Goal: Transaction & Acquisition: Download file/media

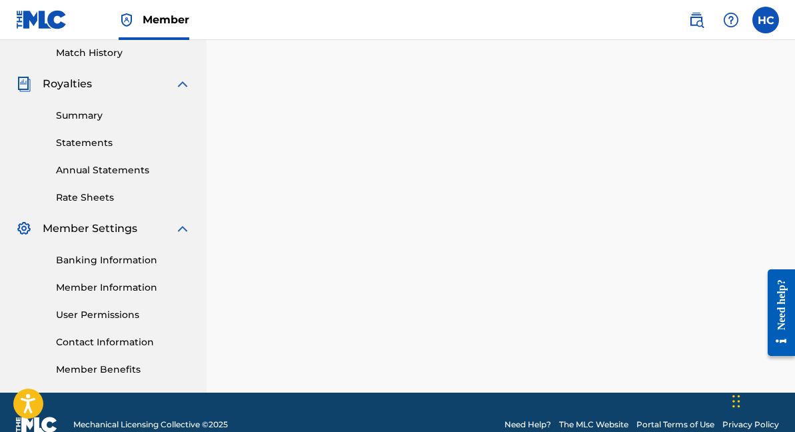
scroll to position [328, 0]
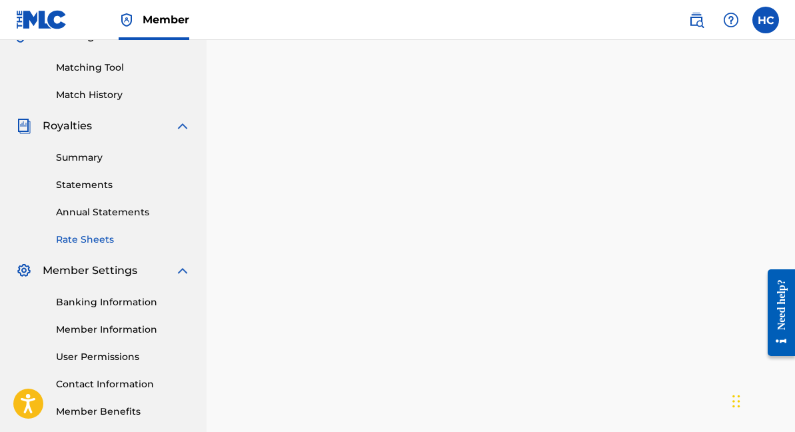
click at [104, 235] on link "Rate Sheets" at bounding box center [123, 240] width 135 height 14
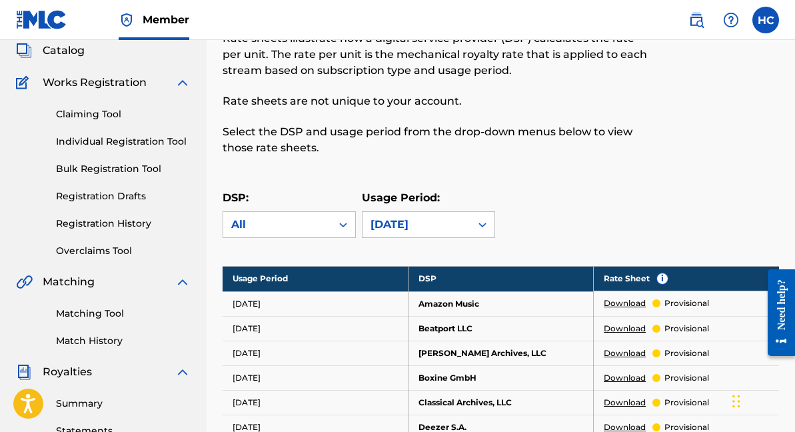
scroll to position [96, 0]
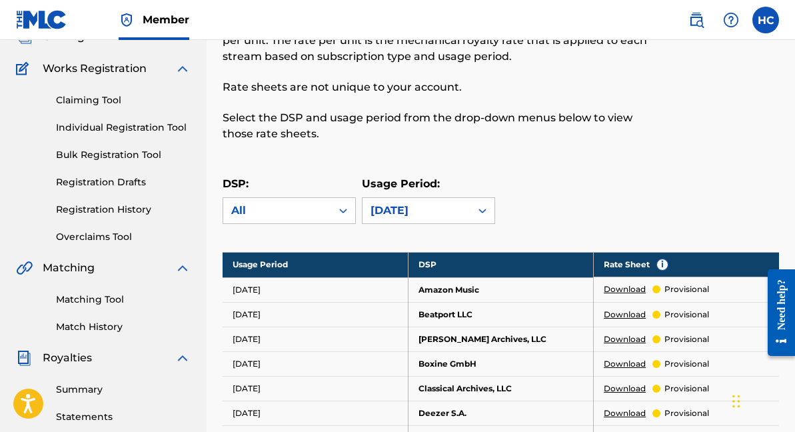
click at [421, 207] on div "[DATE]" at bounding box center [417, 211] width 92 height 16
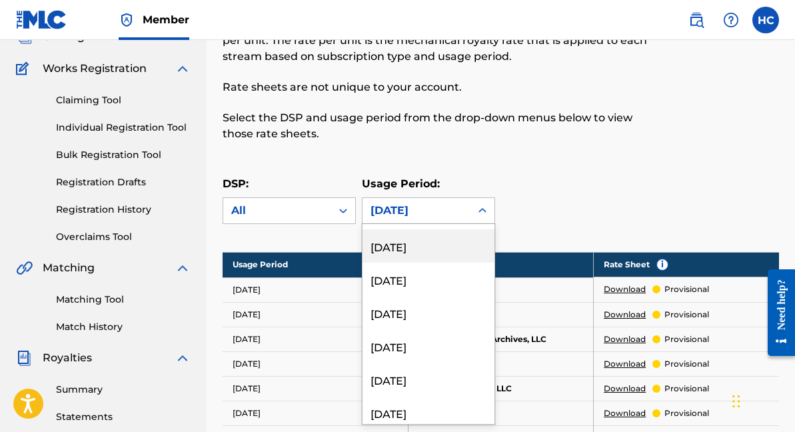
scroll to position [4124, 0]
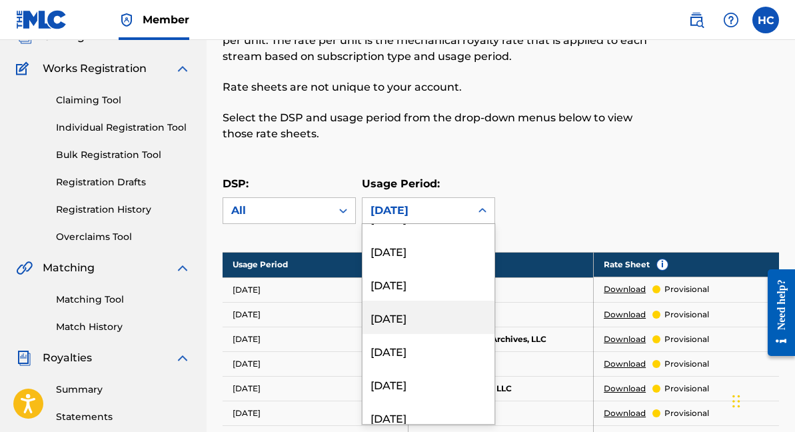
click at [448, 318] on div "[DATE]" at bounding box center [429, 317] width 132 height 33
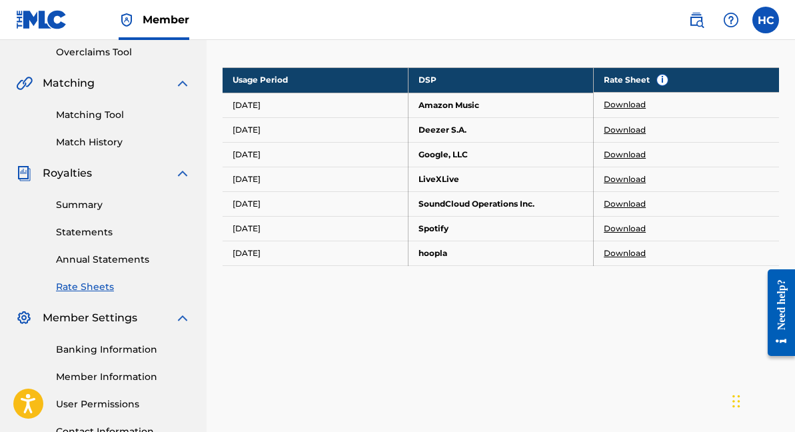
scroll to position [288, 0]
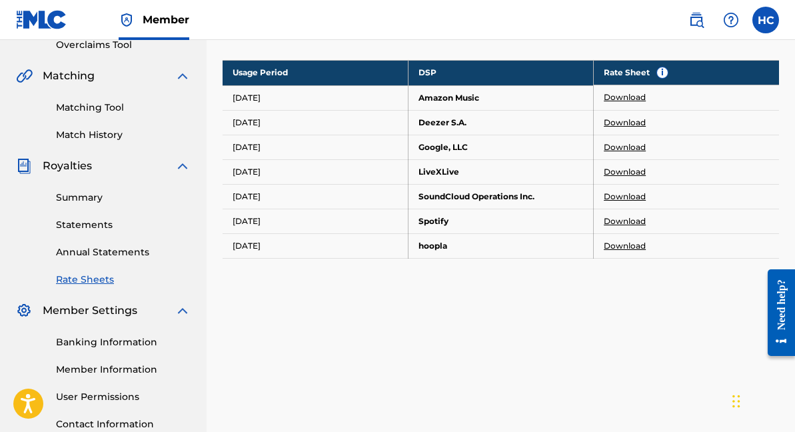
click at [621, 97] on link "Download" at bounding box center [625, 97] width 42 height 12
click at [631, 127] on link "Download" at bounding box center [625, 123] width 42 height 12
click at [639, 144] on link "Download" at bounding box center [625, 147] width 42 height 12
click at [637, 170] on link "Download" at bounding box center [625, 172] width 42 height 12
click at [630, 195] on link "Download" at bounding box center [625, 197] width 42 height 12
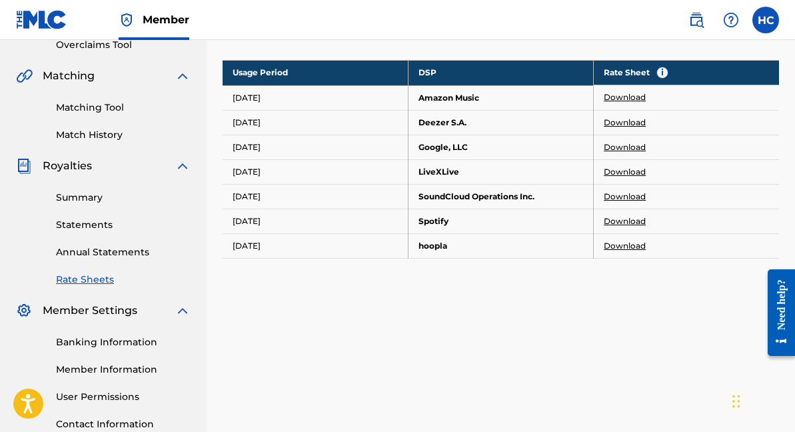
click at [621, 220] on link "Download" at bounding box center [625, 221] width 42 height 12
click at [635, 245] on link "Download" at bounding box center [625, 246] width 42 height 12
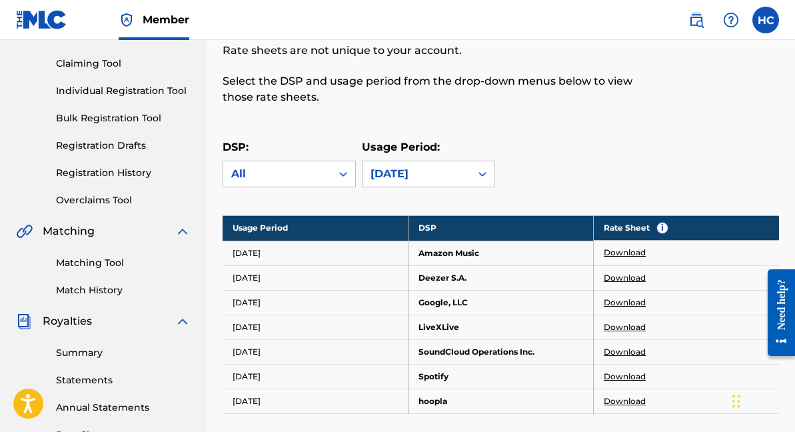
scroll to position [125, 0]
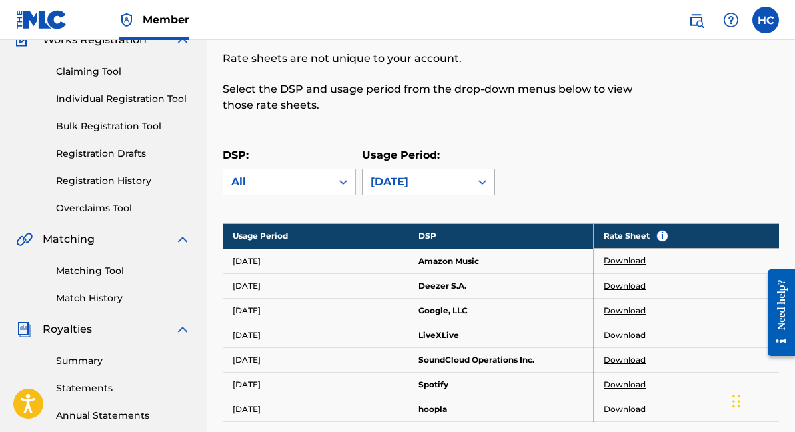
click at [457, 174] on div "[DATE]" at bounding box center [417, 182] width 92 height 16
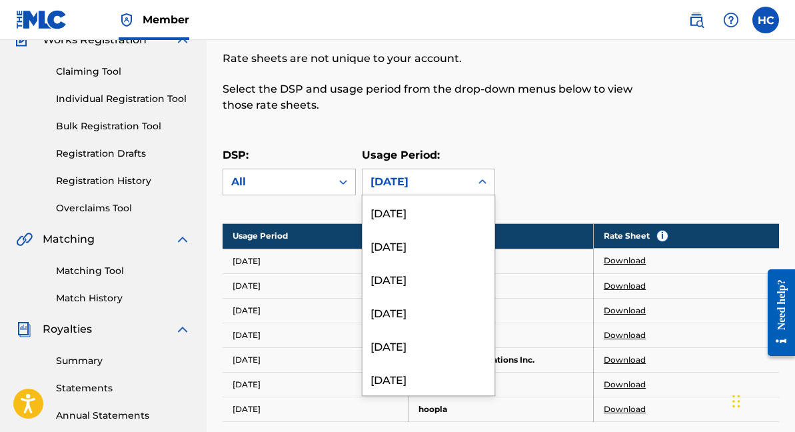
scroll to position [4045, 0]
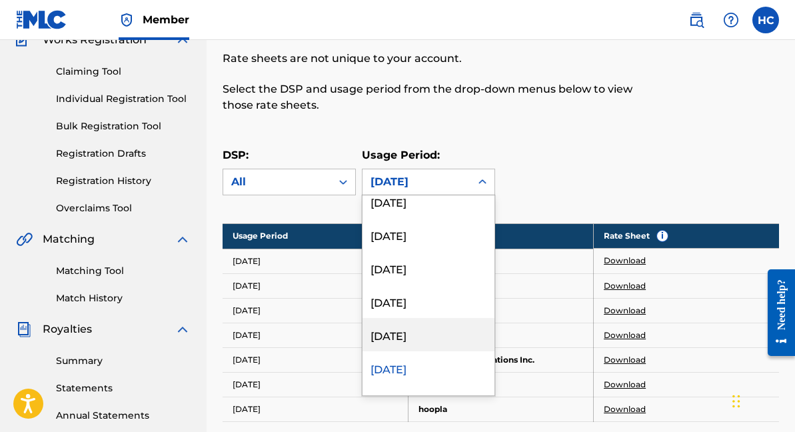
click at [428, 337] on div "[DATE]" at bounding box center [429, 334] width 132 height 33
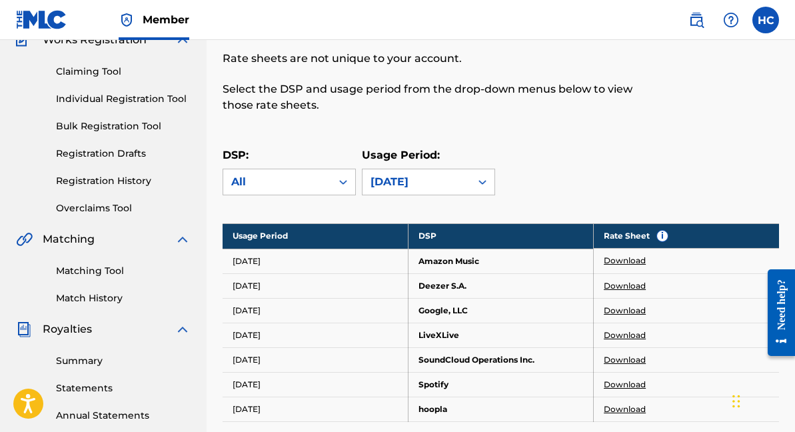
click at [633, 257] on link "Download" at bounding box center [625, 261] width 42 height 12
click at [633, 285] on link "Download" at bounding box center [625, 286] width 42 height 12
click at [623, 311] on link "Download" at bounding box center [625, 311] width 42 height 12
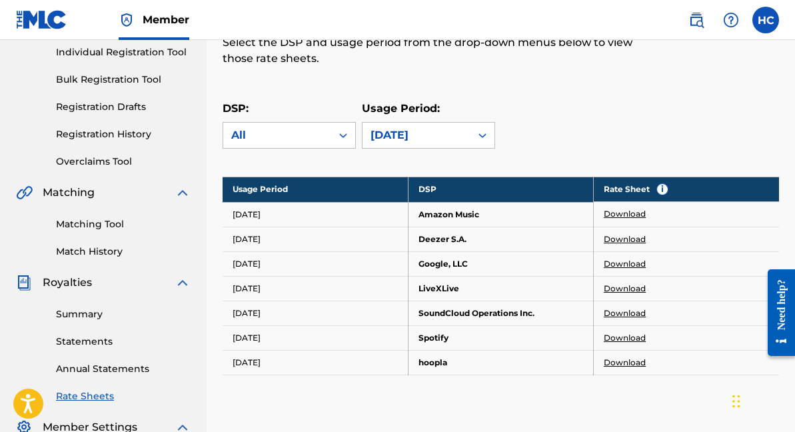
scroll to position [172, 0]
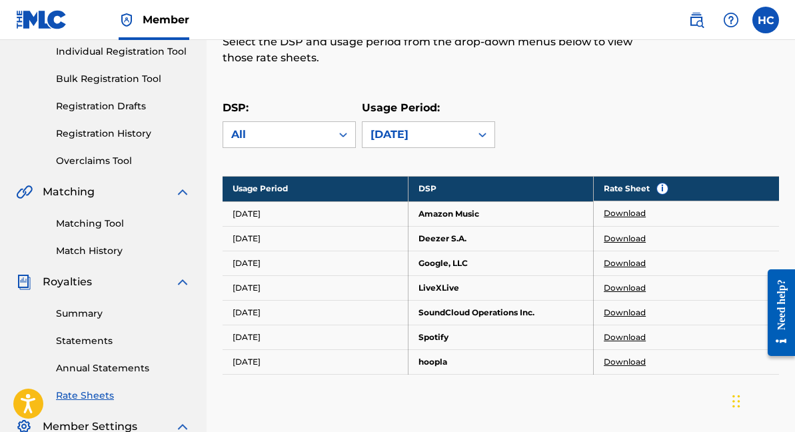
click at [627, 285] on link "Download" at bounding box center [625, 288] width 42 height 12
click at [623, 309] on link "Download" at bounding box center [625, 313] width 42 height 12
click at [631, 334] on link "Download" at bounding box center [625, 337] width 42 height 12
click at [615, 361] on link "Download" at bounding box center [625, 362] width 42 height 12
click at [423, 143] on div "[DATE]" at bounding box center [417, 134] width 108 height 25
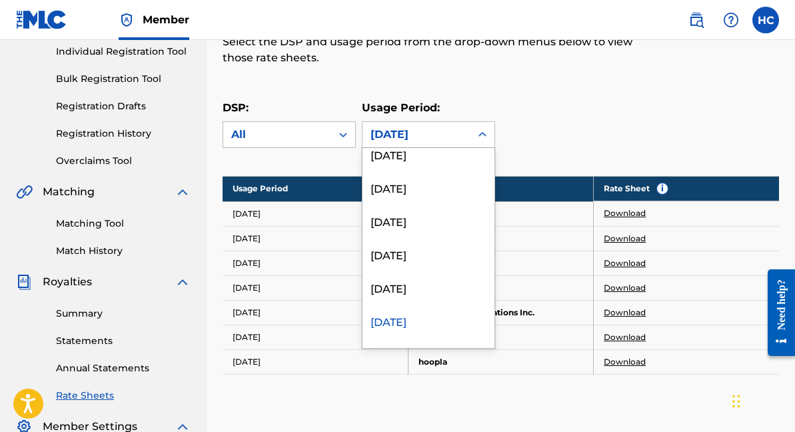
scroll to position [4016, 0]
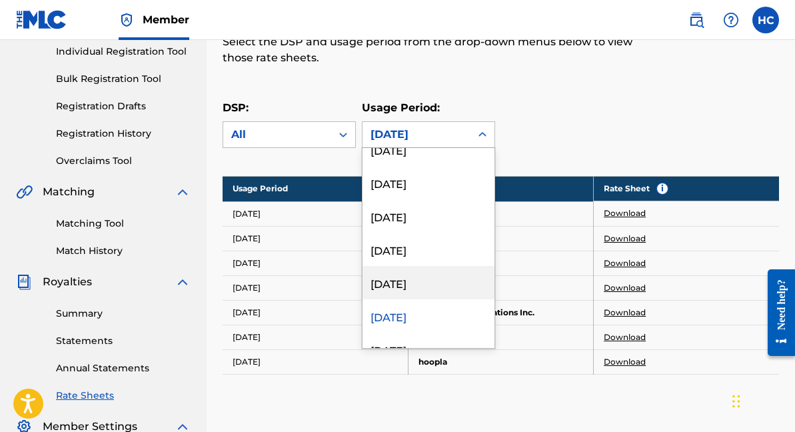
click at [432, 284] on div "[DATE]" at bounding box center [429, 282] width 132 height 33
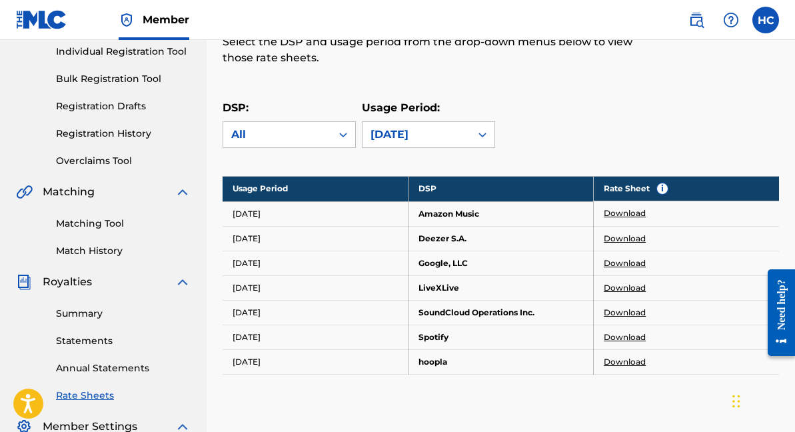
click at [633, 217] on link "Download" at bounding box center [625, 213] width 42 height 12
click at [636, 241] on link "Download" at bounding box center [625, 239] width 42 height 12
click at [628, 263] on link "Download" at bounding box center [625, 263] width 42 height 12
click at [627, 287] on link "Download" at bounding box center [625, 288] width 42 height 12
click at [461, 137] on div "[DATE]" at bounding box center [417, 135] width 92 height 16
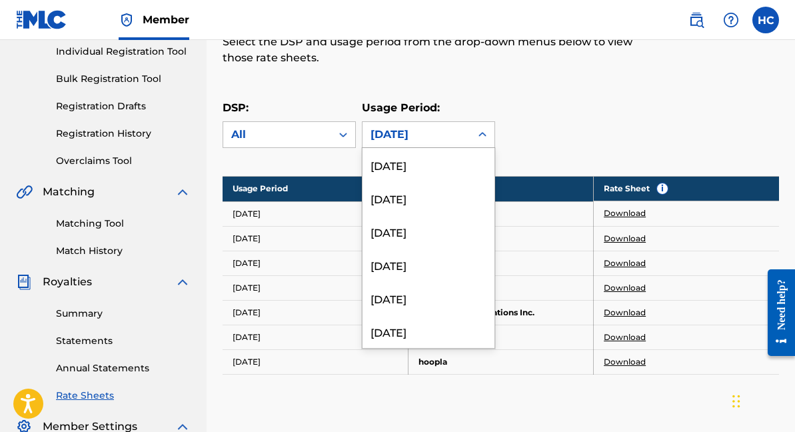
scroll to position [3978, 0]
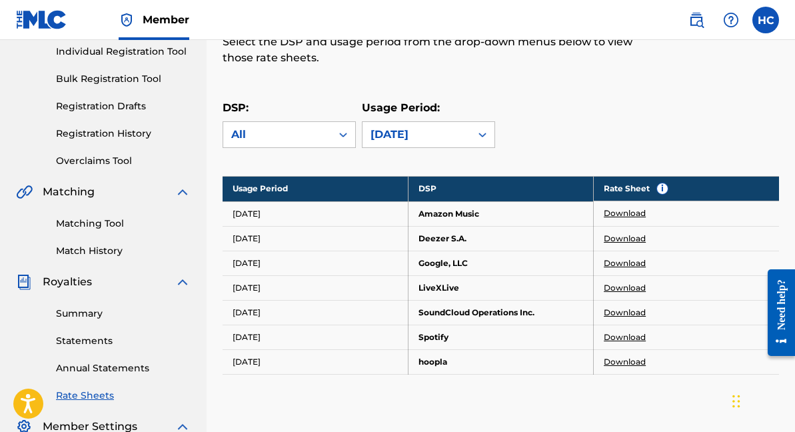
click at [617, 311] on link "Download" at bounding box center [625, 313] width 42 height 12
click at [631, 336] on link "Download" at bounding box center [625, 337] width 42 height 12
click at [619, 361] on link "Download" at bounding box center [625, 362] width 42 height 12
click at [447, 133] on div "[DATE]" at bounding box center [417, 135] width 92 height 16
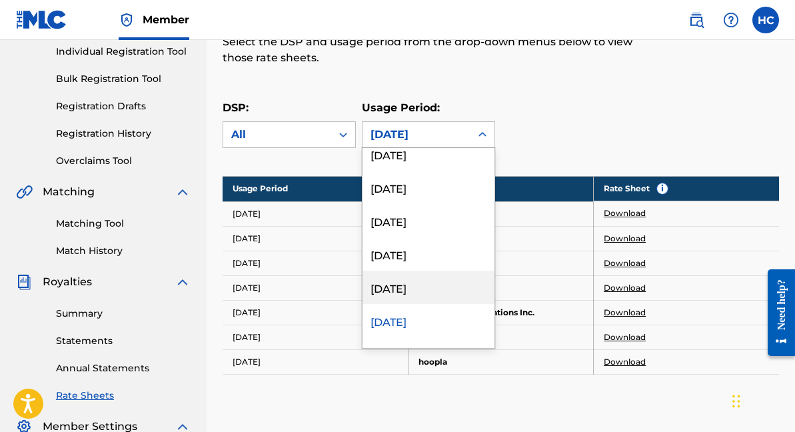
click at [403, 288] on div "[DATE]" at bounding box center [429, 287] width 132 height 33
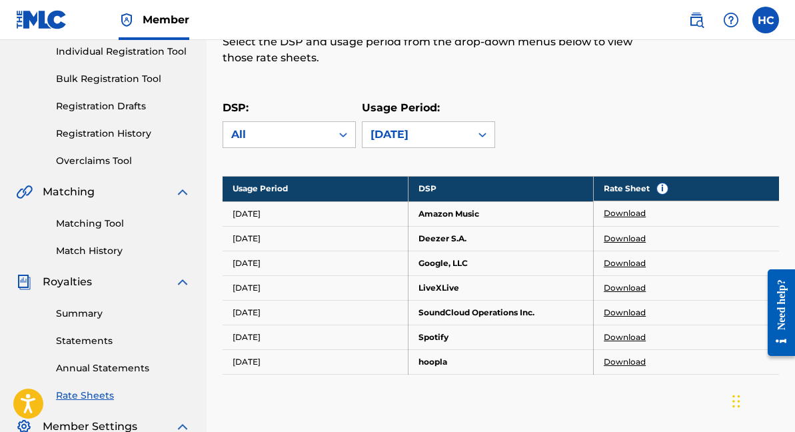
click at [633, 211] on link "Download" at bounding box center [625, 213] width 42 height 12
click at [630, 236] on link "Download" at bounding box center [625, 239] width 42 height 12
click at [633, 259] on link "Download" at bounding box center [625, 263] width 42 height 12
click at [626, 286] on link "Download" at bounding box center [625, 288] width 42 height 12
click at [627, 309] on link "Download" at bounding box center [625, 313] width 42 height 12
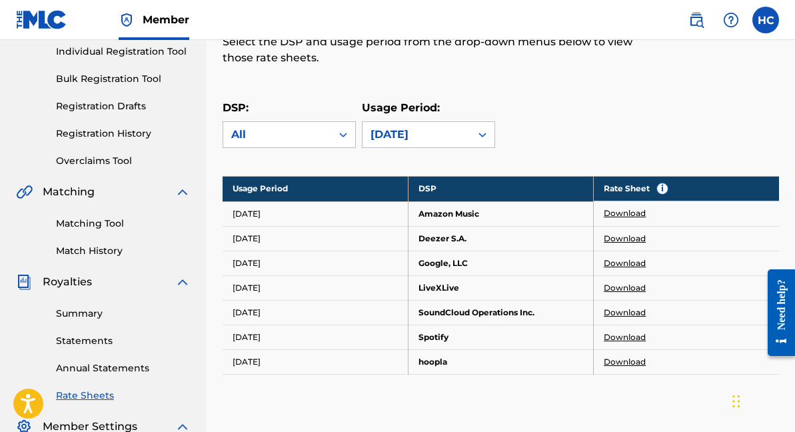
click at [629, 331] on link "Download" at bounding box center [625, 337] width 42 height 12
click at [632, 361] on link "Download" at bounding box center [625, 362] width 42 height 12
click at [439, 129] on div "[DATE]" at bounding box center [417, 135] width 92 height 16
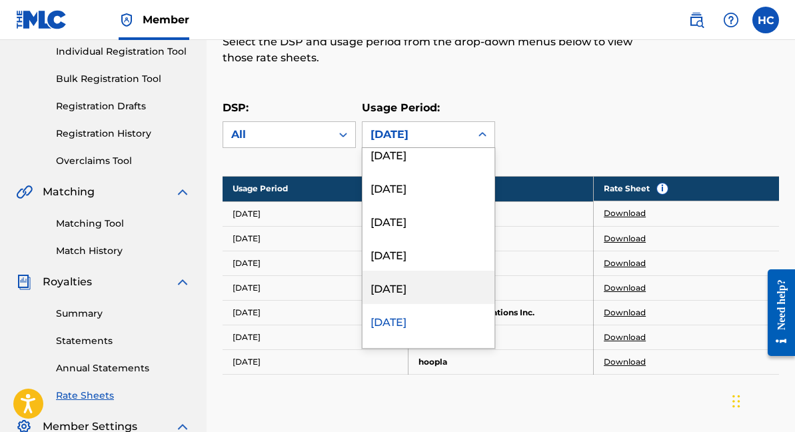
scroll to position [3939, 0]
click at [423, 283] on div "[DATE]" at bounding box center [429, 292] width 132 height 33
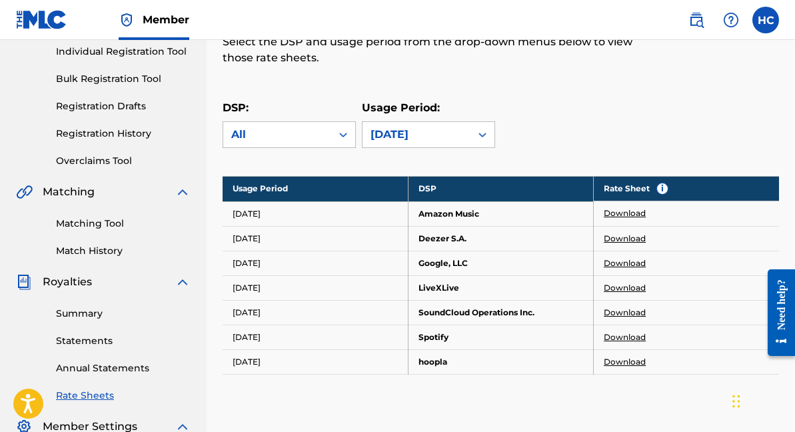
click at [632, 213] on link "Download" at bounding box center [625, 213] width 42 height 12
click at [625, 237] on link "Download" at bounding box center [625, 239] width 42 height 12
click at [632, 261] on link "Download" at bounding box center [625, 263] width 42 height 12
click at [637, 291] on link "Download" at bounding box center [625, 288] width 42 height 12
click at [621, 310] on link "Download" at bounding box center [625, 313] width 42 height 12
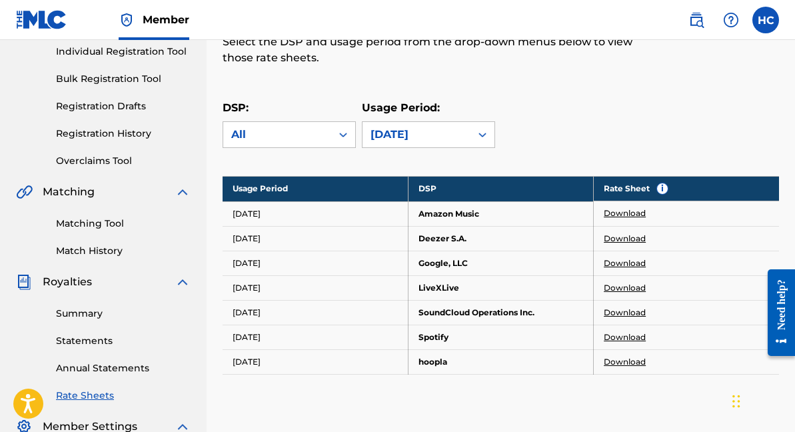
click at [620, 341] on link "Download" at bounding box center [625, 337] width 42 height 12
click at [632, 357] on link "Download" at bounding box center [625, 362] width 42 height 12
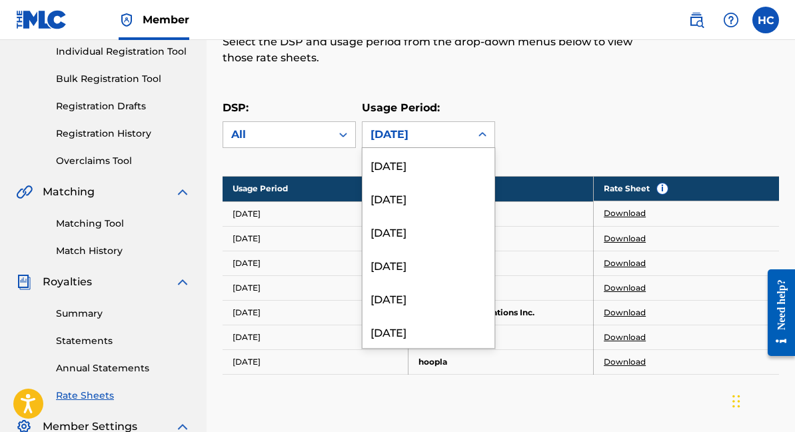
click at [456, 134] on div "[DATE]" at bounding box center [417, 135] width 92 height 16
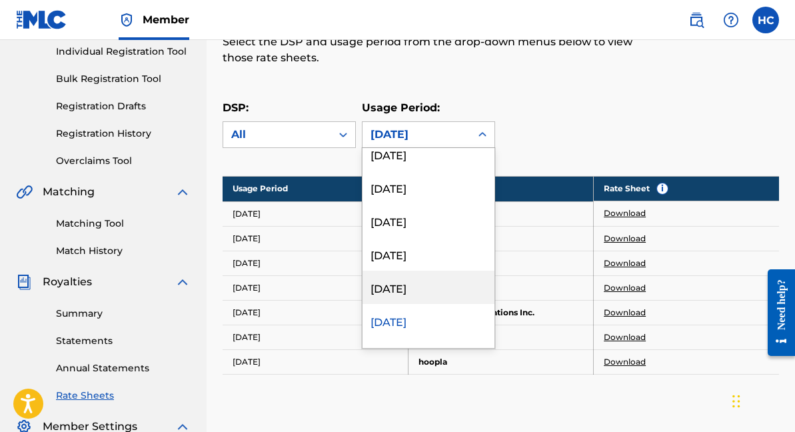
click at [456, 283] on div "[DATE]" at bounding box center [429, 287] width 132 height 33
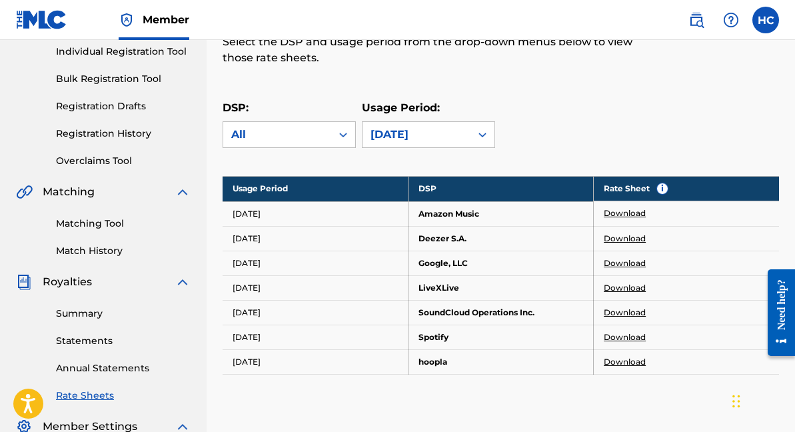
click at [619, 215] on link "Download" at bounding box center [625, 213] width 42 height 12
click at [607, 239] on link "Download" at bounding box center [625, 239] width 42 height 12
click at [623, 263] on link "Download" at bounding box center [625, 263] width 42 height 12
click at [623, 289] on link "Download" at bounding box center [625, 288] width 42 height 12
click at [634, 311] on link "Download" at bounding box center [625, 313] width 42 height 12
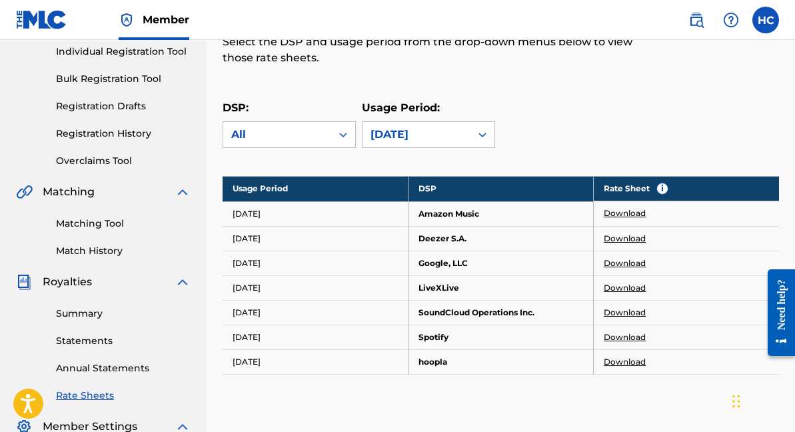
click at [626, 337] on link "Download" at bounding box center [625, 337] width 42 height 12
click at [634, 357] on link "Download" at bounding box center [625, 362] width 42 height 12
click at [401, 138] on div "[DATE]" at bounding box center [417, 135] width 92 height 16
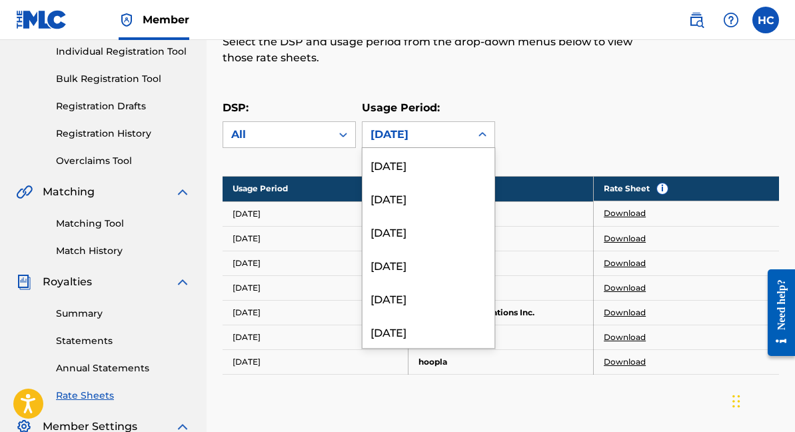
scroll to position [3878, 0]
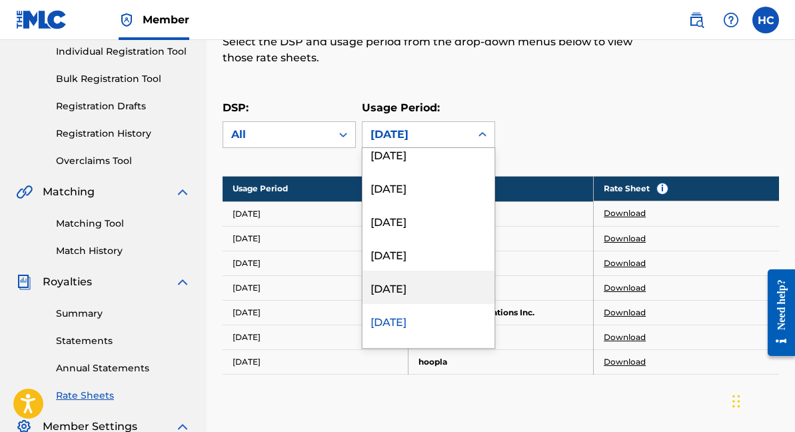
click at [406, 277] on div "[DATE]" at bounding box center [429, 287] width 132 height 33
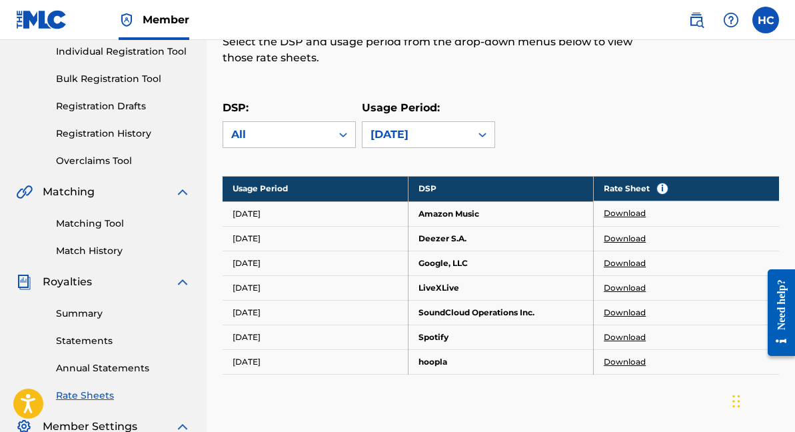
click at [639, 211] on link "Download" at bounding box center [625, 213] width 42 height 12
drag, startPoint x: 475, startPoint y: 239, endPoint x: 420, endPoint y: 241, distance: 54.7
click at [420, 241] on td "Deezer S.A." at bounding box center [500, 238] width 185 height 25
copy td "Deezer S.A."
click at [630, 240] on link "Download" at bounding box center [625, 239] width 42 height 12
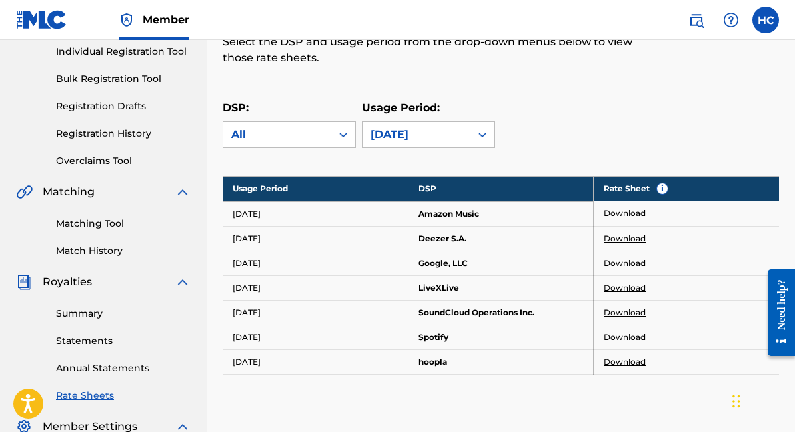
click at [630, 265] on link "Download" at bounding box center [625, 263] width 42 height 12
click at [629, 287] on link "Download" at bounding box center [625, 288] width 42 height 12
click at [613, 310] on link "Download" at bounding box center [625, 313] width 42 height 12
click at [622, 339] on link "Download" at bounding box center [625, 337] width 42 height 12
click at [630, 356] on link "Download" at bounding box center [625, 362] width 42 height 12
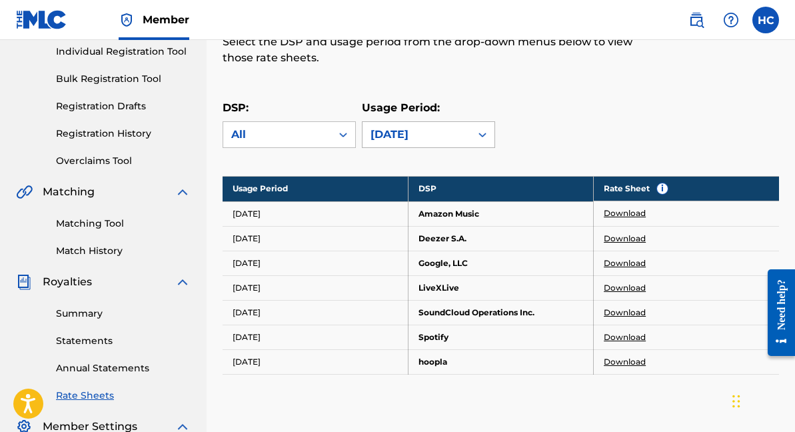
click at [439, 125] on div "[DATE]" at bounding box center [417, 134] width 108 height 25
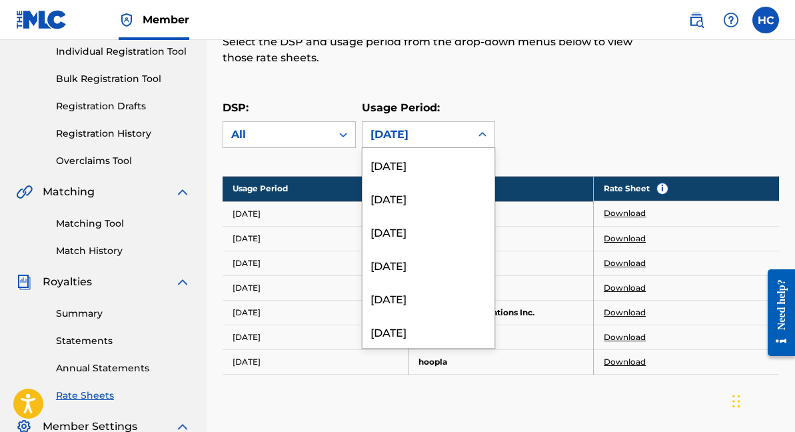
scroll to position [3845, 0]
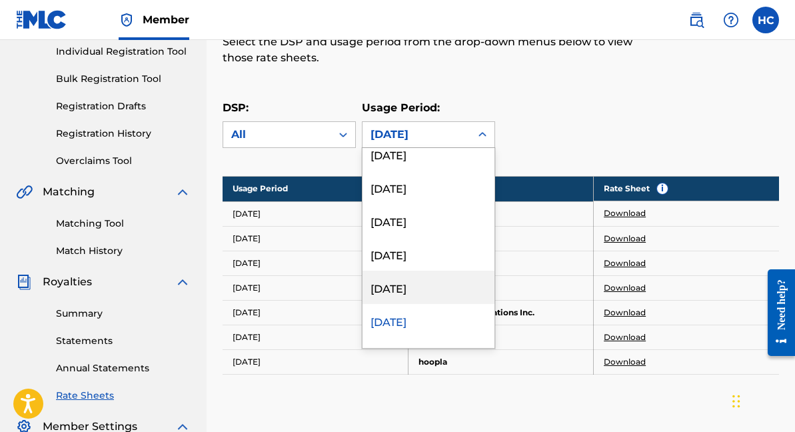
click at [406, 284] on div "[DATE]" at bounding box center [429, 287] width 132 height 33
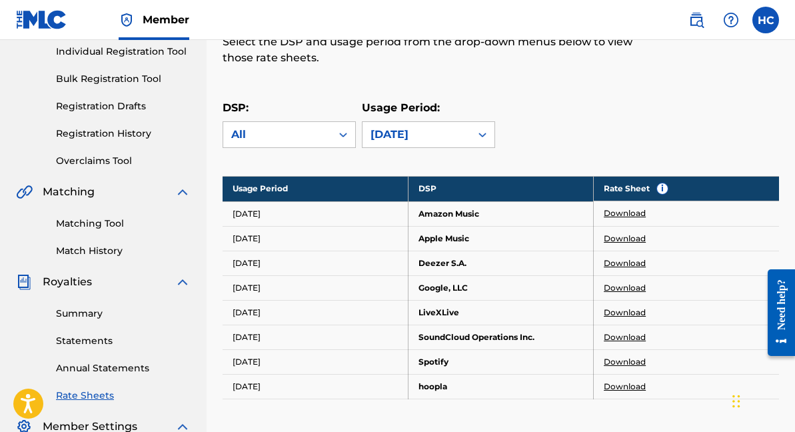
click at [623, 215] on link "Download" at bounding box center [625, 213] width 42 height 12
click at [634, 238] on link "Download" at bounding box center [625, 239] width 42 height 12
click at [623, 259] on link "Download" at bounding box center [625, 263] width 42 height 12
click at [630, 286] on link "Download" at bounding box center [625, 288] width 42 height 12
click at [636, 314] on link "Download" at bounding box center [625, 313] width 42 height 12
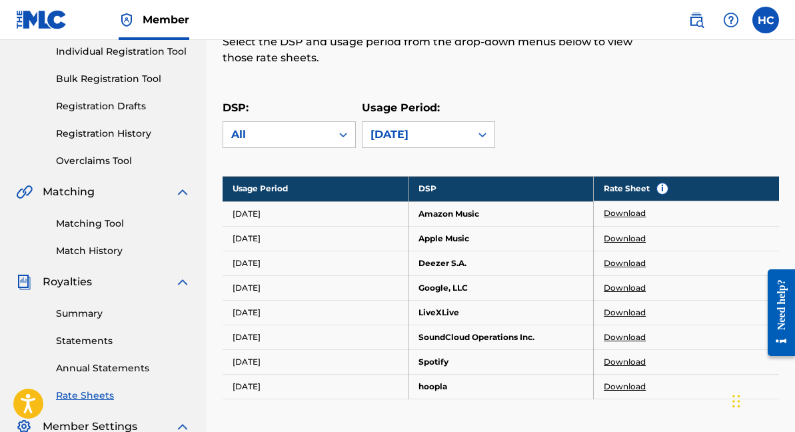
click at [623, 337] on link "Download" at bounding box center [625, 337] width 42 height 12
click at [622, 366] on link "Download" at bounding box center [625, 362] width 42 height 12
click at [609, 389] on link "Download" at bounding box center [625, 387] width 42 height 12
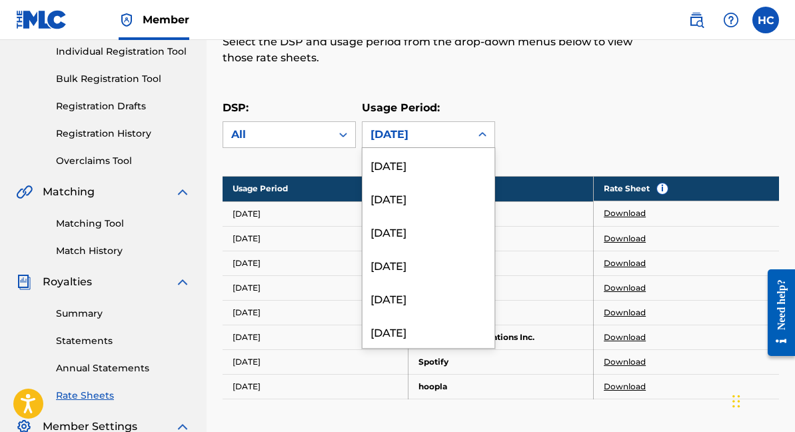
click at [437, 139] on div "[DATE]" at bounding box center [417, 135] width 92 height 16
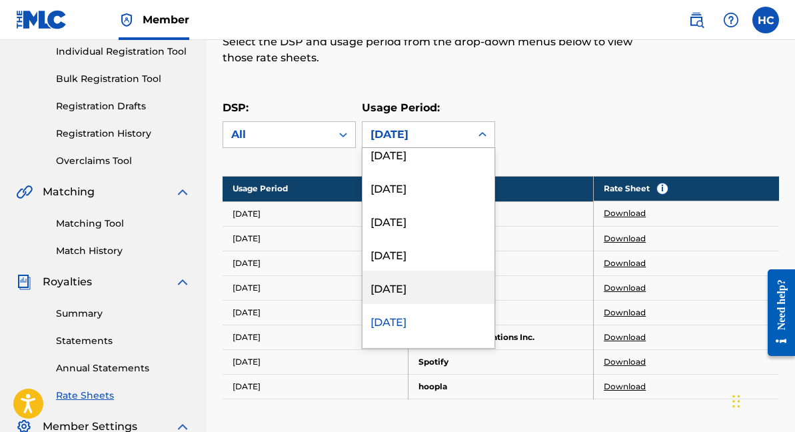
click at [423, 285] on div "[DATE]" at bounding box center [429, 287] width 132 height 33
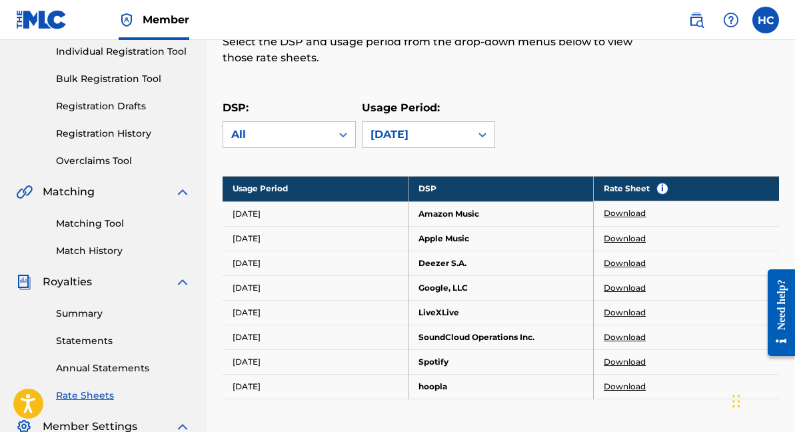
click at [618, 213] on link "Download" at bounding box center [625, 213] width 42 height 12
click at [615, 240] on link "Download" at bounding box center [625, 239] width 42 height 12
click at [623, 265] on link "Download" at bounding box center [625, 263] width 42 height 12
click at [626, 285] on link "Download" at bounding box center [625, 288] width 42 height 12
click at [633, 315] on link "Download" at bounding box center [625, 313] width 42 height 12
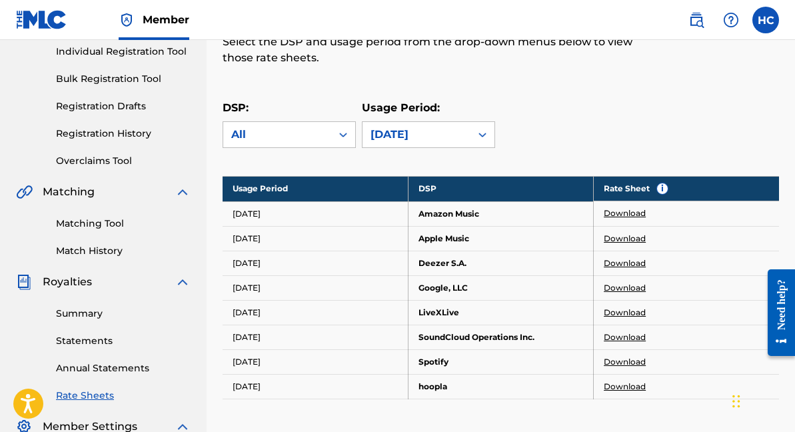
click at [625, 332] on link "Download" at bounding box center [625, 337] width 42 height 12
click at [617, 358] on link "Download" at bounding box center [625, 362] width 42 height 12
click at [609, 387] on link "Download" at bounding box center [625, 387] width 42 height 12
click at [451, 131] on div "[DATE]" at bounding box center [417, 135] width 92 height 16
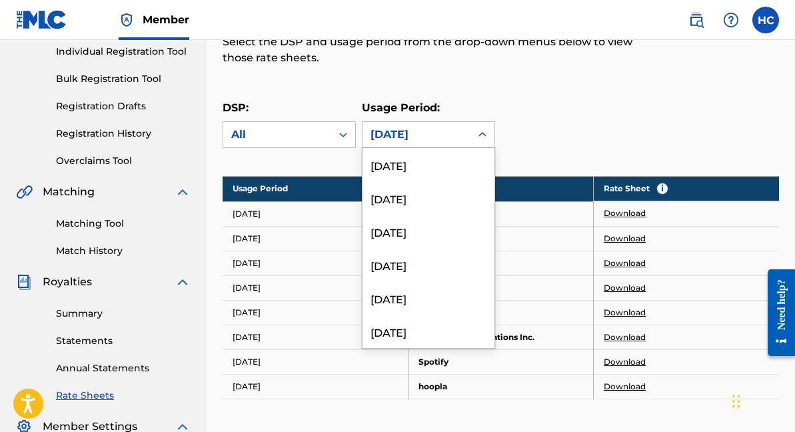
scroll to position [3778, 0]
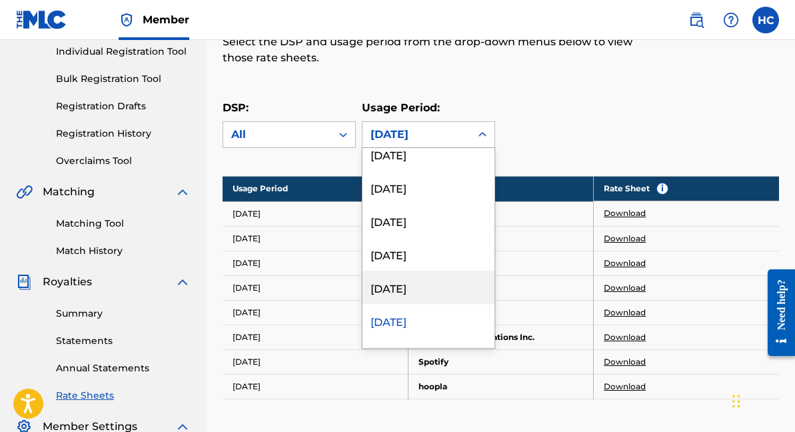
click at [413, 285] on div "[DATE]" at bounding box center [429, 287] width 132 height 33
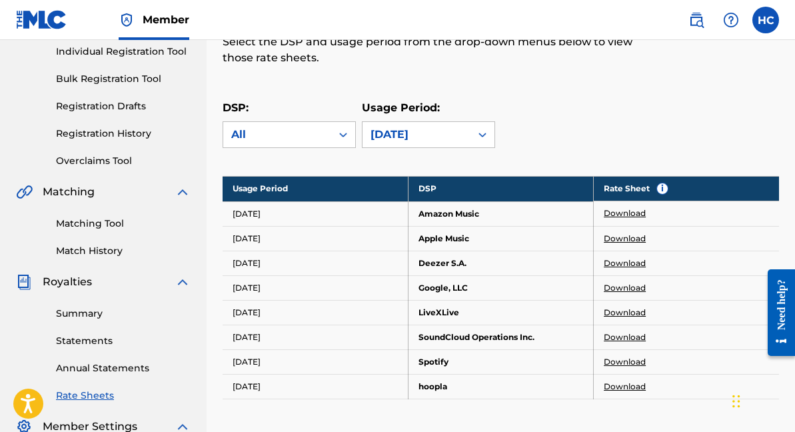
click at [629, 209] on link "Download" at bounding box center [625, 213] width 42 height 12
click at [627, 240] on link "Download" at bounding box center [625, 239] width 42 height 12
click at [620, 264] on link "Download" at bounding box center [625, 263] width 42 height 12
click at [610, 288] on link "Download" at bounding box center [625, 288] width 42 height 12
click at [625, 315] on link "Download" at bounding box center [625, 313] width 42 height 12
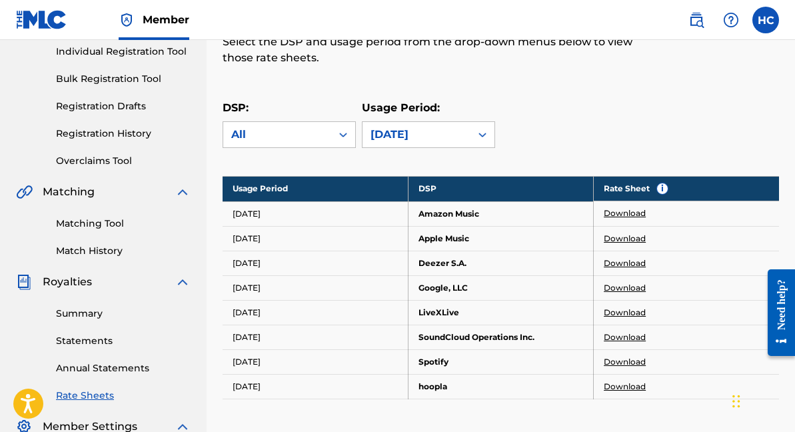
click at [633, 339] on link "Download" at bounding box center [625, 337] width 42 height 12
click at [611, 360] on link "Download" at bounding box center [625, 362] width 42 height 12
click at [635, 388] on link "Download" at bounding box center [625, 387] width 42 height 12
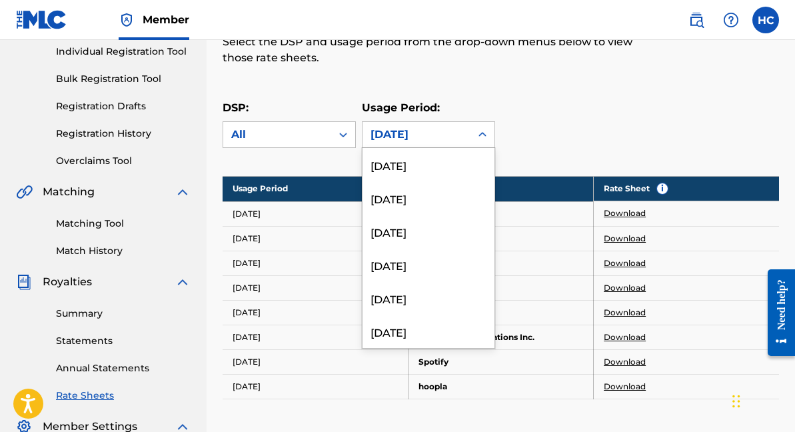
click at [443, 132] on div "[DATE]" at bounding box center [417, 135] width 92 height 16
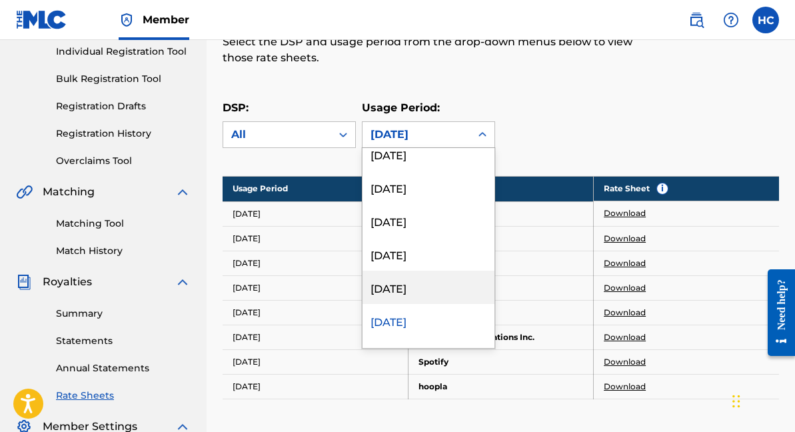
click at [407, 282] on div "[DATE]" at bounding box center [429, 287] width 132 height 33
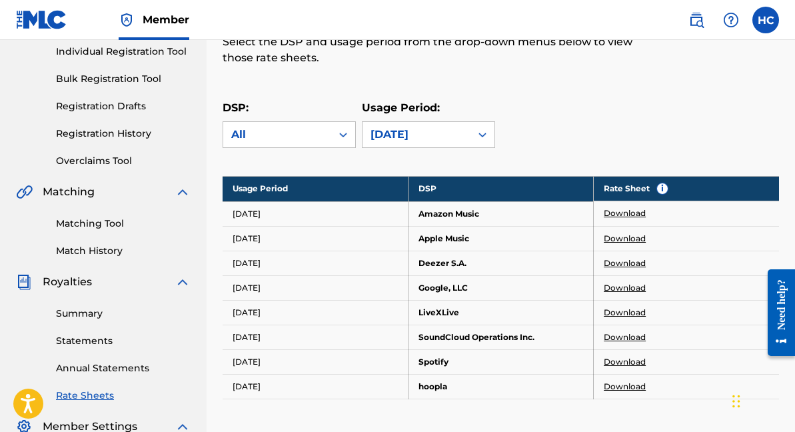
click at [625, 214] on link "Download" at bounding box center [625, 213] width 42 height 12
click at [643, 235] on link "Download" at bounding box center [625, 239] width 42 height 12
click at [635, 264] on link "Download" at bounding box center [625, 263] width 42 height 12
click at [615, 287] on link "Download" at bounding box center [625, 288] width 42 height 12
click at [612, 311] on link "Download" at bounding box center [625, 313] width 42 height 12
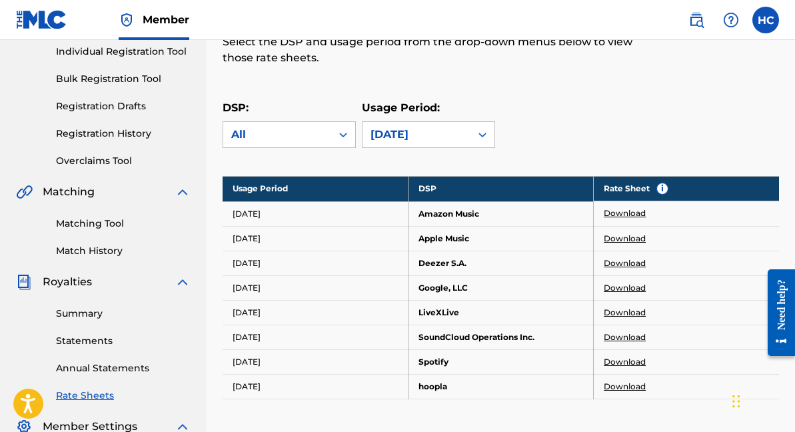
click at [625, 337] on link "Download" at bounding box center [625, 337] width 42 height 12
click at [622, 363] on link "Download" at bounding box center [625, 362] width 42 height 12
click at [625, 383] on link "Download" at bounding box center [625, 387] width 42 height 12
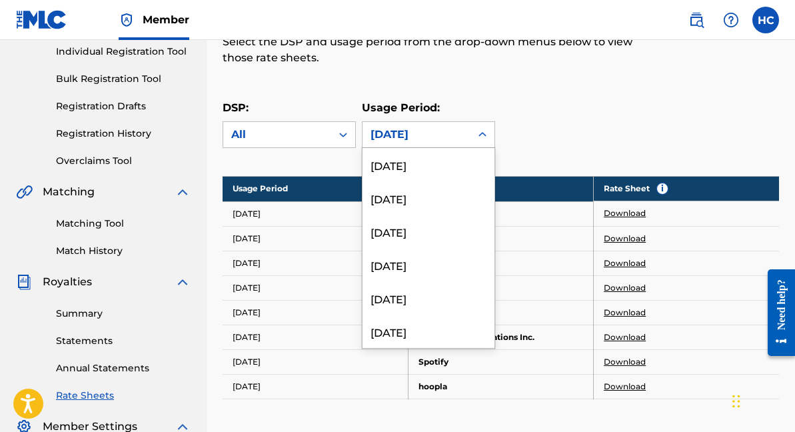
click at [460, 129] on div "[DATE]" at bounding box center [417, 135] width 92 height 16
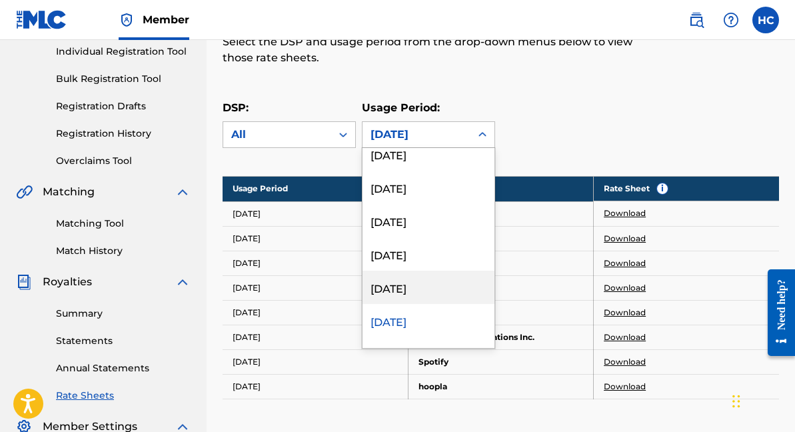
click at [422, 294] on div "[DATE]" at bounding box center [429, 287] width 132 height 33
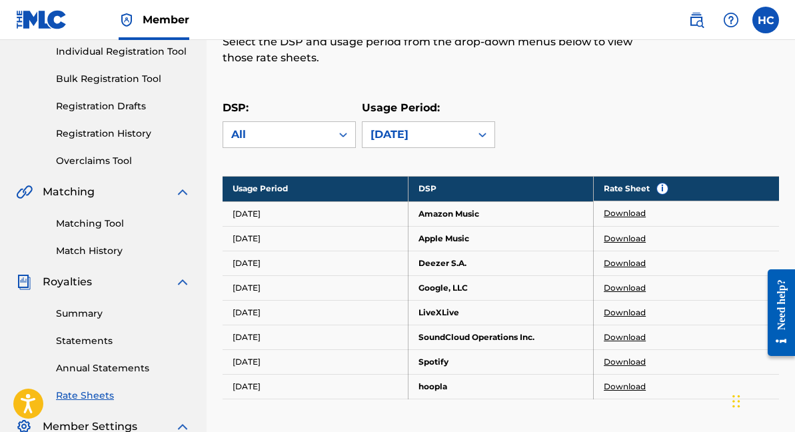
click at [626, 213] on link "Download" at bounding box center [625, 213] width 42 height 12
click at [634, 241] on link "Download" at bounding box center [625, 239] width 42 height 12
click at [635, 260] on link "Download" at bounding box center [625, 263] width 42 height 12
click at [619, 286] on link "Download" at bounding box center [625, 288] width 42 height 12
click at [623, 285] on link "Download" at bounding box center [625, 288] width 42 height 12
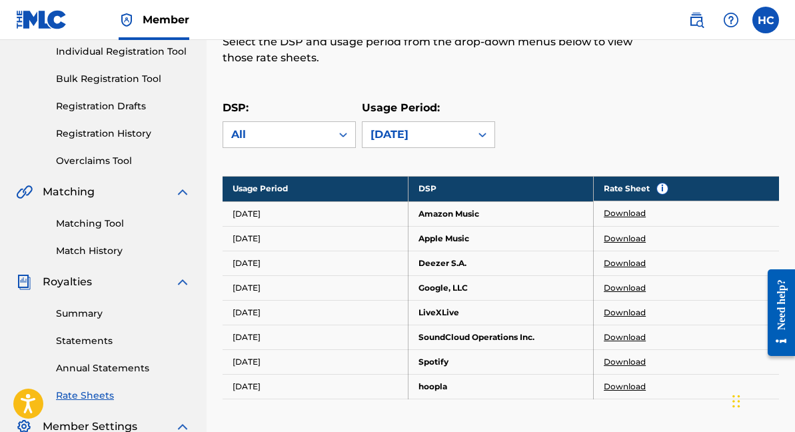
click at [631, 312] on link "Download" at bounding box center [625, 313] width 42 height 12
click at [621, 339] on link "Download" at bounding box center [625, 337] width 42 height 12
click at [617, 363] on link "Download" at bounding box center [625, 362] width 42 height 12
click at [618, 387] on link "Download" at bounding box center [625, 387] width 42 height 12
click at [399, 145] on div "[DATE]" at bounding box center [417, 134] width 108 height 25
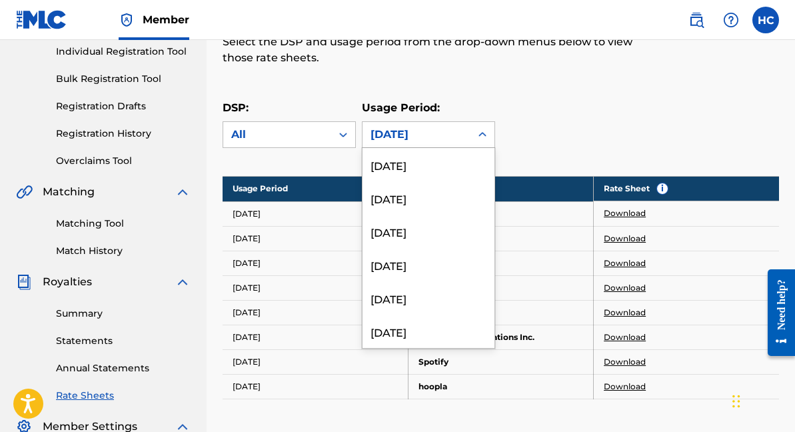
scroll to position [3678, 0]
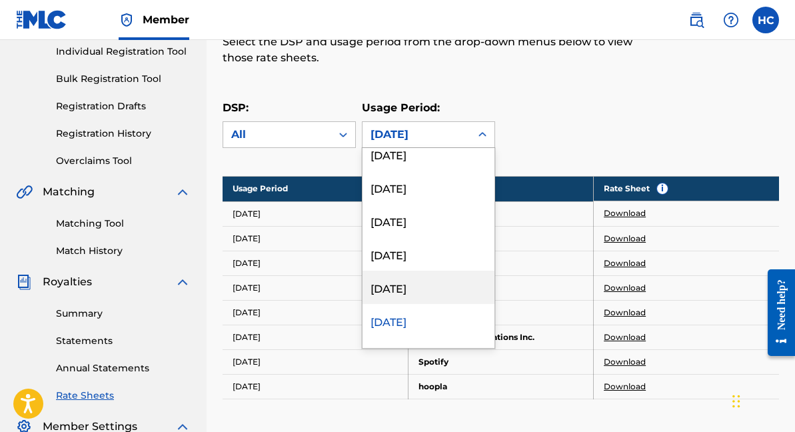
click at [428, 289] on div "[DATE]" at bounding box center [429, 287] width 132 height 33
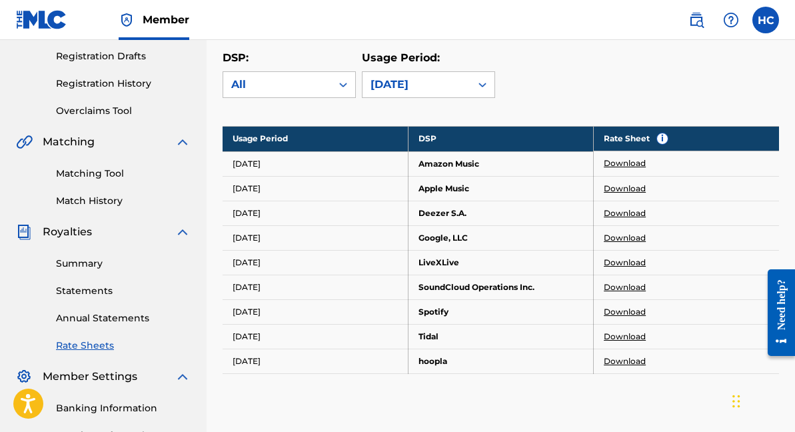
scroll to position [220, 0]
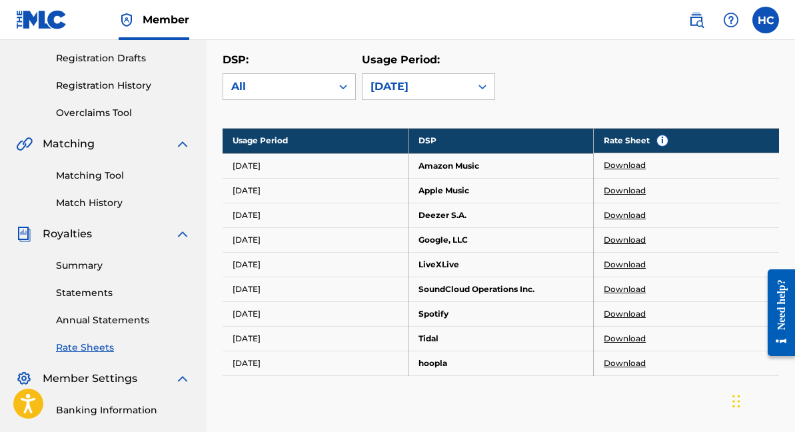
click at [639, 164] on link "Download" at bounding box center [625, 165] width 42 height 12
click at [635, 190] on link "Download" at bounding box center [625, 191] width 42 height 12
click at [623, 210] on link "Download" at bounding box center [625, 215] width 42 height 12
click at [625, 235] on link "Download" at bounding box center [625, 240] width 42 height 12
click at [617, 262] on link "Download" at bounding box center [625, 265] width 42 height 12
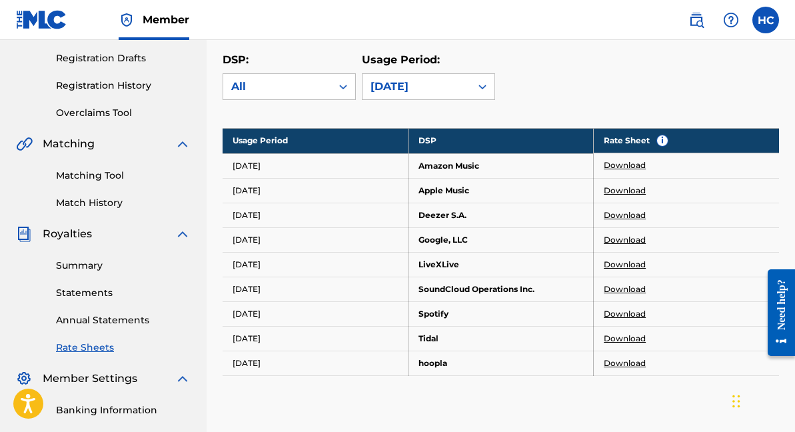
click at [632, 292] on link "Download" at bounding box center [625, 289] width 42 height 12
click at [623, 310] on link "Download" at bounding box center [625, 314] width 42 height 12
click at [626, 336] on link "Download" at bounding box center [625, 339] width 42 height 12
click at [631, 363] on link "Download" at bounding box center [625, 363] width 42 height 12
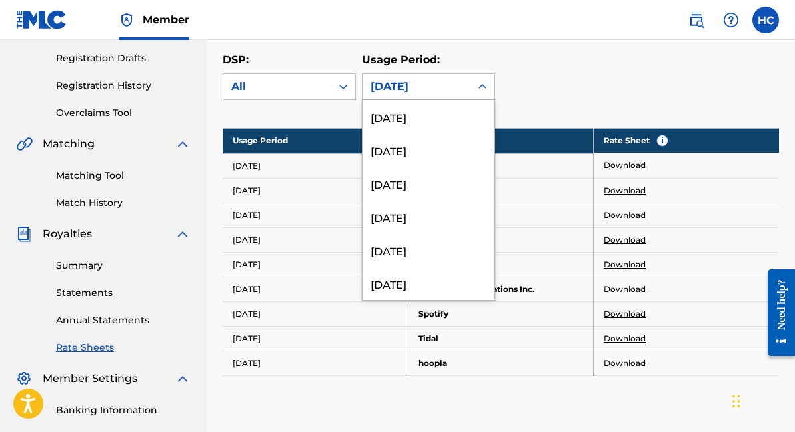
click at [405, 80] on div "[DATE]" at bounding box center [417, 87] width 92 height 16
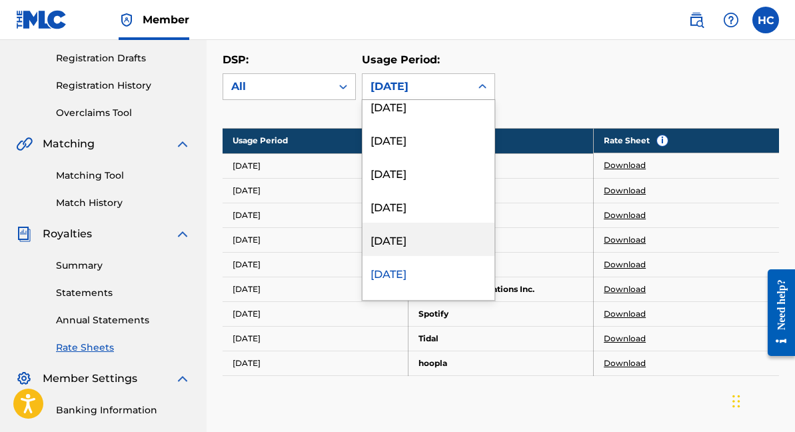
click at [417, 226] on div "[DATE]" at bounding box center [429, 239] width 132 height 33
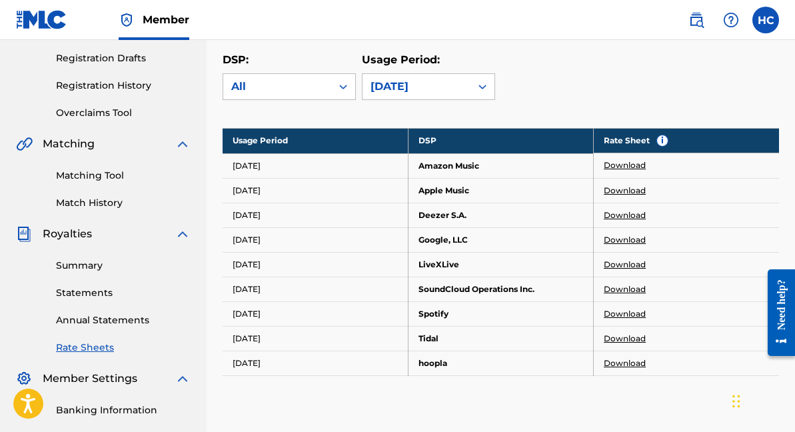
click at [633, 171] on link "Download" at bounding box center [625, 165] width 42 height 12
click at [619, 189] on link "Download" at bounding box center [625, 191] width 42 height 12
click at [624, 217] on link "Download" at bounding box center [625, 215] width 42 height 12
click at [620, 238] on link "Download" at bounding box center [625, 240] width 42 height 12
click at [613, 262] on link "Download" at bounding box center [625, 265] width 42 height 12
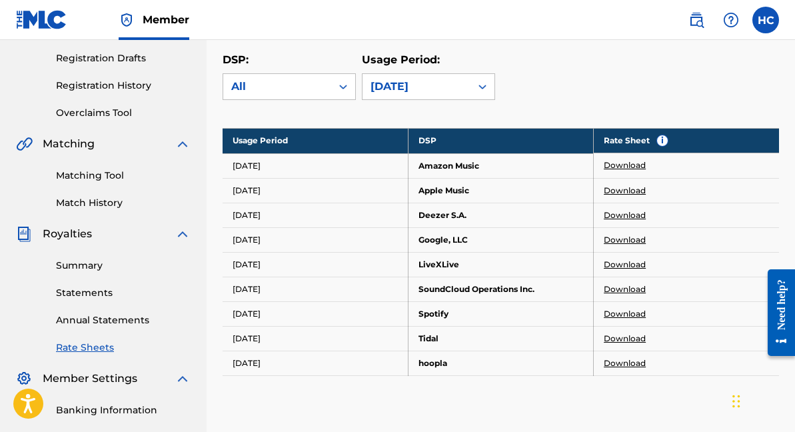
click at [619, 291] on link "Download" at bounding box center [625, 289] width 42 height 12
click at [621, 312] on link "Download" at bounding box center [625, 314] width 42 height 12
click at [634, 333] on link "Download" at bounding box center [625, 339] width 42 height 12
click at [635, 362] on link "Download" at bounding box center [625, 363] width 42 height 12
click at [462, 98] on div "[DATE]" at bounding box center [417, 86] width 108 height 25
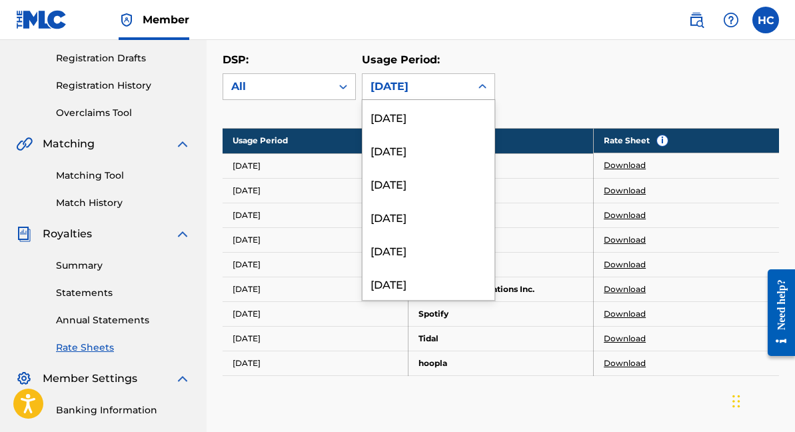
scroll to position [3611, 0]
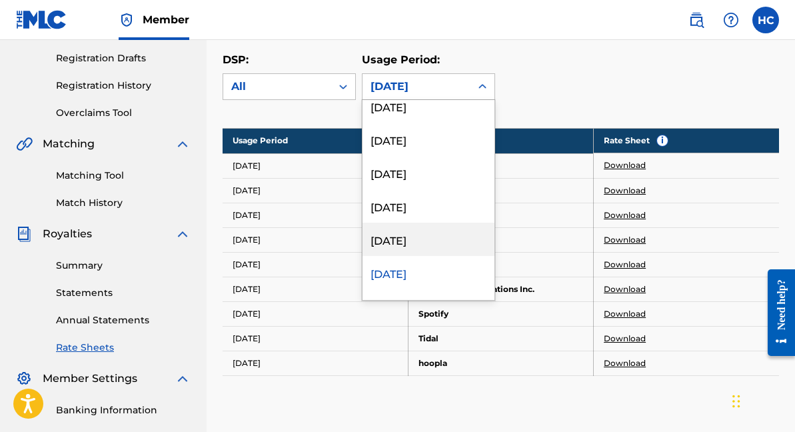
click at [449, 232] on div "[DATE]" at bounding box center [429, 239] width 132 height 33
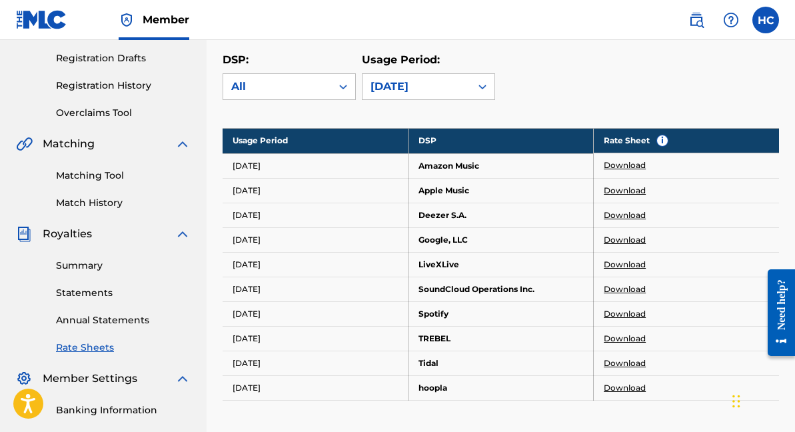
click at [435, 340] on td "TREBEL" at bounding box center [500, 338] width 185 height 25
copy td "TREBEL"
click at [621, 161] on link "Download" at bounding box center [625, 165] width 42 height 12
click at [617, 193] on link "Download" at bounding box center [625, 191] width 42 height 12
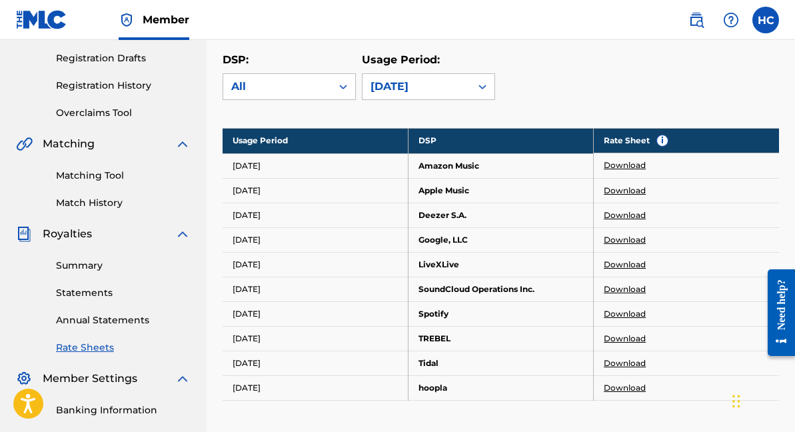
click at [631, 211] on link "Download" at bounding box center [625, 215] width 42 height 12
click at [619, 238] on link "Download" at bounding box center [625, 240] width 42 height 12
click at [625, 260] on link "Download" at bounding box center [625, 265] width 42 height 12
click at [629, 288] on link "Download" at bounding box center [625, 289] width 42 height 12
click at [616, 313] on link "Download" at bounding box center [625, 314] width 42 height 12
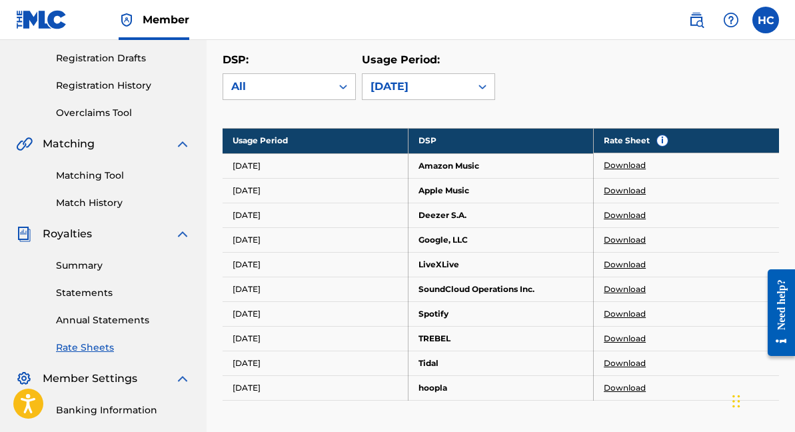
click at [625, 337] on link "Download" at bounding box center [625, 339] width 42 height 12
click at [636, 361] on link "Download" at bounding box center [625, 363] width 42 height 12
click at [621, 361] on link "Download" at bounding box center [625, 363] width 42 height 12
click at [619, 386] on link "Download" at bounding box center [625, 388] width 42 height 12
click at [435, 93] on div "[DATE]" at bounding box center [417, 87] width 92 height 16
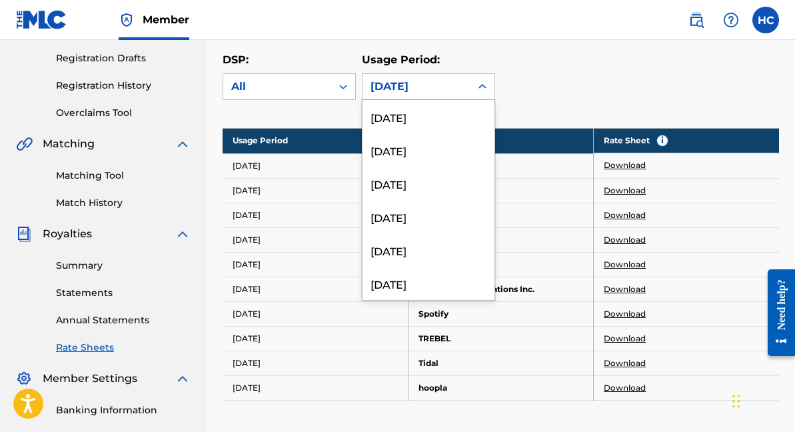
scroll to position [3578, 0]
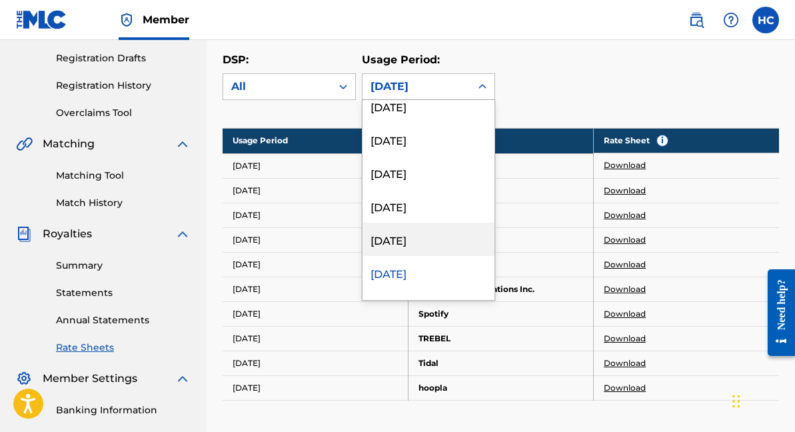
click at [420, 232] on div "[DATE]" at bounding box center [429, 239] width 132 height 33
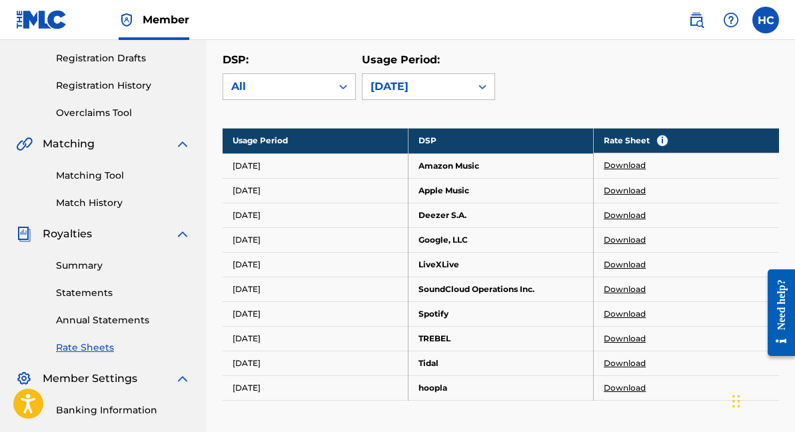
click at [633, 168] on link "Download" at bounding box center [625, 165] width 42 height 12
click at [617, 186] on link "Download" at bounding box center [625, 191] width 42 height 12
click at [624, 211] on link "Download" at bounding box center [625, 215] width 42 height 12
click at [619, 239] on link "Download" at bounding box center [625, 240] width 42 height 12
click at [629, 267] on link "Download" at bounding box center [625, 265] width 42 height 12
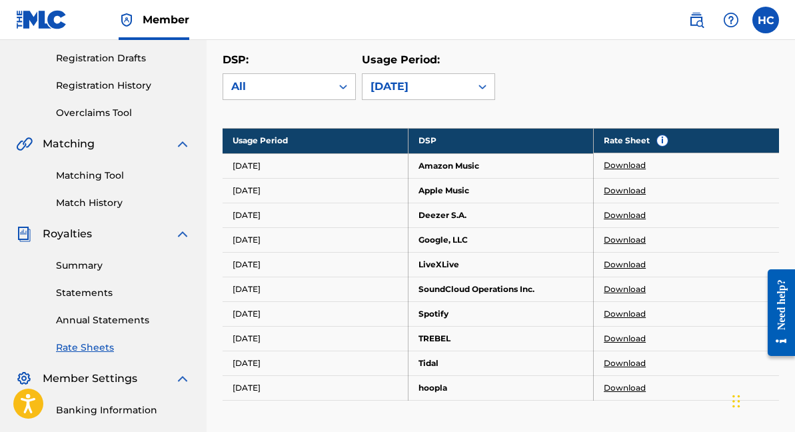
click at [632, 289] on link "Download" at bounding box center [625, 289] width 42 height 12
click at [616, 317] on link "Download" at bounding box center [625, 314] width 42 height 12
click at [635, 339] on link "Download" at bounding box center [625, 339] width 42 height 12
click at [620, 366] on link "Download" at bounding box center [625, 363] width 42 height 12
click at [624, 385] on link "Download" at bounding box center [625, 388] width 42 height 12
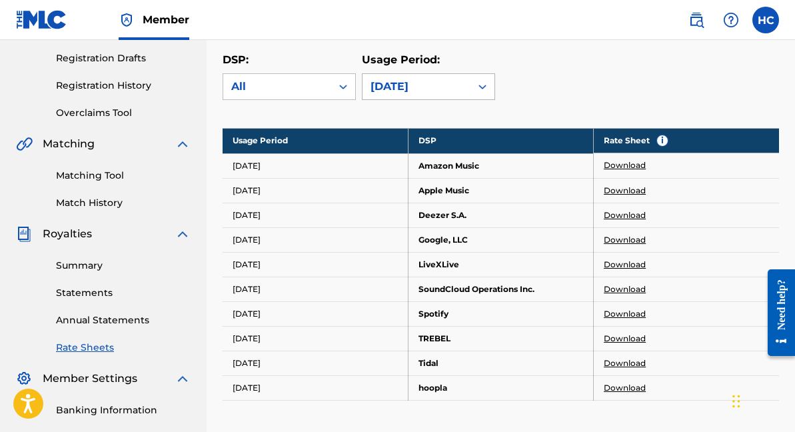
click at [421, 91] on div "[DATE]" at bounding box center [417, 87] width 92 height 16
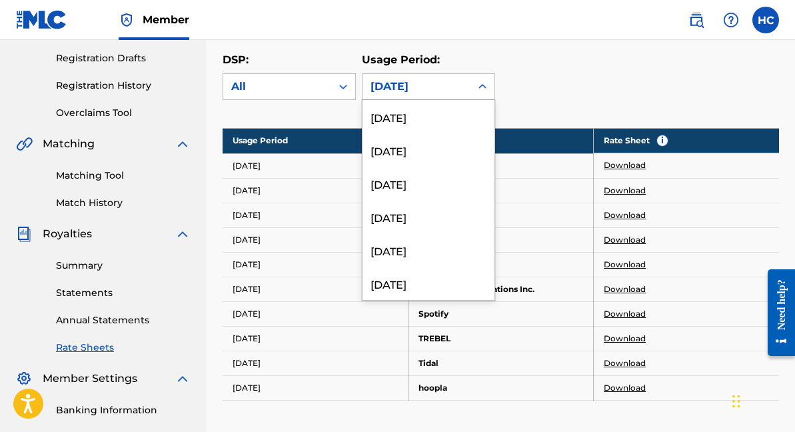
scroll to position [3545, 0]
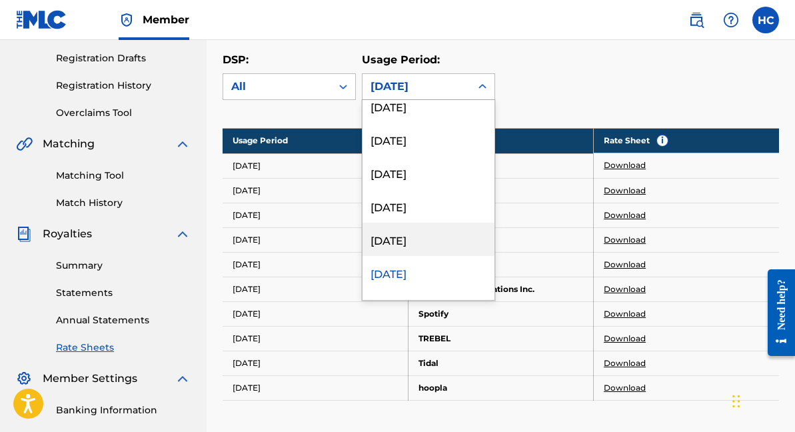
click at [411, 236] on div "[DATE]" at bounding box center [429, 239] width 132 height 33
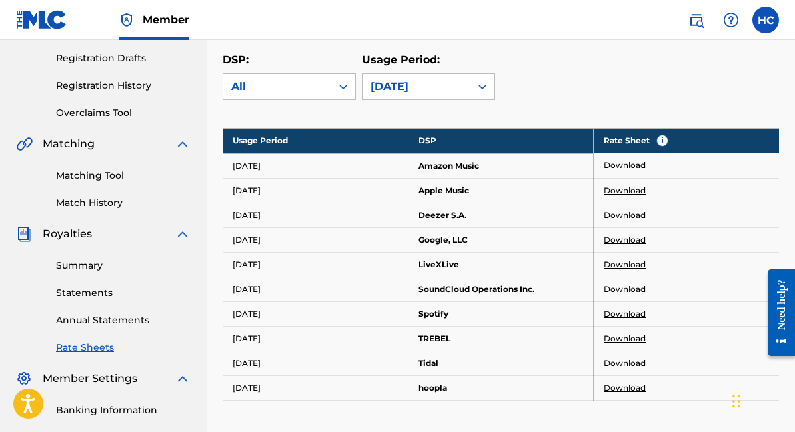
click at [619, 166] on link "Download" at bounding box center [625, 165] width 42 height 12
click at [619, 187] on link "Download" at bounding box center [625, 191] width 42 height 12
click at [613, 213] on link "Download" at bounding box center [625, 215] width 42 height 12
click at [619, 243] on link "Download" at bounding box center [625, 240] width 42 height 12
click at [617, 259] on link "Download" at bounding box center [625, 265] width 42 height 12
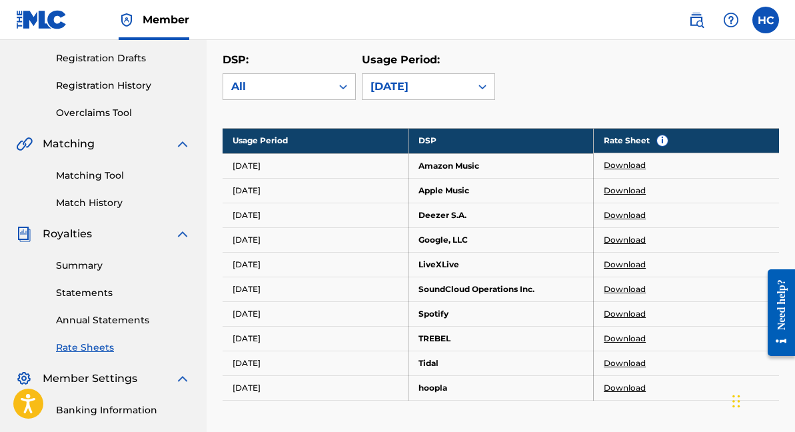
click at [624, 262] on link "Download" at bounding box center [625, 265] width 42 height 12
click at [615, 289] on link "Download" at bounding box center [625, 289] width 42 height 12
click at [609, 313] on link "Download" at bounding box center [625, 314] width 42 height 12
click at [626, 336] on link "Download" at bounding box center [625, 339] width 42 height 12
click at [623, 363] on link "Download" at bounding box center [625, 363] width 42 height 12
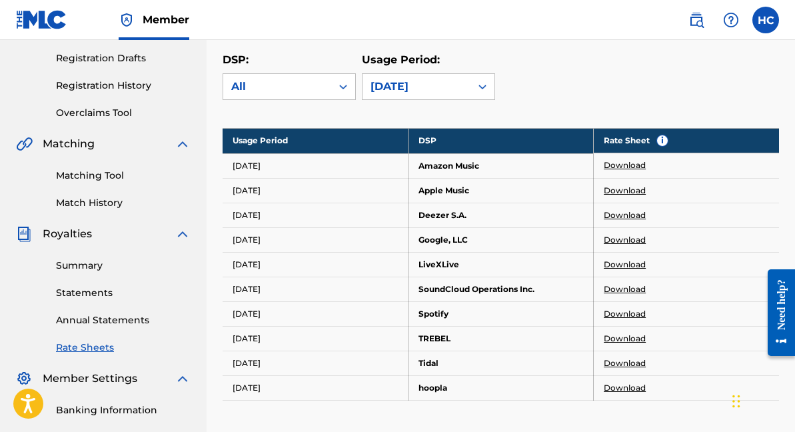
click at [622, 387] on link "Download" at bounding box center [625, 388] width 42 height 12
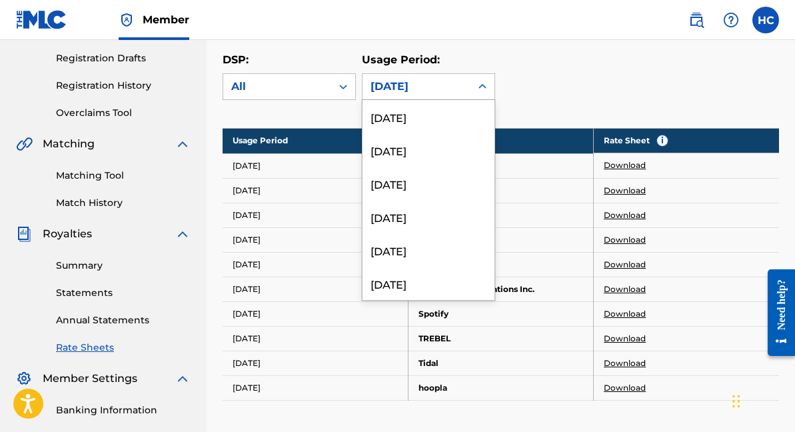
click at [431, 89] on div "[DATE]" at bounding box center [417, 87] width 92 height 16
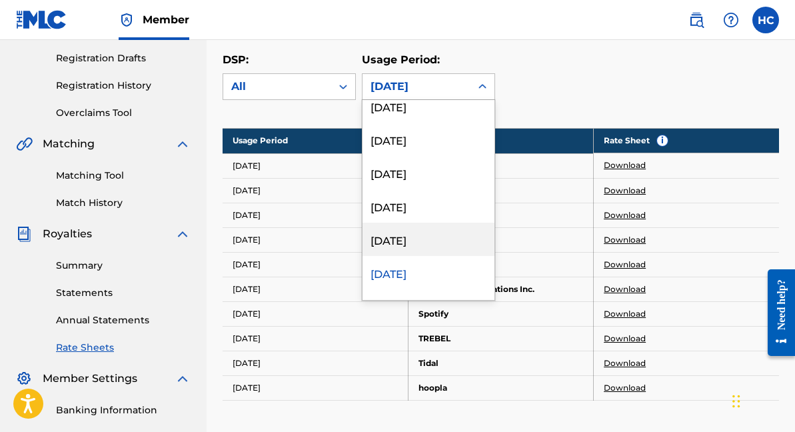
click at [401, 239] on div "[DATE]" at bounding box center [429, 239] width 132 height 33
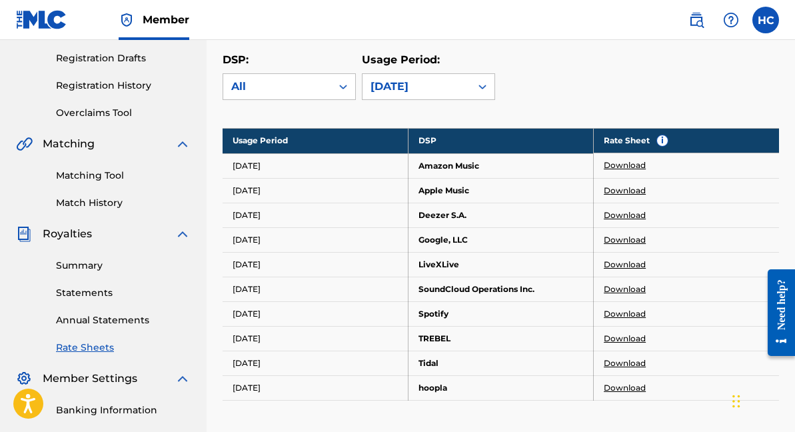
click at [614, 165] on link "Download" at bounding box center [625, 165] width 42 height 12
click at [613, 189] on link "Download" at bounding box center [625, 191] width 42 height 12
click at [623, 213] on link "Download" at bounding box center [625, 215] width 42 height 12
click at [624, 234] on link "Download" at bounding box center [625, 240] width 42 height 12
click at [624, 260] on link "Download" at bounding box center [625, 265] width 42 height 12
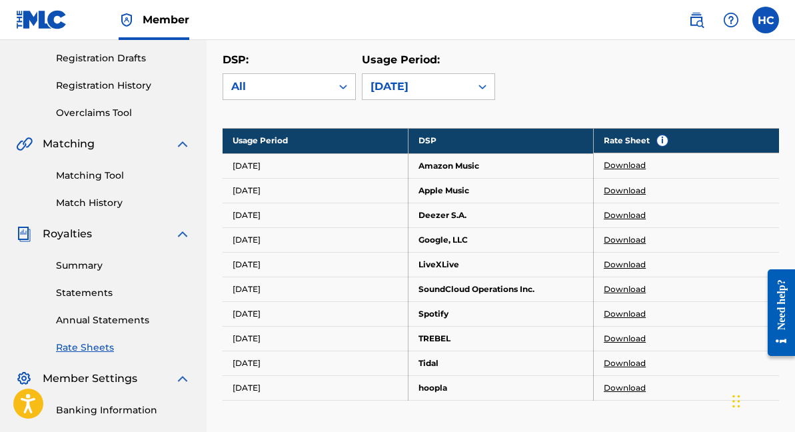
click at [624, 287] on link "Download" at bounding box center [625, 289] width 42 height 12
click at [615, 309] on link "Download" at bounding box center [625, 314] width 42 height 12
click at [631, 309] on link "Download" at bounding box center [625, 314] width 42 height 12
click at [615, 338] on link "Download" at bounding box center [625, 339] width 42 height 12
click at [627, 363] on link "Download" at bounding box center [625, 363] width 42 height 12
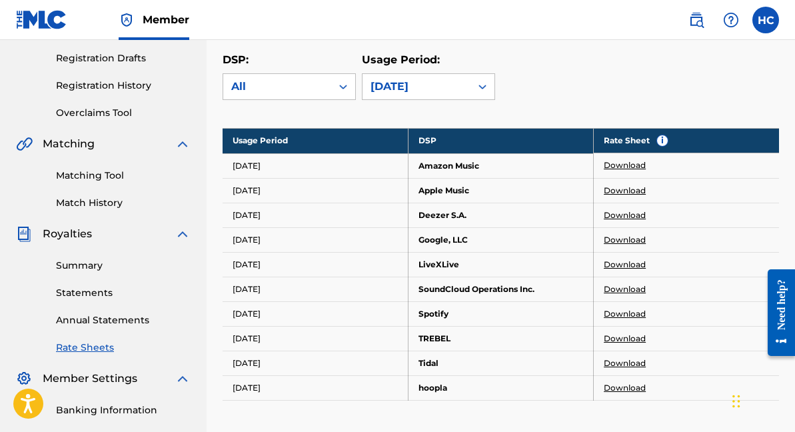
click at [625, 388] on link "Download" at bounding box center [625, 388] width 42 height 12
click at [409, 72] on div "Usage Period: [DATE]" at bounding box center [428, 76] width 133 height 48
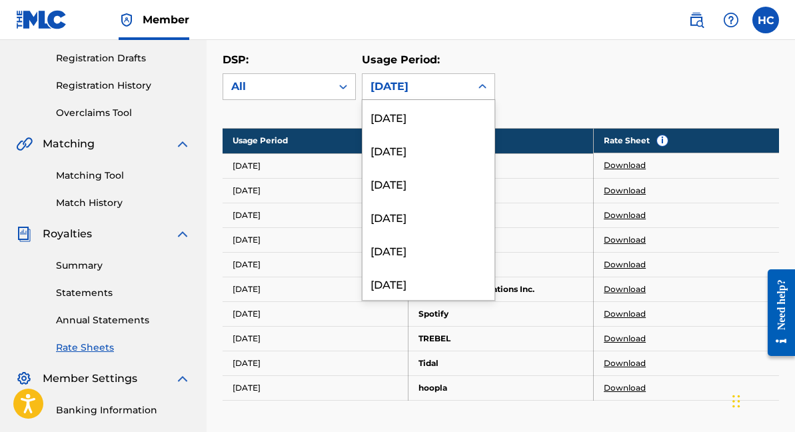
click at [408, 85] on div "[DATE]" at bounding box center [417, 87] width 92 height 16
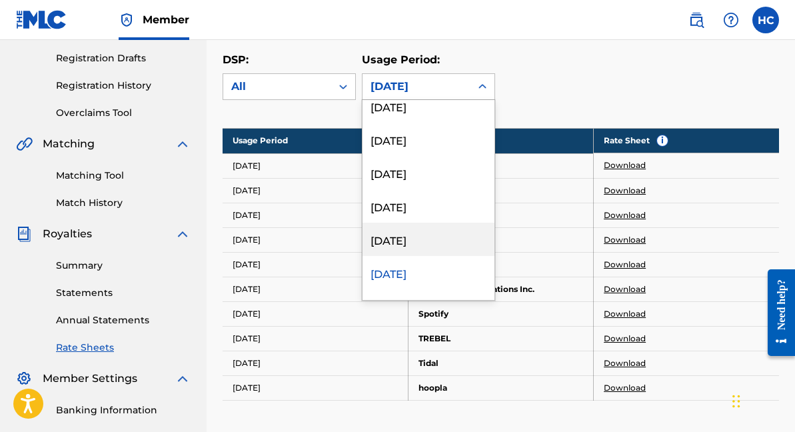
click at [415, 227] on div "[DATE]" at bounding box center [429, 239] width 132 height 33
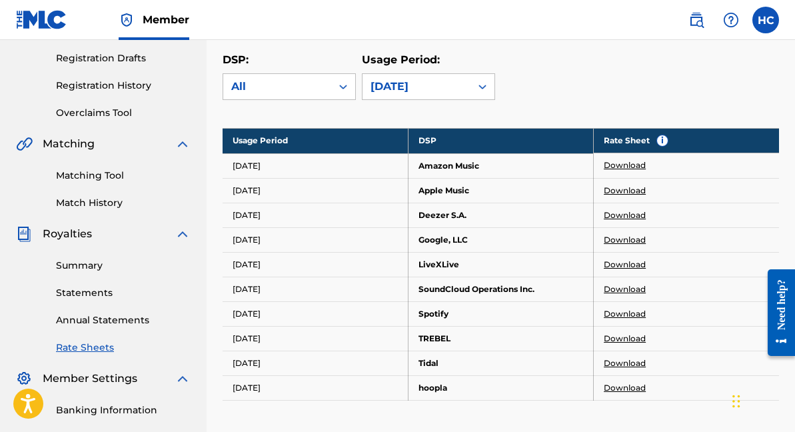
click at [621, 167] on link "Download" at bounding box center [625, 165] width 42 height 12
click at [627, 192] on link "Download" at bounding box center [625, 191] width 42 height 12
click at [622, 212] on link "Download" at bounding box center [625, 215] width 42 height 12
click at [619, 235] on link "Download" at bounding box center [625, 240] width 42 height 12
click at [615, 265] on link "Download" at bounding box center [625, 265] width 42 height 12
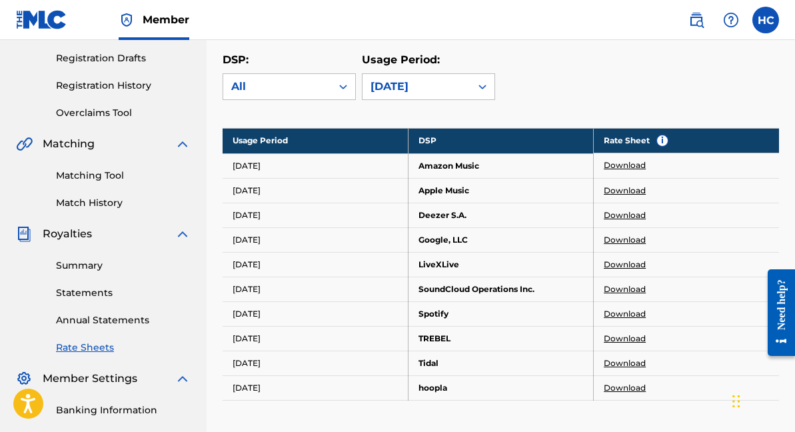
click at [629, 289] on link "Download" at bounding box center [625, 289] width 42 height 12
click at [627, 312] on link "Download" at bounding box center [625, 314] width 42 height 12
click at [627, 337] on link "Download" at bounding box center [625, 339] width 42 height 12
click at [621, 362] on link "Download" at bounding box center [625, 363] width 42 height 12
click at [638, 385] on link "Download" at bounding box center [625, 388] width 42 height 12
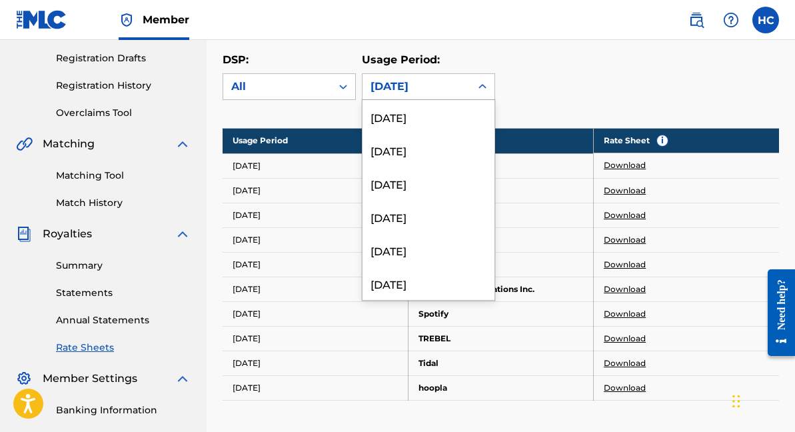
click at [415, 79] on div "[DATE]" at bounding box center [417, 87] width 92 height 16
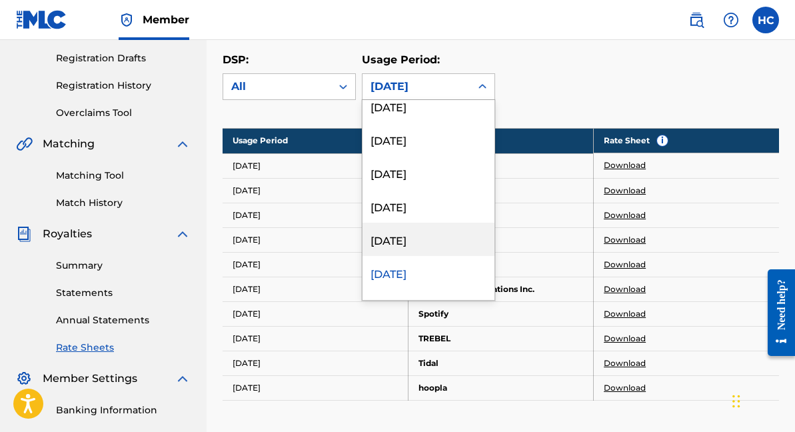
click at [419, 229] on div "[DATE]" at bounding box center [429, 239] width 132 height 33
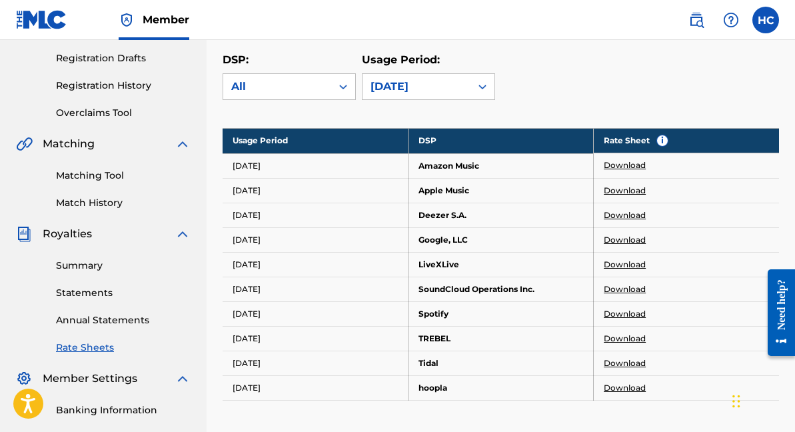
click at [631, 168] on link "Download" at bounding box center [625, 165] width 42 height 12
click at [631, 190] on link "Download" at bounding box center [625, 191] width 42 height 12
click at [620, 212] on link "Download" at bounding box center [625, 215] width 42 height 12
click at [627, 237] on link "Download" at bounding box center [625, 240] width 42 height 12
click at [637, 266] on link "Download" at bounding box center [625, 265] width 42 height 12
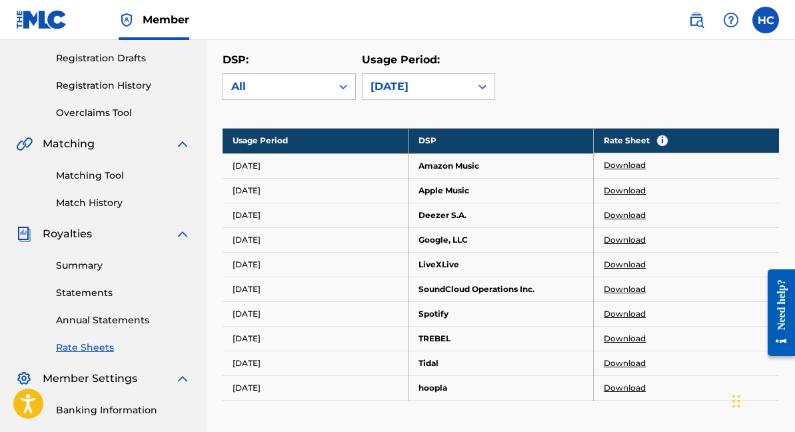
click at [628, 286] on link "Download" at bounding box center [625, 289] width 42 height 12
click at [621, 316] on link "Download" at bounding box center [625, 314] width 42 height 12
click at [623, 337] on link "Download" at bounding box center [625, 339] width 42 height 12
click at [619, 359] on link "Download" at bounding box center [625, 363] width 42 height 12
click at [626, 387] on link "Download" at bounding box center [625, 388] width 42 height 12
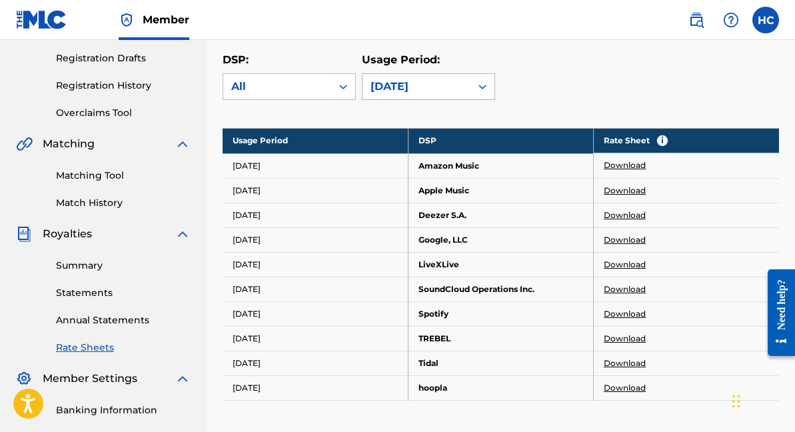
click at [410, 82] on div "[DATE]" at bounding box center [417, 87] width 92 height 16
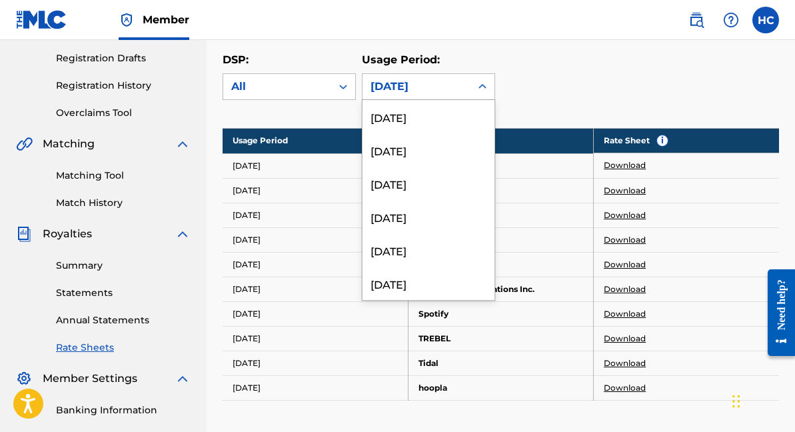
scroll to position [3411, 0]
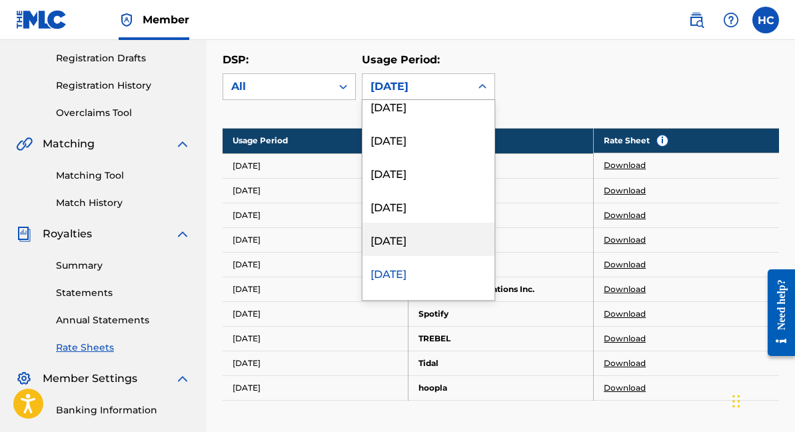
click at [421, 233] on div "[DATE]" at bounding box center [429, 239] width 132 height 33
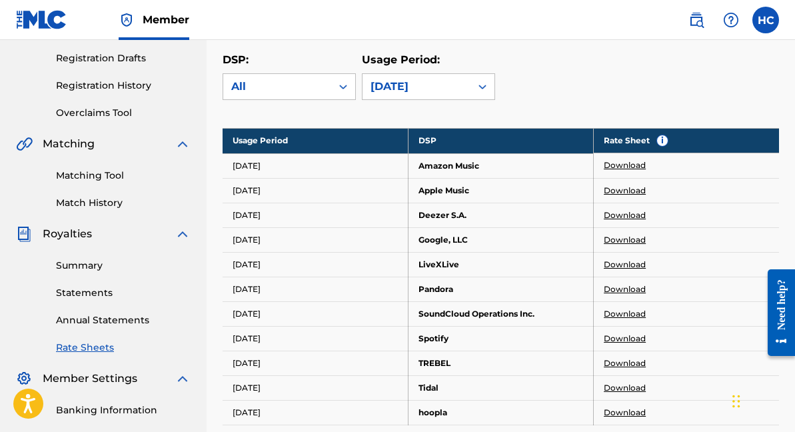
click at [637, 169] on link "Download" at bounding box center [625, 165] width 42 height 12
click at [628, 191] on link "Download" at bounding box center [625, 191] width 42 height 12
click at [613, 211] on link "Download" at bounding box center [625, 215] width 42 height 12
click at [615, 241] on link "Download" at bounding box center [625, 240] width 42 height 12
click at [621, 265] on link "Download" at bounding box center [625, 265] width 42 height 12
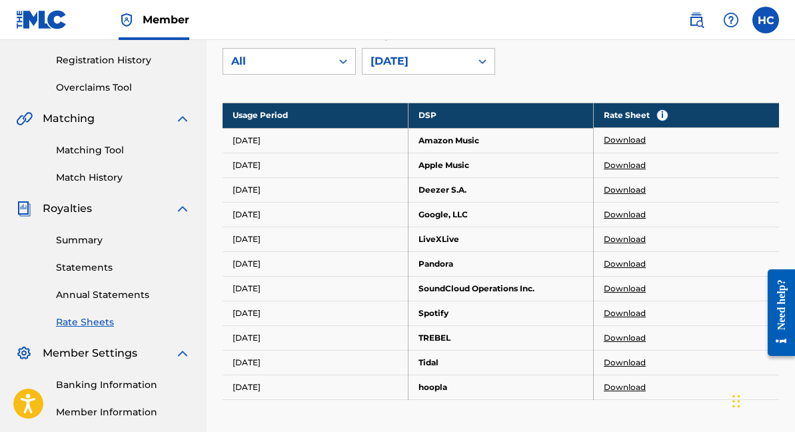
scroll to position [249, 0]
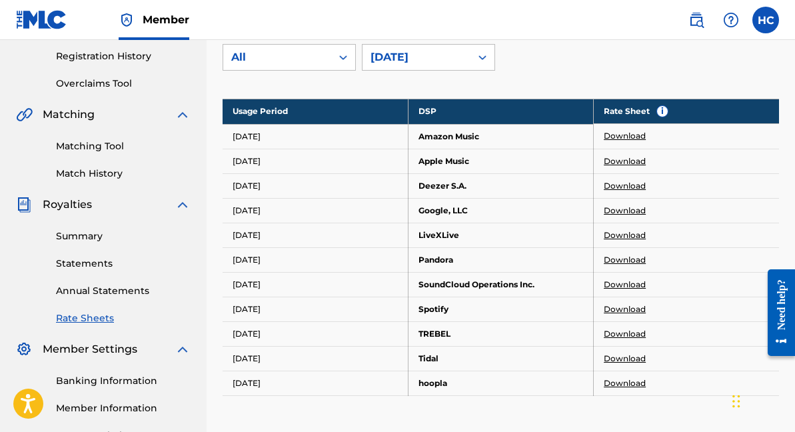
click at [615, 259] on link "Download" at bounding box center [625, 260] width 42 height 12
click at [619, 281] on link "Download" at bounding box center [625, 285] width 42 height 12
click at [631, 307] on link "Download" at bounding box center [625, 309] width 42 height 12
click at [628, 329] on link "Download" at bounding box center [625, 334] width 42 height 12
click at [613, 357] on link "Download" at bounding box center [625, 359] width 42 height 12
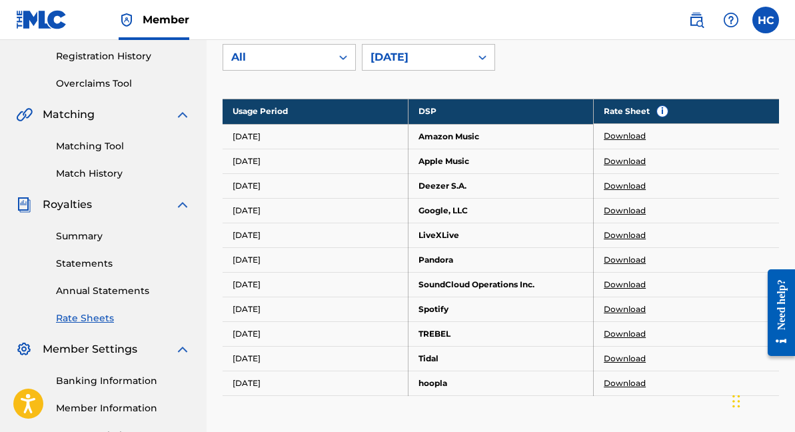
click at [623, 380] on link "Download" at bounding box center [625, 383] width 42 height 12
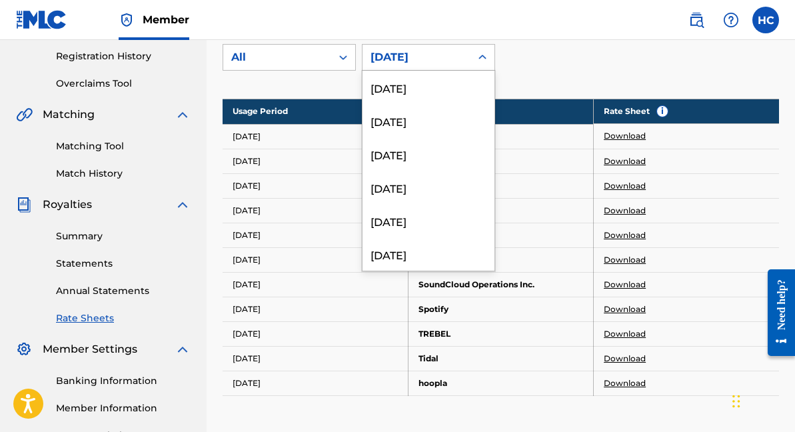
click at [461, 53] on div "[DATE]" at bounding box center [417, 57] width 92 height 16
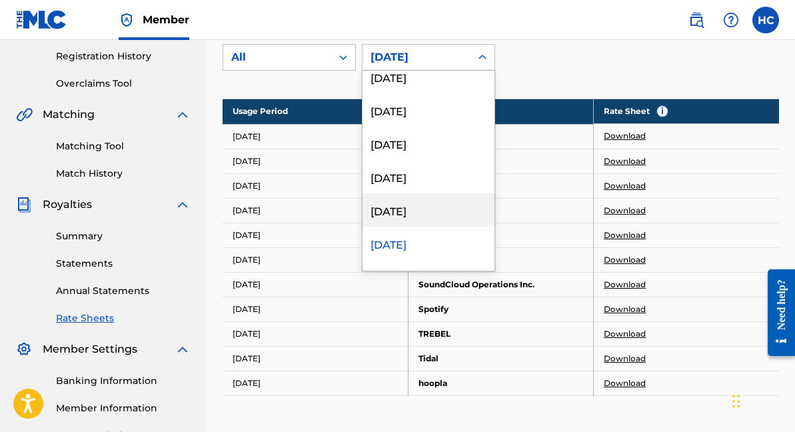
click at [432, 210] on div "[DATE]" at bounding box center [429, 209] width 132 height 33
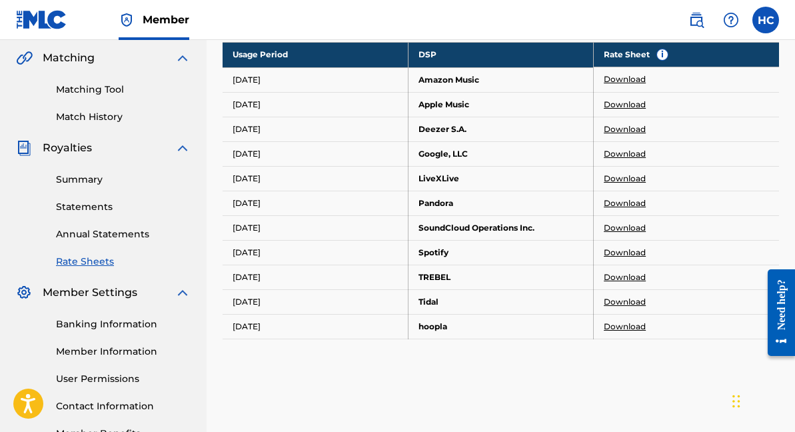
scroll to position [315, 0]
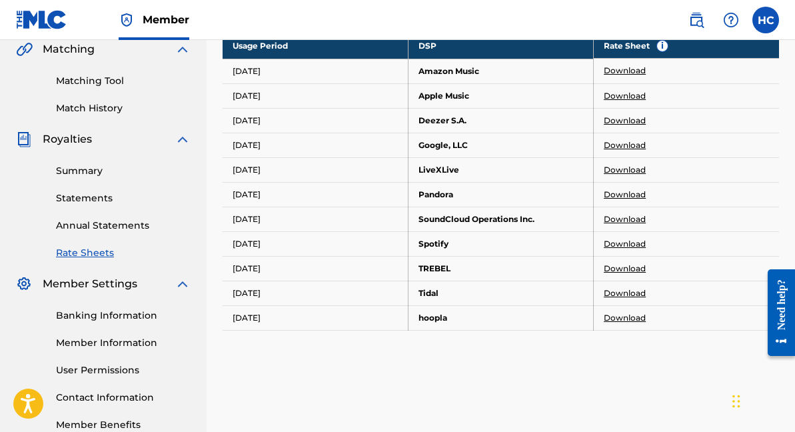
click at [625, 71] on link "Download" at bounding box center [625, 71] width 42 height 12
click at [633, 89] on td "Download" at bounding box center [686, 95] width 185 height 25
click at [633, 98] on link "Download" at bounding box center [625, 96] width 42 height 12
click at [612, 118] on link "Download" at bounding box center [625, 121] width 42 height 12
click at [629, 141] on link "Download" at bounding box center [625, 145] width 42 height 12
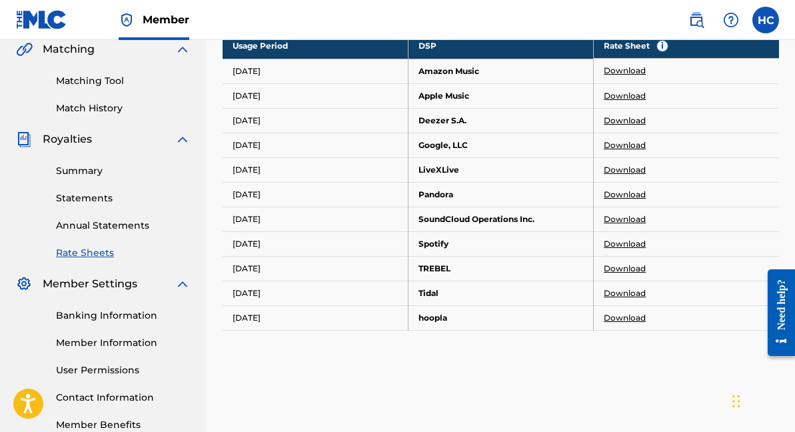
click at [633, 173] on link "Download" at bounding box center [625, 170] width 42 height 12
click at [629, 195] on link "Download" at bounding box center [625, 195] width 42 height 12
click at [623, 222] on link "Download" at bounding box center [625, 219] width 42 height 12
click at [631, 246] on link "Download" at bounding box center [625, 244] width 42 height 12
click at [619, 269] on link "Download" at bounding box center [625, 269] width 42 height 12
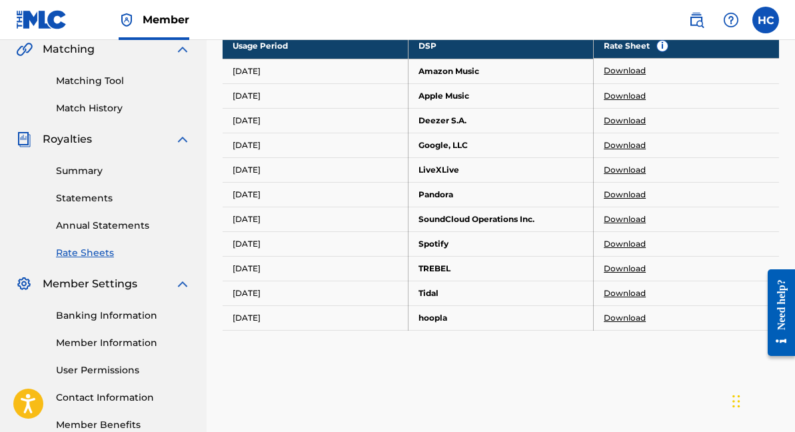
click at [627, 290] on link "Download" at bounding box center [625, 293] width 42 height 12
click at [632, 322] on link "Download" at bounding box center [625, 318] width 42 height 12
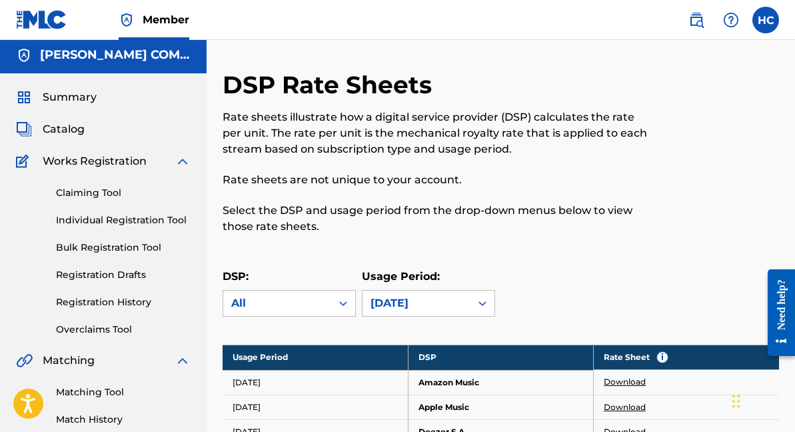
scroll to position [0, 0]
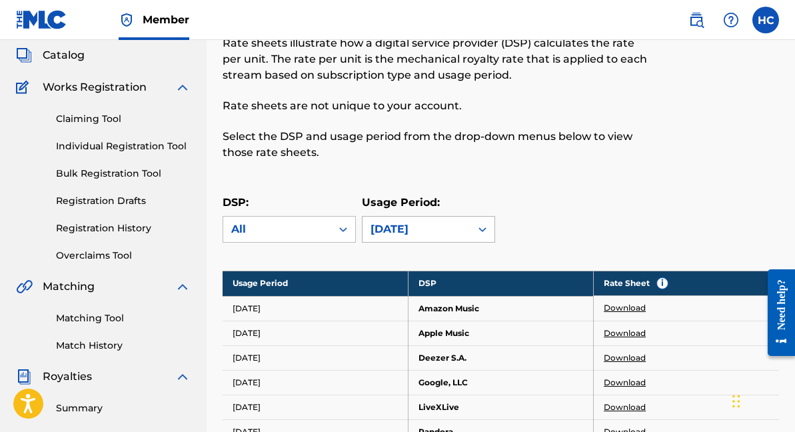
click at [465, 230] on div "[DATE]" at bounding box center [417, 229] width 108 height 25
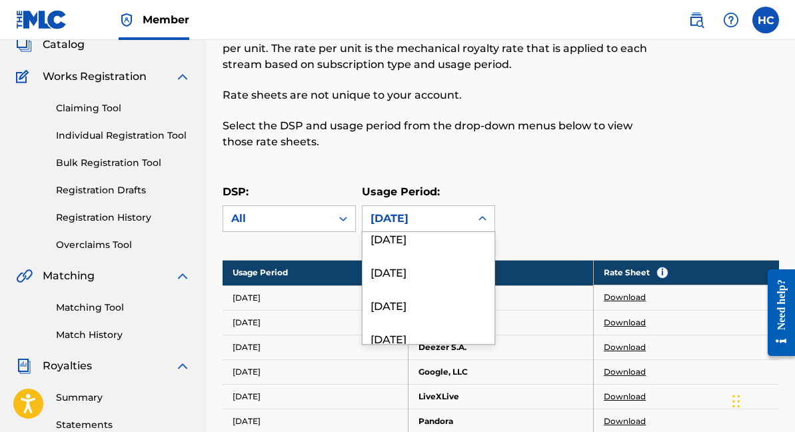
scroll to position [89, 0]
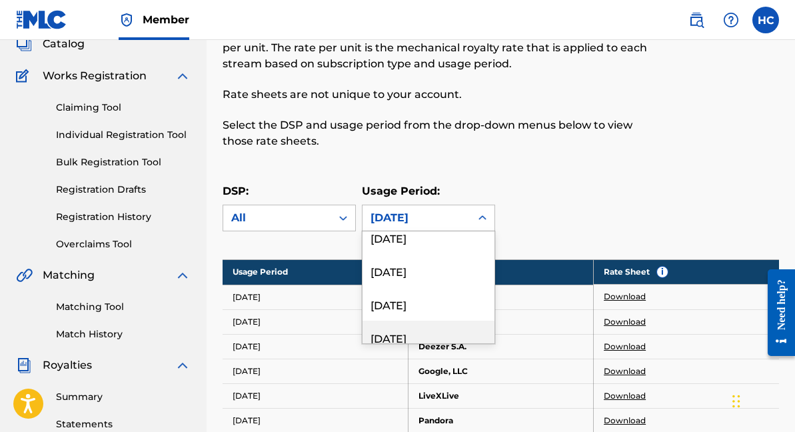
click at [438, 332] on div "[DATE]" at bounding box center [429, 337] width 132 height 33
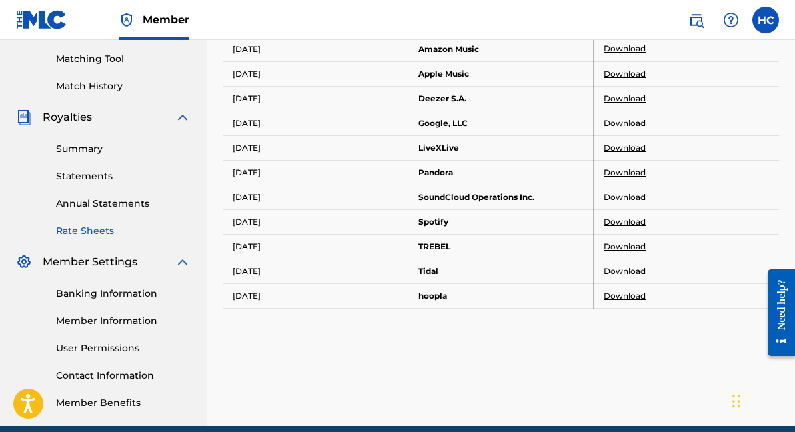
scroll to position [321, 0]
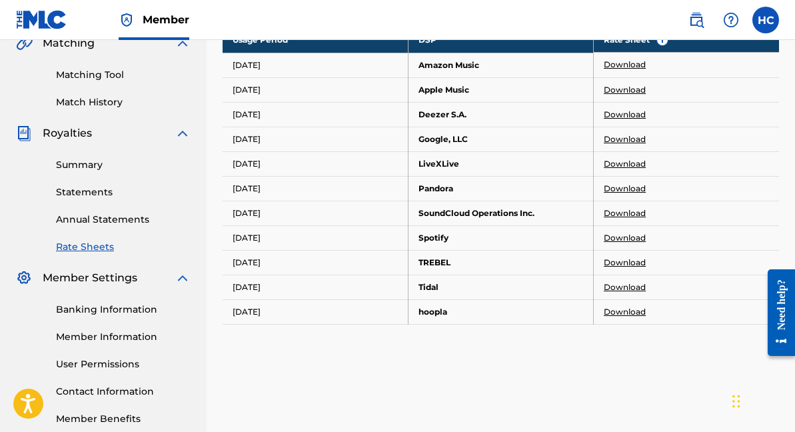
click at [628, 68] on link "Download" at bounding box center [625, 65] width 42 height 12
click at [631, 87] on link "Download" at bounding box center [625, 90] width 42 height 12
click at [629, 109] on link "Download" at bounding box center [625, 115] width 42 height 12
click at [617, 134] on link "Download" at bounding box center [625, 139] width 42 height 12
click at [634, 162] on link "Download" at bounding box center [625, 164] width 42 height 12
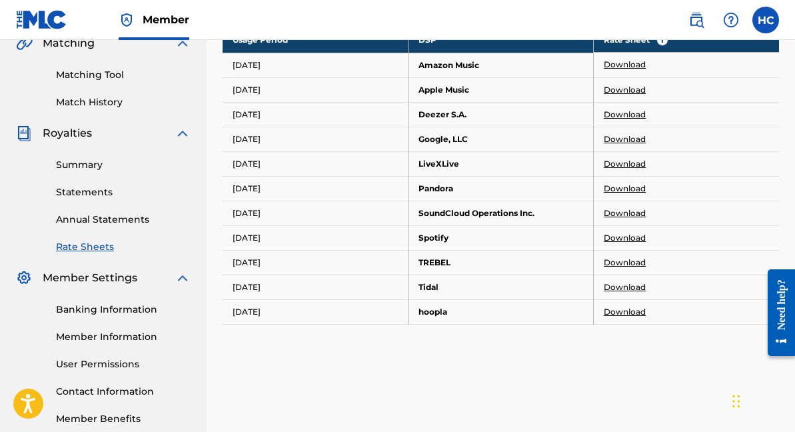
click at [623, 189] on link "Download" at bounding box center [625, 189] width 42 height 12
click at [625, 211] on link "Download" at bounding box center [625, 213] width 42 height 12
click at [623, 238] on link "Download" at bounding box center [625, 238] width 42 height 12
click at [631, 259] on link "Download" at bounding box center [625, 263] width 42 height 12
click at [633, 286] on link "Download" at bounding box center [625, 287] width 42 height 12
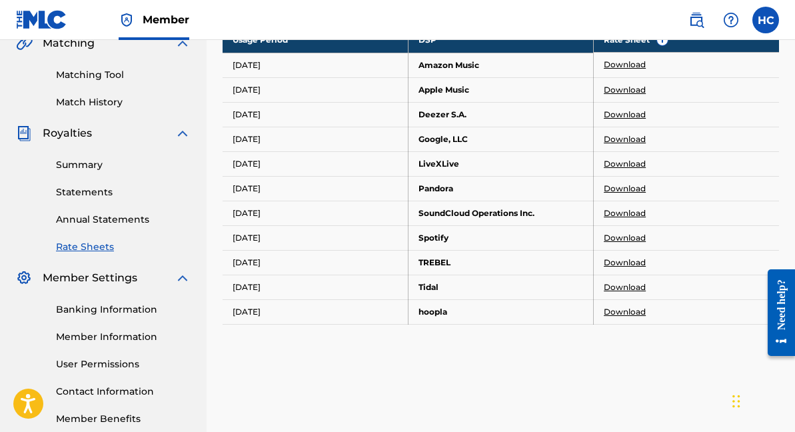
click at [618, 309] on link "Download" at bounding box center [625, 312] width 42 height 12
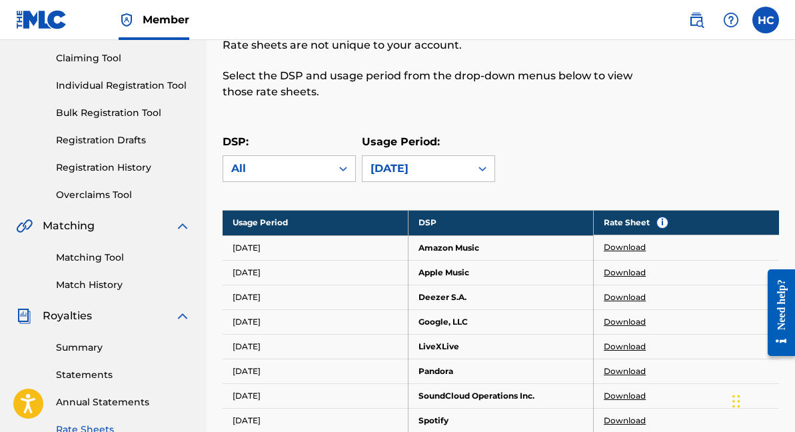
scroll to position [141, 0]
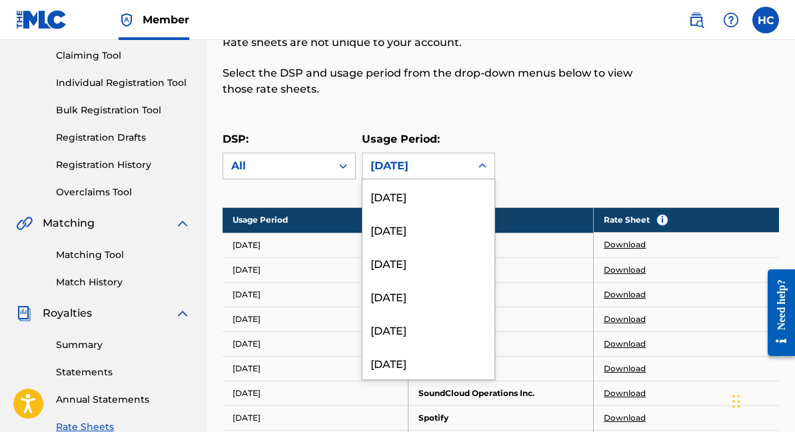
click at [459, 159] on div "[DATE]" at bounding box center [417, 166] width 92 height 16
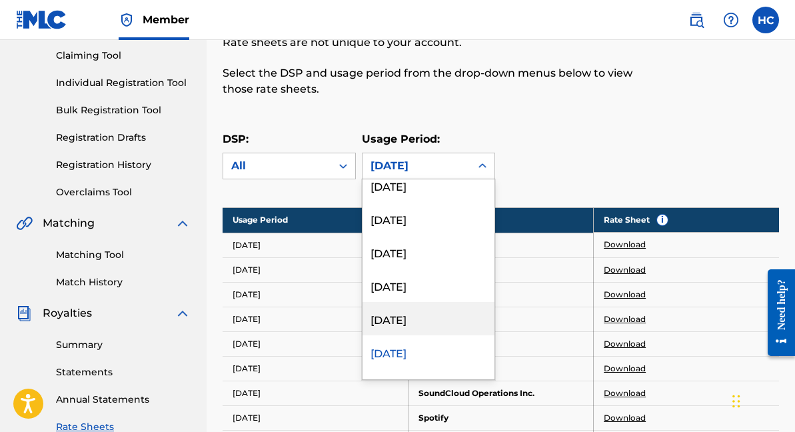
click at [437, 315] on div "[DATE]" at bounding box center [429, 318] width 132 height 33
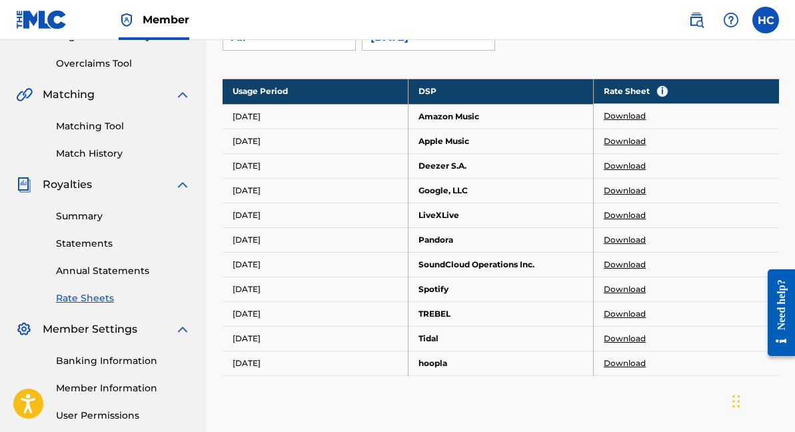
scroll to position [272, 0]
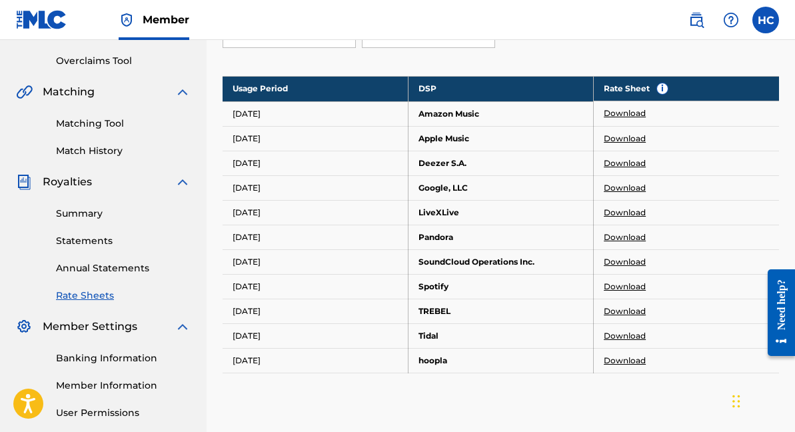
click at [642, 111] on link "Download" at bounding box center [625, 113] width 42 height 12
click at [629, 137] on link "Download" at bounding box center [625, 139] width 42 height 12
click at [629, 161] on link "Download" at bounding box center [625, 163] width 42 height 12
click at [629, 189] on link "Download" at bounding box center [625, 188] width 42 height 12
click at [611, 213] on link "Download" at bounding box center [625, 213] width 42 height 12
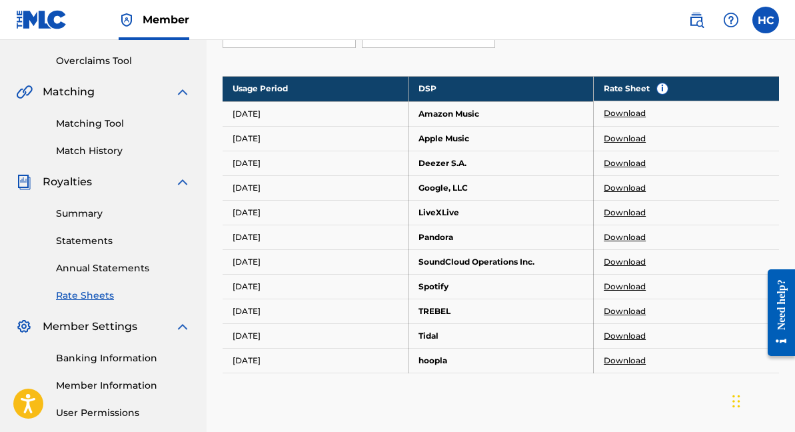
click at [615, 234] on link "Download" at bounding box center [625, 237] width 42 height 12
click at [630, 263] on link "Download" at bounding box center [625, 262] width 42 height 12
click at [613, 283] on link "Download" at bounding box center [625, 287] width 42 height 12
click at [633, 305] on link "Download" at bounding box center [625, 311] width 42 height 12
click at [617, 330] on link "Download" at bounding box center [625, 336] width 42 height 12
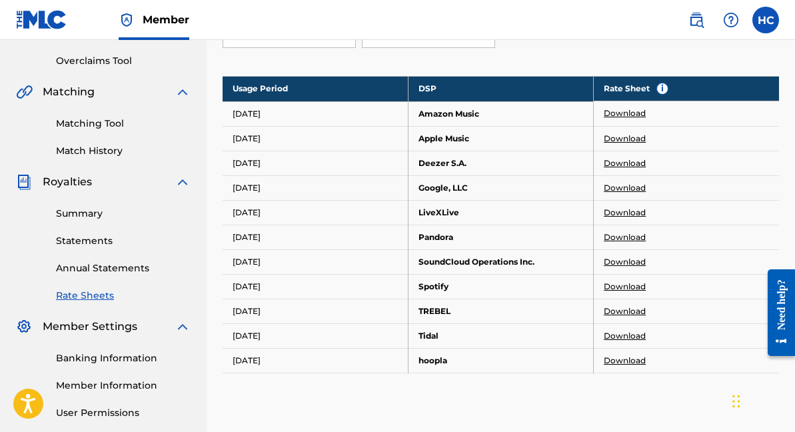
click at [625, 365] on link "Download" at bounding box center [625, 361] width 42 height 12
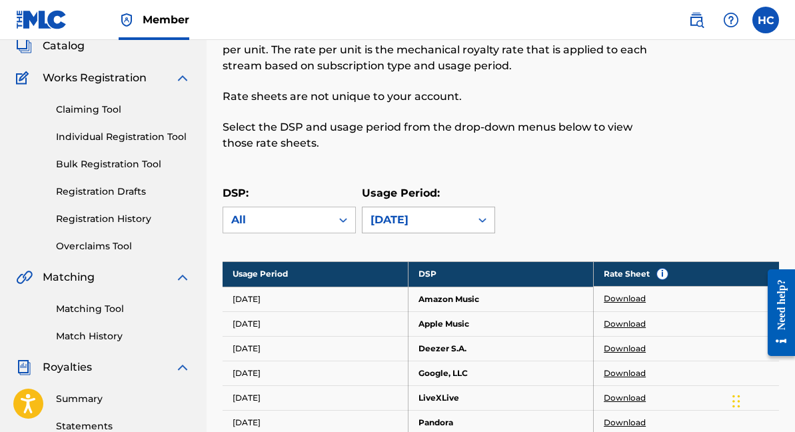
scroll to position [103, 0]
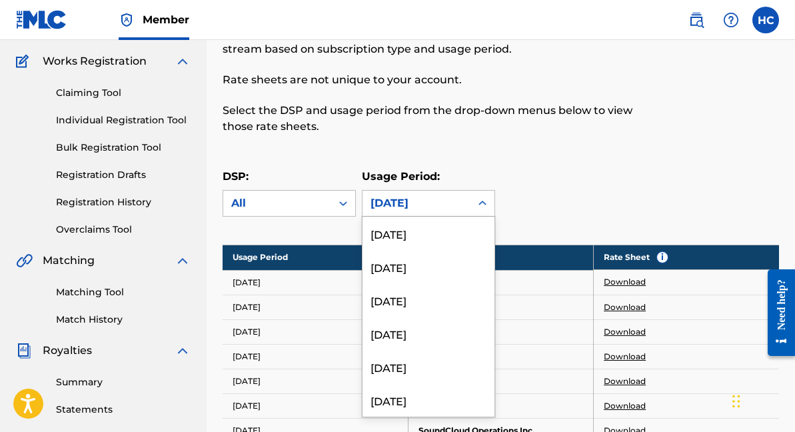
click at [491, 208] on div at bounding box center [483, 203] width 24 height 24
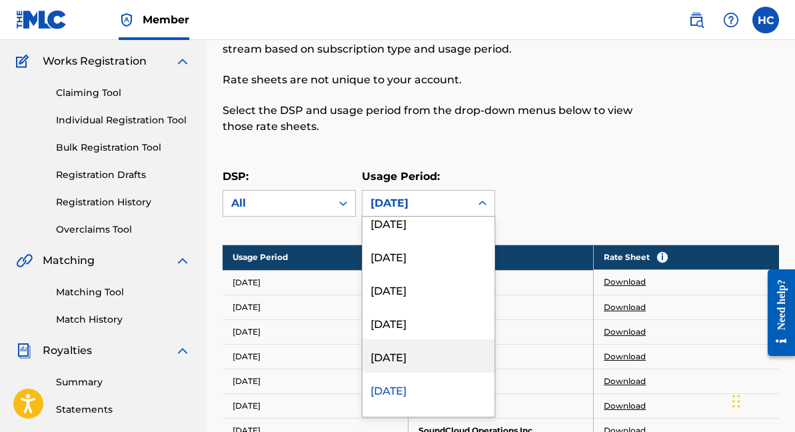
click at [423, 355] on div "[DATE]" at bounding box center [429, 355] width 132 height 33
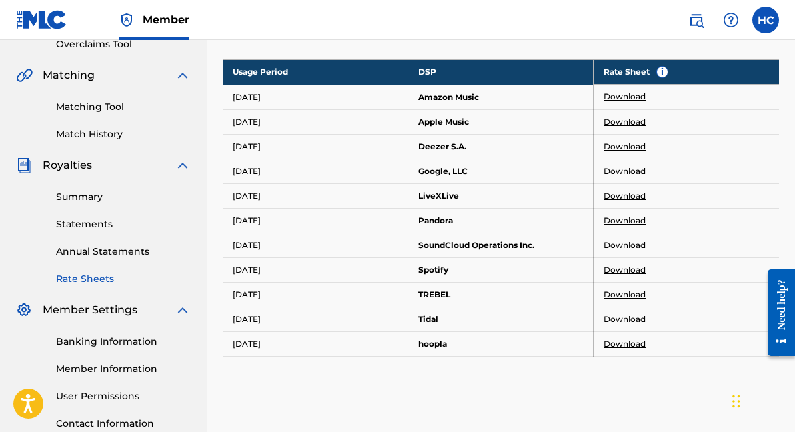
scroll to position [285, 0]
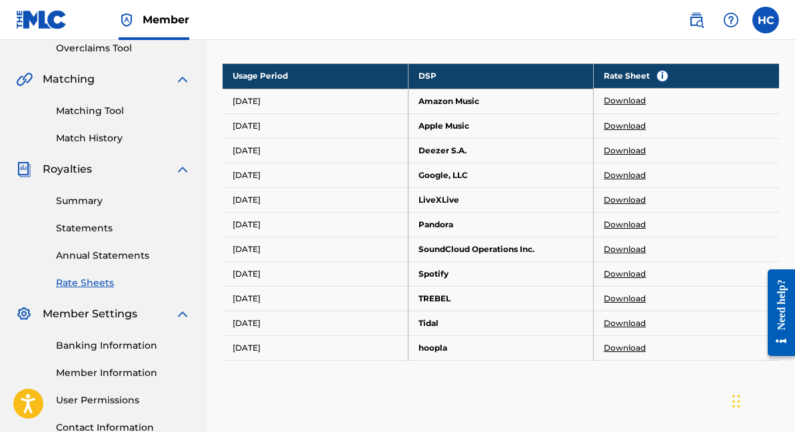
click at [619, 100] on link "Download" at bounding box center [625, 101] width 42 height 12
click at [625, 125] on link "Download" at bounding box center [625, 126] width 42 height 12
click at [627, 150] on link "Download" at bounding box center [625, 151] width 42 height 12
click at [617, 174] on link "Download" at bounding box center [625, 175] width 42 height 12
click at [631, 203] on link "Download" at bounding box center [625, 200] width 42 height 12
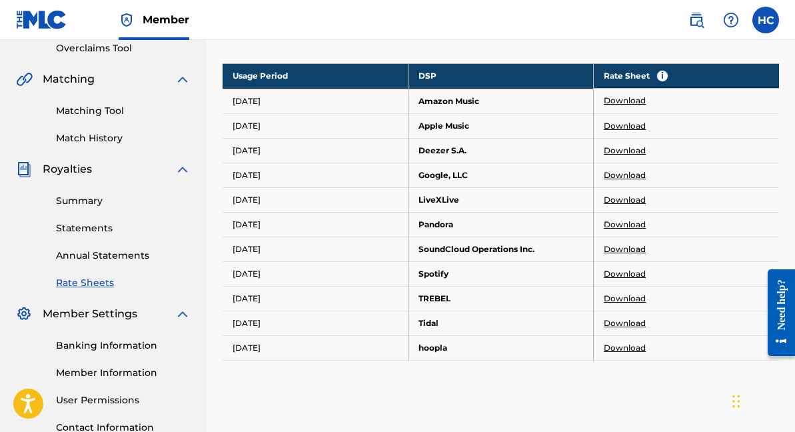
click at [614, 223] on link "Download" at bounding box center [625, 225] width 42 height 12
click at [620, 250] on link "Download" at bounding box center [625, 249] width 42 height 12
click at [621, 223] on link "Download" at bounding box center [625, 225] width 42 height 12
click at [618, 247] on link "Download" at bounding box center [625, 249] width 42 height 12
click at [639, 272] on link "Download" at bounding box center [625, 274] width 42 height 12
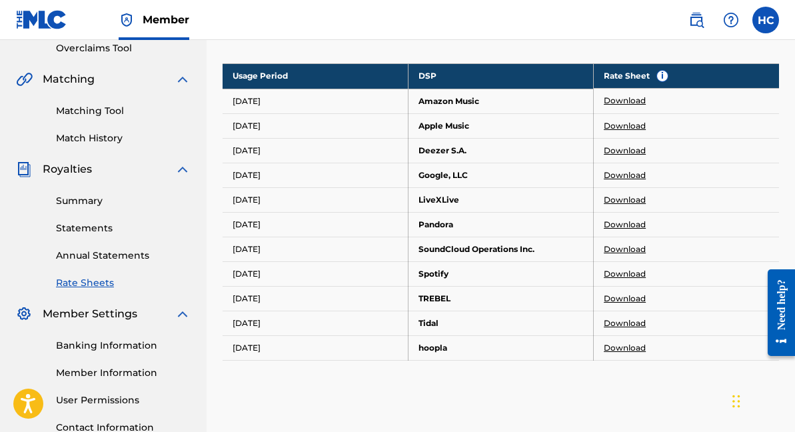
click at [629, 299] on link "Download" at bounding box center [625, 299] width 42 height 12
click at [624, 323] on link "Download" at bounding box center [625, 323] width 42 height 12
click at [631, 345] on link "Download" at bounding box center [625, 348] width 42 height 12
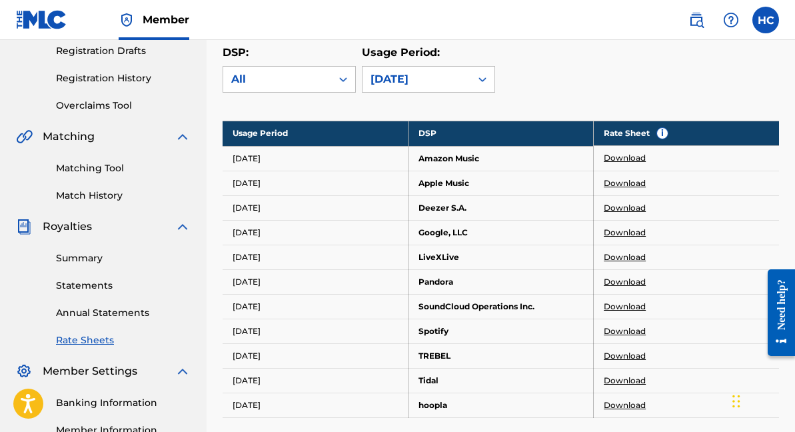
scroll to position [226, 0]
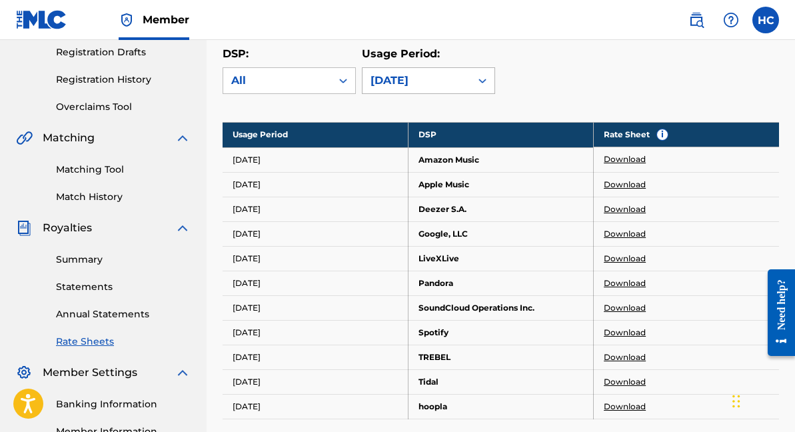
click at [453, 81] on div "[DATE]" at bounding box center [417, 81] width 92 height 16
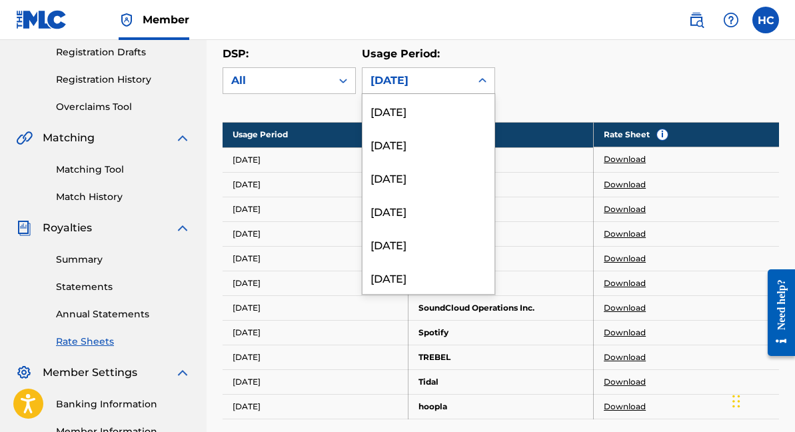
scroll to position [3211, 0]
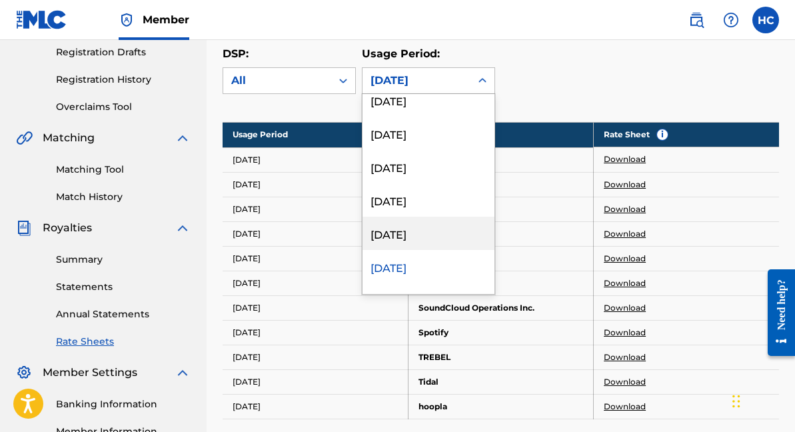
click at [424, 235] on div "[DATE]" at bounding box center [429, 233] width 132 height 33
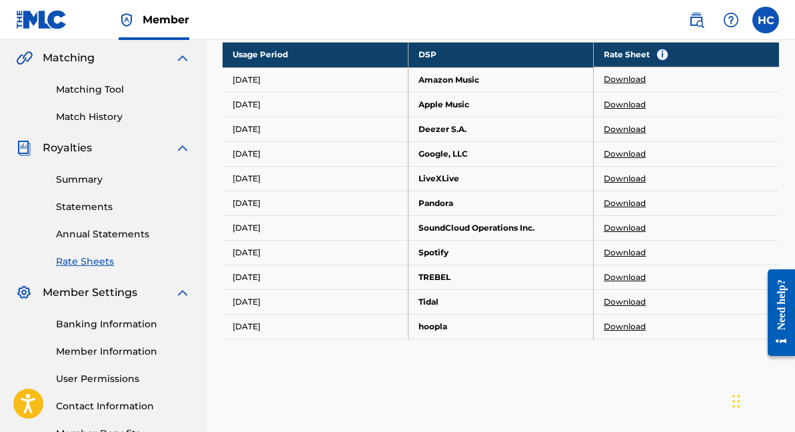
scroll to position [309, 0]
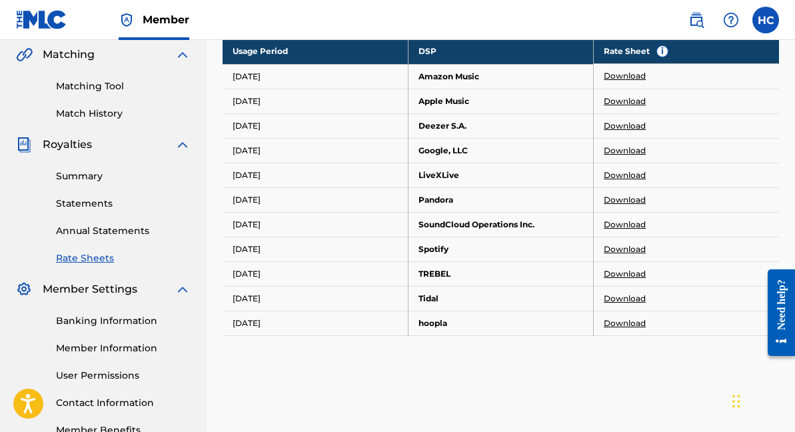
click at [615, 78] on link "Download" at bounding box center [625, 76] width 42 height 12
click at [623, 101] on link "Download" at bounding box center [625, 101] width 42 height 12
click at [618, 121] on link "Download" at bounding box center [625, 126] width 42 height 12
click at [619, 149] on link "Download" at bounding box center [625, 151] width 42 height 12
click at [619, 171] on link "Download" at bounding box center [625, 175] width 42 height 12
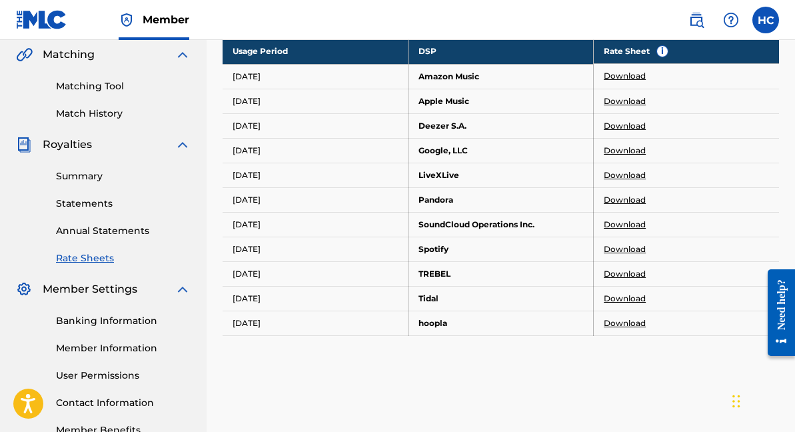
click at [629, 201] on link "Download" at bounding box center [625, 200] width 42 height 12
click at [631, 225] on link "Download" at bounding box center [625, 225] width 42 height 12
click at [623, 244] on link "Download" at bounding box center [625, 249] width 42 height 12
click at [626, 273] on link "Download" at bounding box center [625, 274] width 42 height 12
click at [631, 298] on link "Download" at bounding box center [625, 299] width 42 height 12
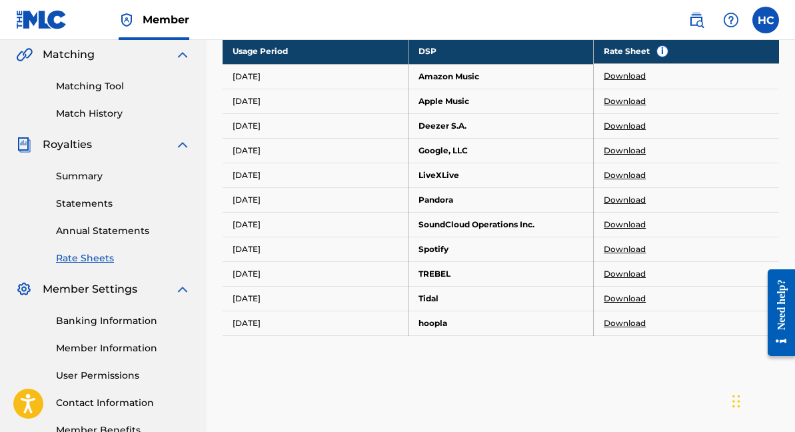
click at [627, 323] on link "Download" at bounding box center [625, 323] width 42 height 12
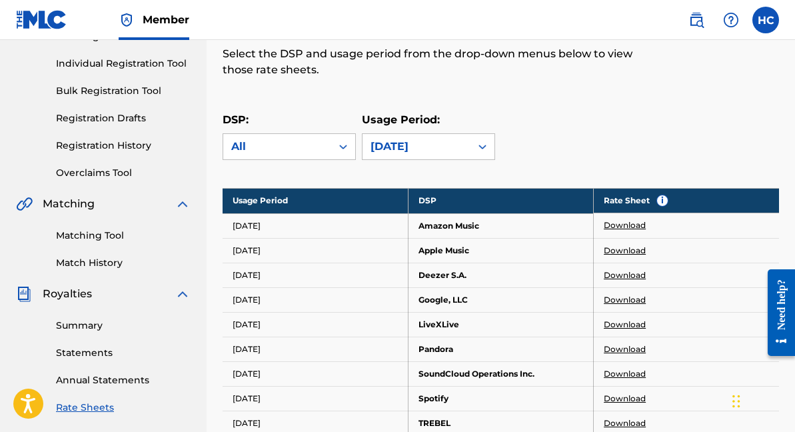
scroll to position [157, 0]
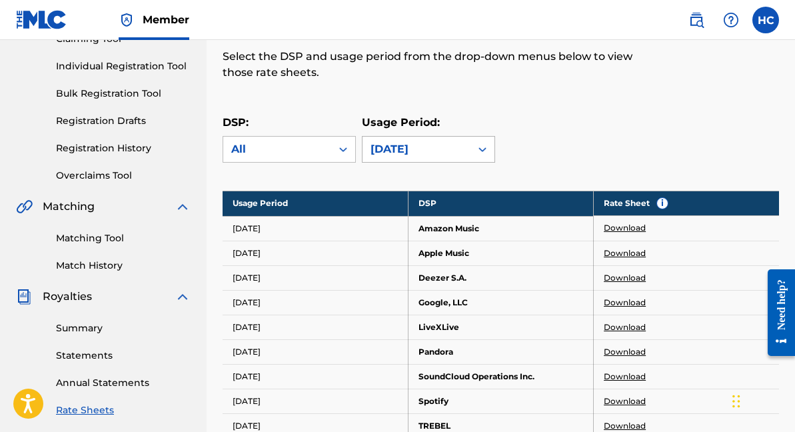
click at [455, 146] on div "[DATE]" at bounding box center [417, 149] width 92 height 16
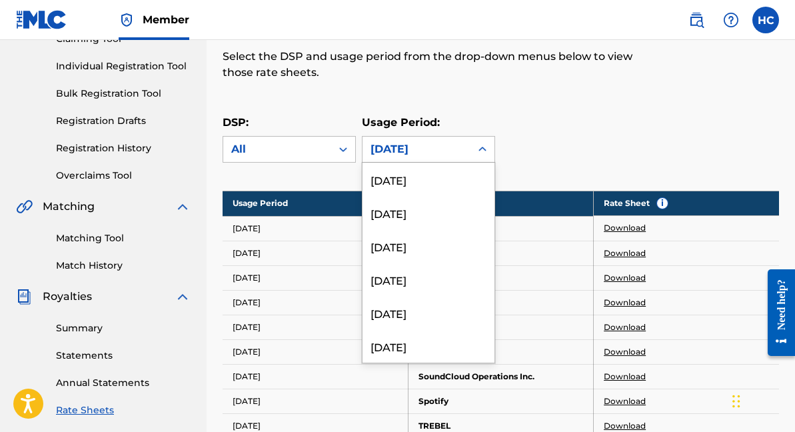
scroll to position [3178, 0]
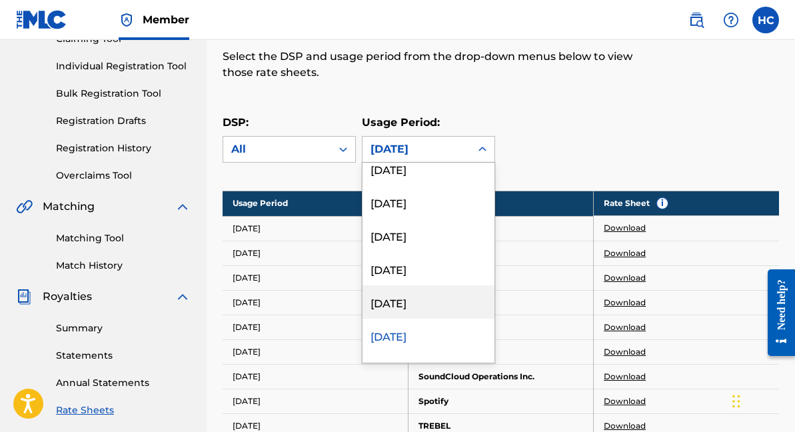
click at [389, 311] on div "[DATE]" at bounding box center [429, 301] width 132 height 33
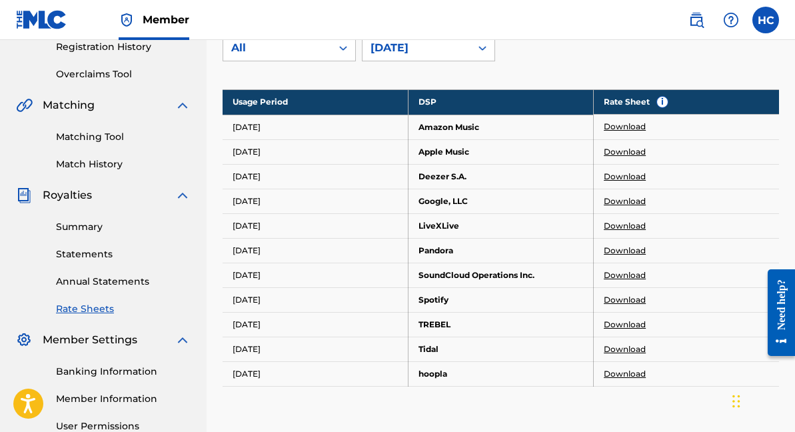
scroll to position [265, 0]
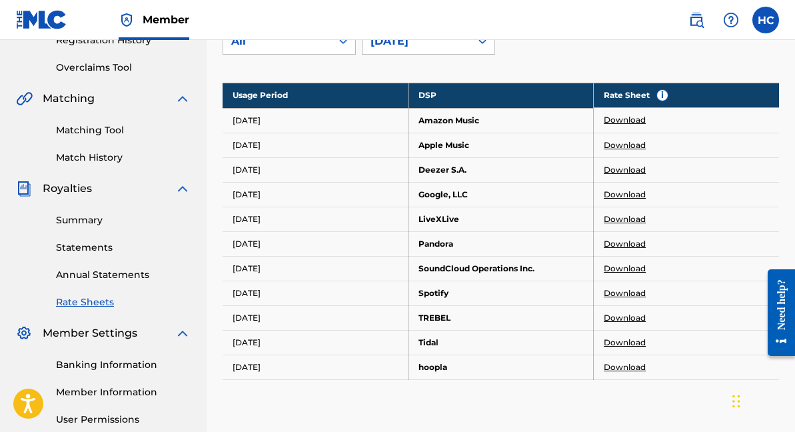
click at [626, 122] on link "Download" at bounding box center [625, 120] width 42 height 12
click at [630, 145] on link "Download" at bounding box center [625, 145] width 42 height 12
click at [637, 171] on link "Download" at bounding box center [625, 170] width 42 height 12
click at [623, 187] on td "Download" at bounding box center [686, 194] width 185 height 25
click at [622, 195] on link "Download" at bounding box center [625, 195] width 42 height 12
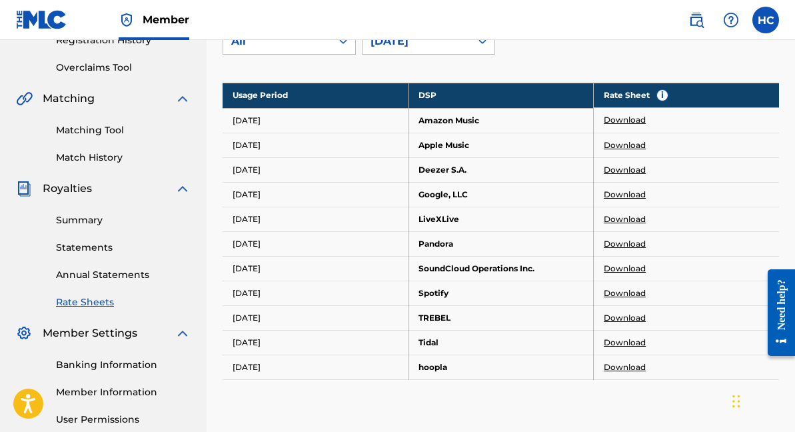
click at [633, 218] on link "Download" at bounding box center [625, 219] width 42 height 12
click at [623, 243] on link "Download" at bounding box center [625, 244] width 42 height 12
click at [614, 267] on link "Download" at bounding box center [625, 269] width 42 height 12
click at [609, 293] on link "Download" at bounding box center [625, 293] width 42 height 12
click at [615, 314] on link "Download" at bounding box center [625, 318] width 42 height 12
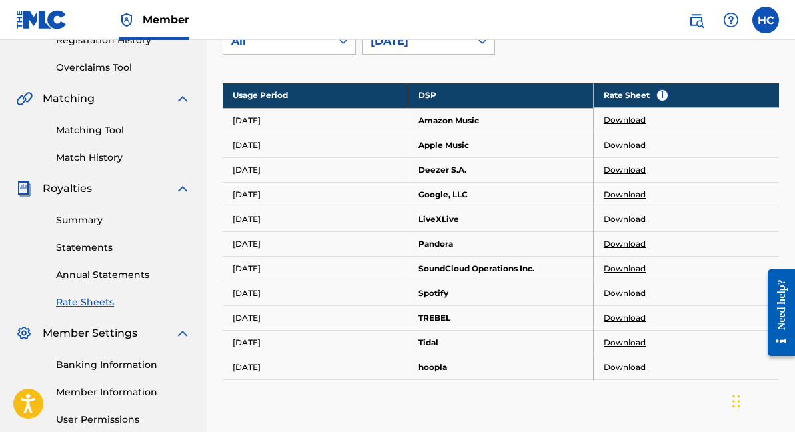
click at [615, 343] on link "Download" at bounding box center [625, 343] width 42 height 12
click at [625, 367] on link "Download" at bounding box center [625, 367] width 42 height 12
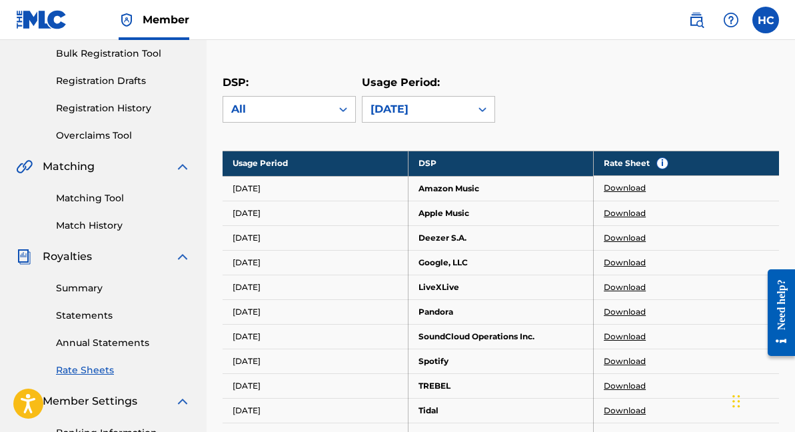
scroll to position [193, 0]
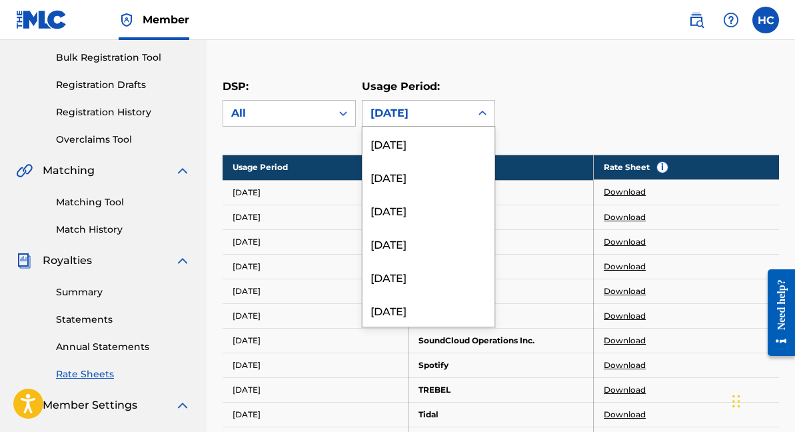
click at [402, 115] on div "[DATE]" at bounding box center [417, 113] width 92 height 16
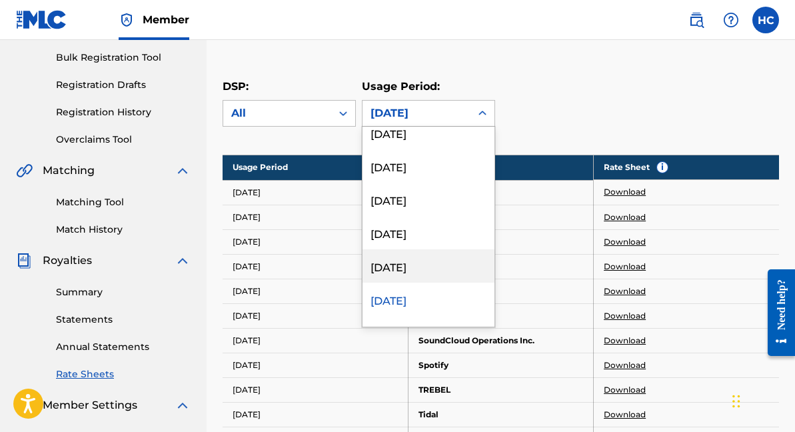
click at [424, 258] on div "[DATE]" at bounding box center [429, 265] width 132 height 33
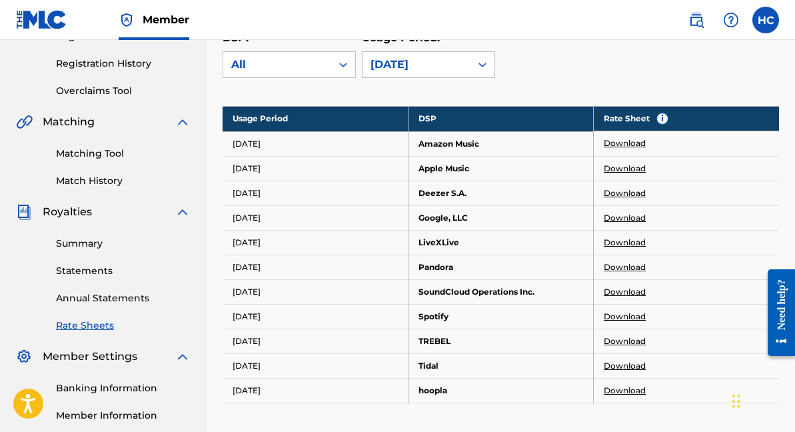
scroll to position [245, 0]
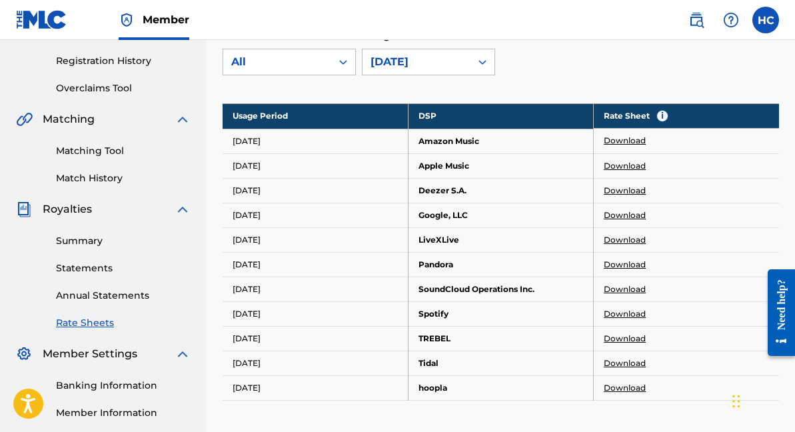
click at [621, 139] on link "Download" at bounding box center [625, 141] width 42 height 12
click at [414, 62] on div "[DATE]" at bounding box center [417, 62] width 92 height 16
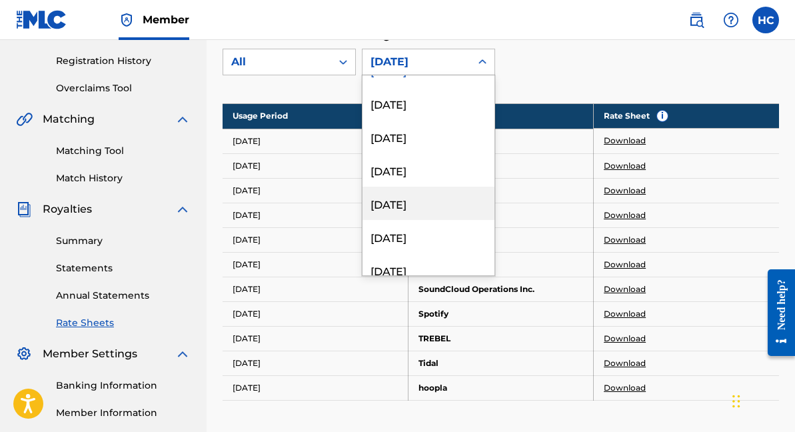
scroll to position [3302, 0]
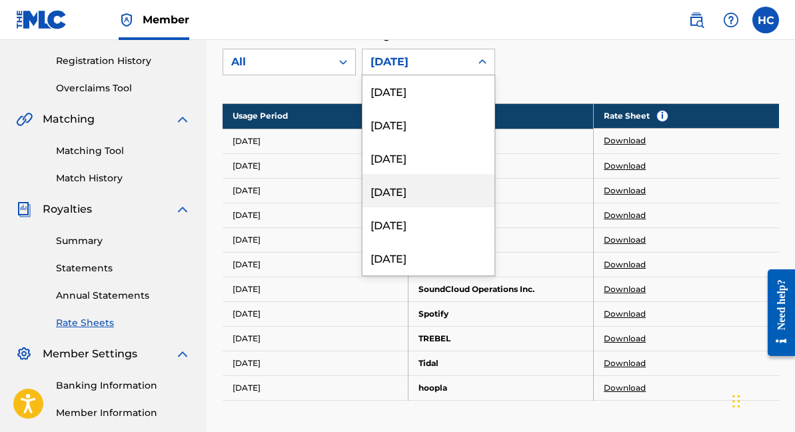
click at [444, 201] on div "[DATE]" at bounding box center [429, 190] width 132 height 33
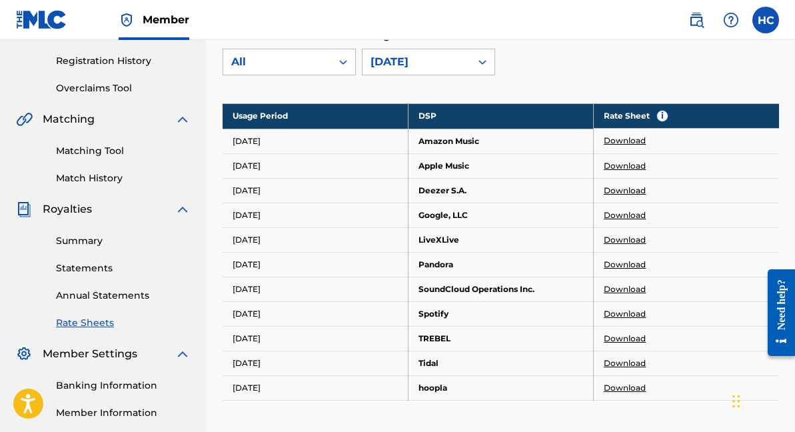
click at [632, 145] on link "Download" at bounding box center [625, 141] width 42 height 12
click at [610, 166] on link "Download" at bounding box center [625, 166] width 42 height 12
click at [633, 190] on link "Download" at bounding box center [625, 191] width 42 height 12
click at [621, 218] on link "Download" at bounding box center [625, 215] width 42 height 12
click at [617, 237] on link "Download" at bounding box center [625, 240] width 42 height 12
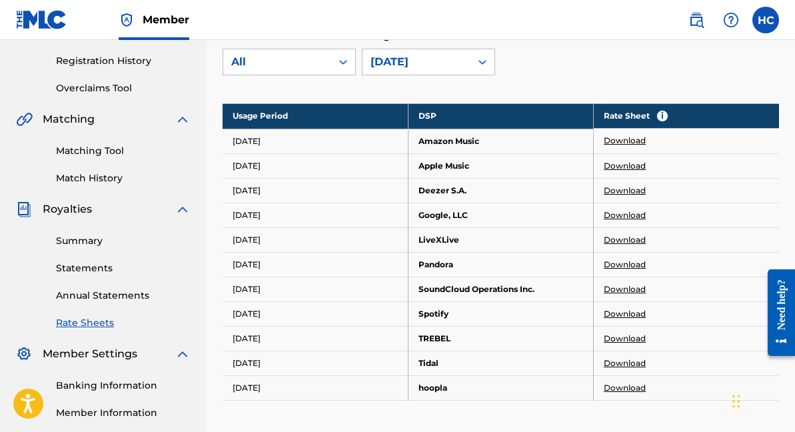
click at [620, 266] on link "Download" at bounding box center [625, 265] width 42 height 12
click at [627, 287] on link "Download" at bounding box center [625, 289] width 42 height 12
click at [623, 315] on link "Download" at bounding box center [625, 314] width 42 height 12
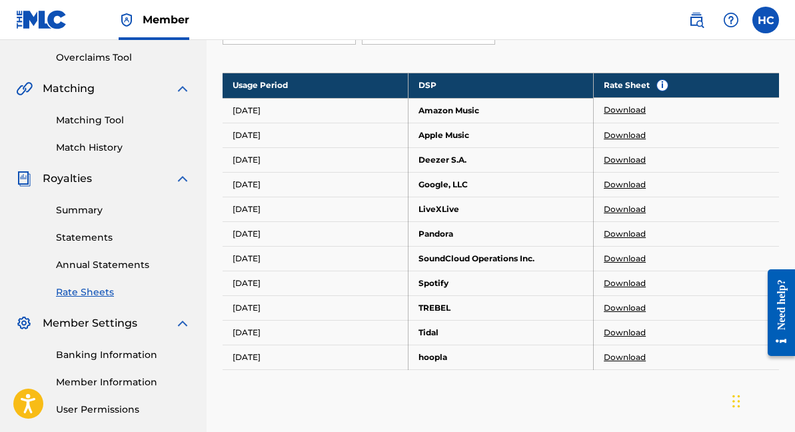
scroll to position [290, 0]
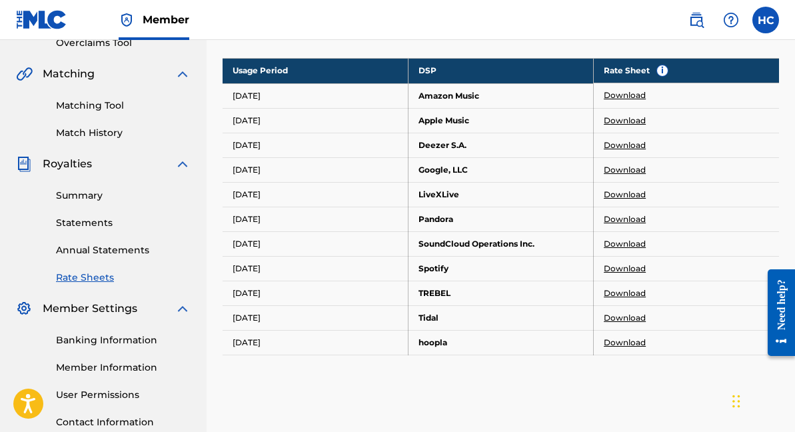
click at [633, 298] on link "Download" at bounding box center [625, 293] width 42 height 12
click at [635, 324] on td "Download" at bounding box center [686, 317] width 185 height 25
click at [631, 317] on link "Download" at bounding box center [625, 318] width 42 height 12
click at [631, 337] on link "Download" at bounding box center [625, 343] width 42 height 12
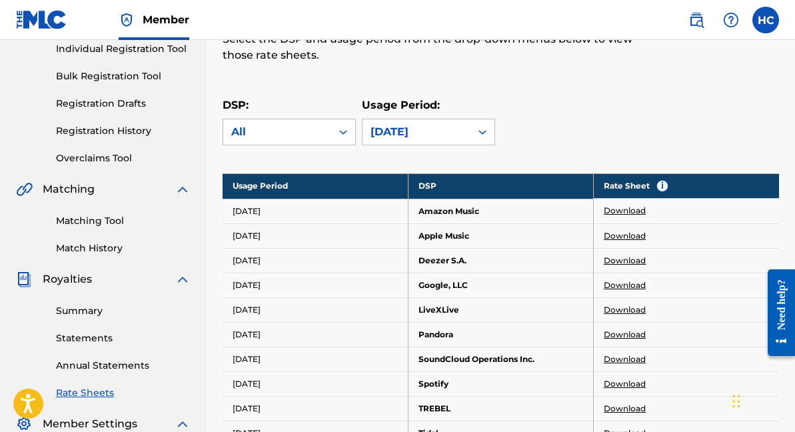
scroll to position [120, 0]
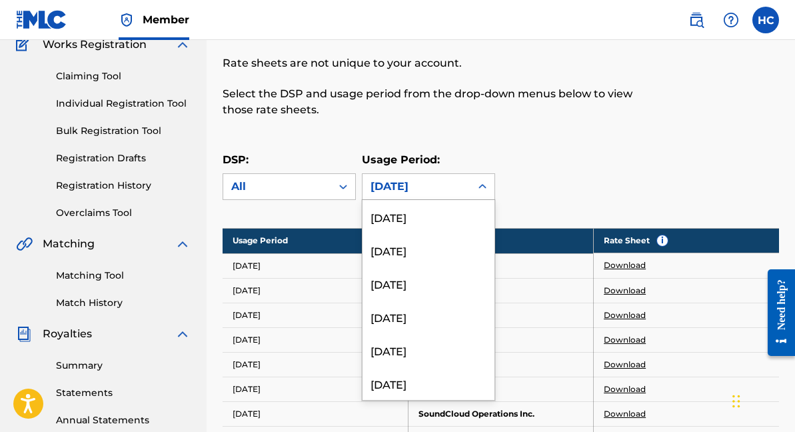
click at [434, 176] on div "[DATE]" at bounding box center [417, 186] width 108 height 25
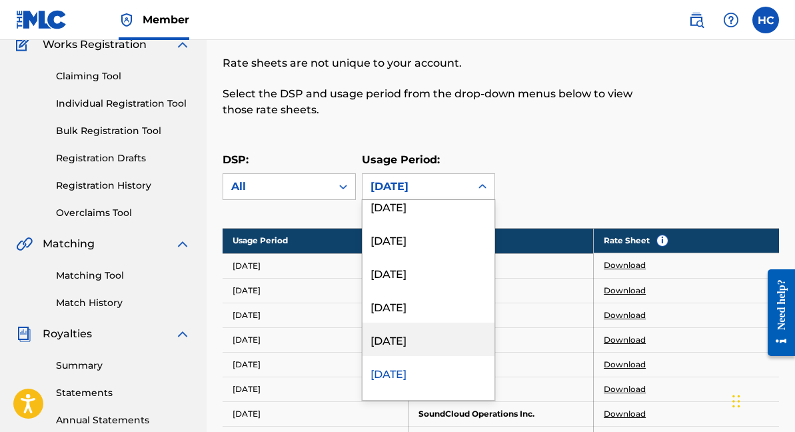
click at [417, 337] on div "[DATE]" at bounding box center [429, 339] width 132 height 33
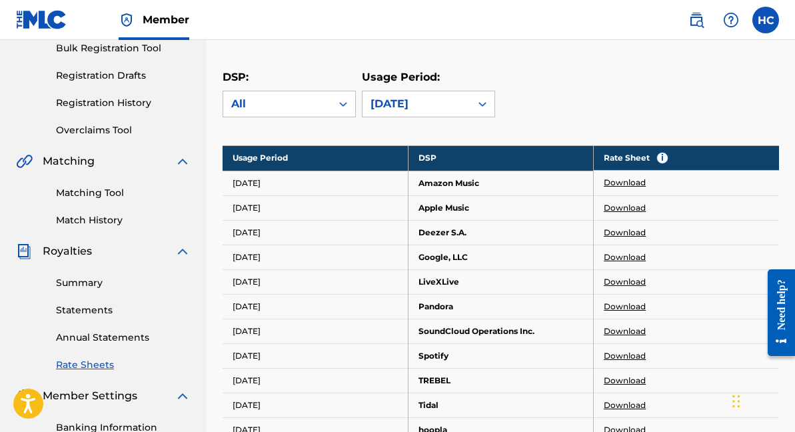
scroll to position [225, 0]
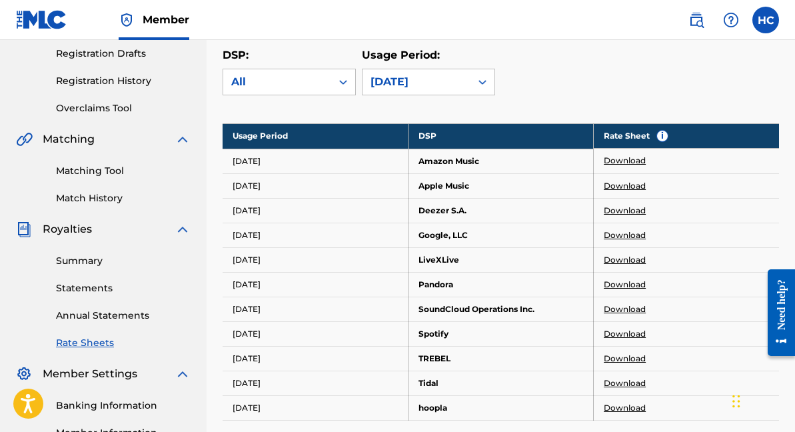
click at [622, 166] on link "Download" at bounding box center [625, 161] width 42 height 12
click at [619, 185] on link "Download" at bounding box center [625, 186] width 42 height 12
click at [613, 211] on link "Download" at bounding box center [625, 211] width 42 height 12
click at [617, 231] on link "Download" at bounding box center [625, 235] width 42 height 12
click at [623, 256] on link "Download" at bounding box center [625, 260] width 42 height 12
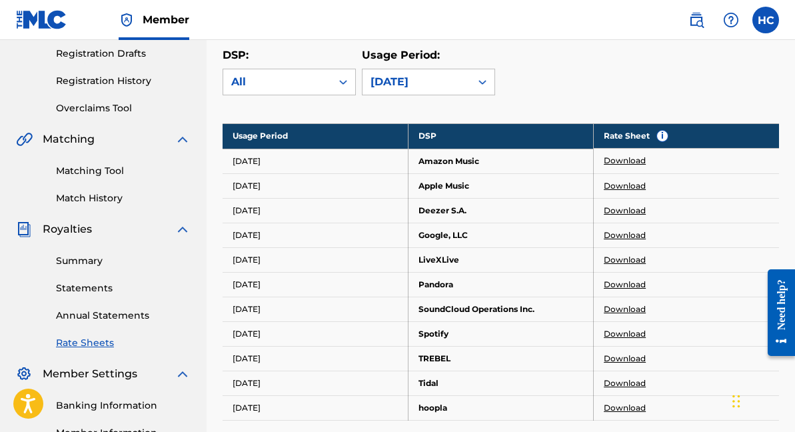
click at [631, 291] on td "Download" at bounding box center [686, 284] width 185 height 25
click at [631, 285] on link "Download" at bounding box center [625, 285] width 42 height 12
click at [620, 308] on link "Download" at bounding box center [625, 309] width 42 height 12
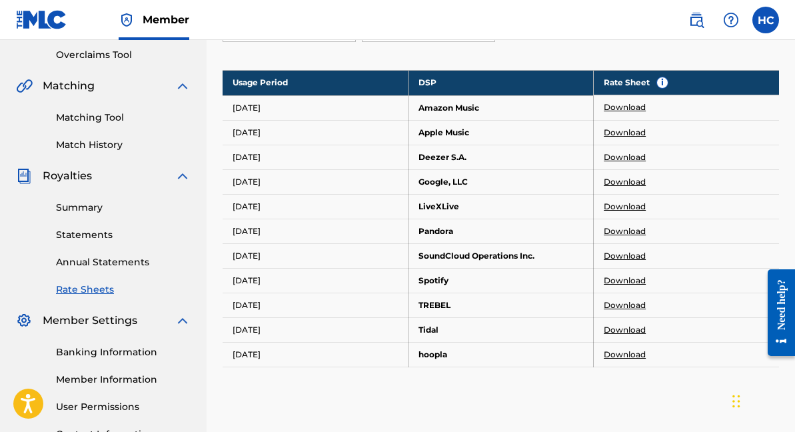
scroll to position [283, 0]
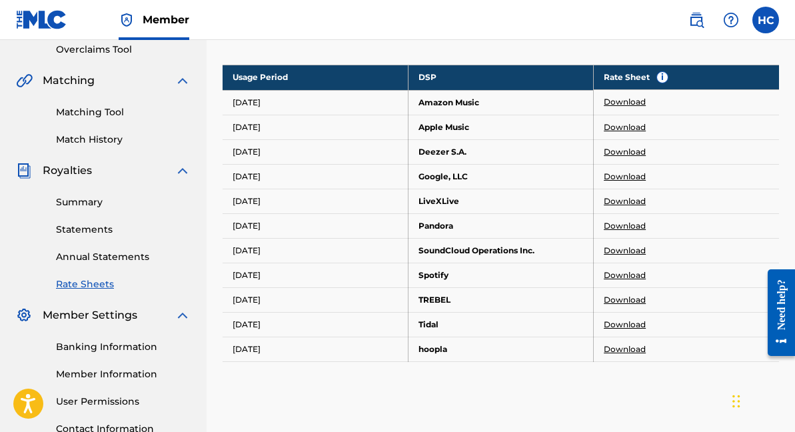
click at [623, 273] on link "Download" at bounding box center [625, 275] width 42 height 12
click at [617, 295] on link "Download" at bounding box center [625, 300] width 42 height 12
click at [613, 323] on link "Download" at bounding box center [625, 325] width 42 height 12
click at [627, 353] on link "Download" at bounding box center [625, 349] width 42 height 12
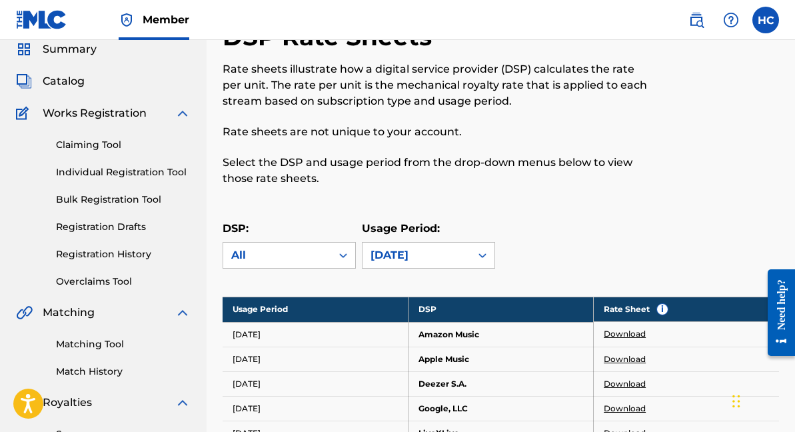
scroll to position [44, 0]
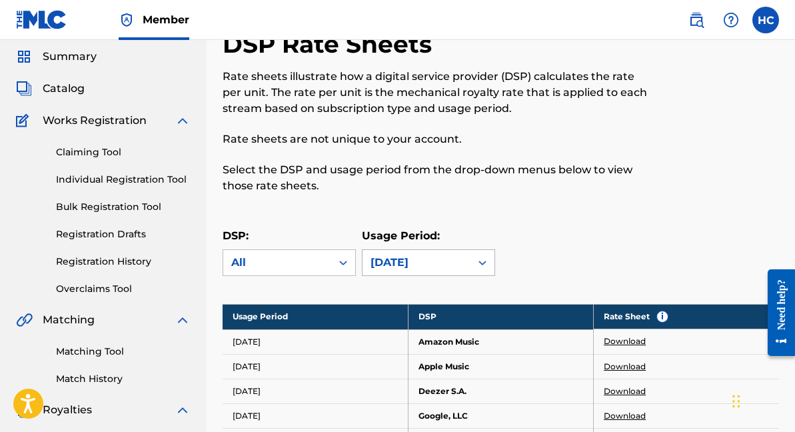
click at [431, 261] on div "[DATE]" at bounding box center [428, 262] width 133 height 27
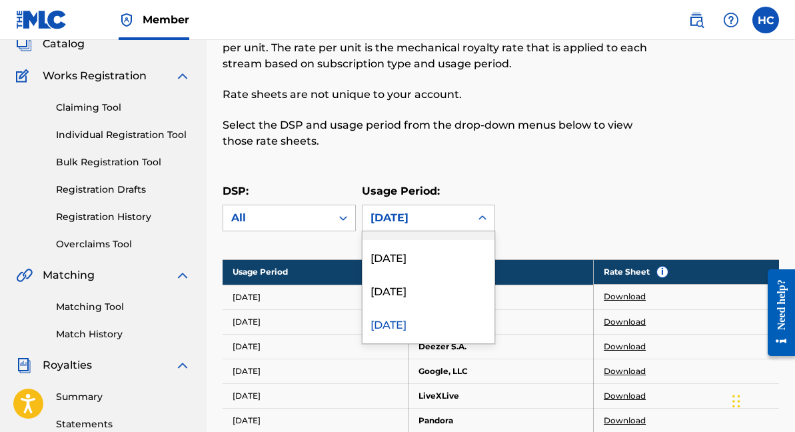
scroll to position [3293, 0]
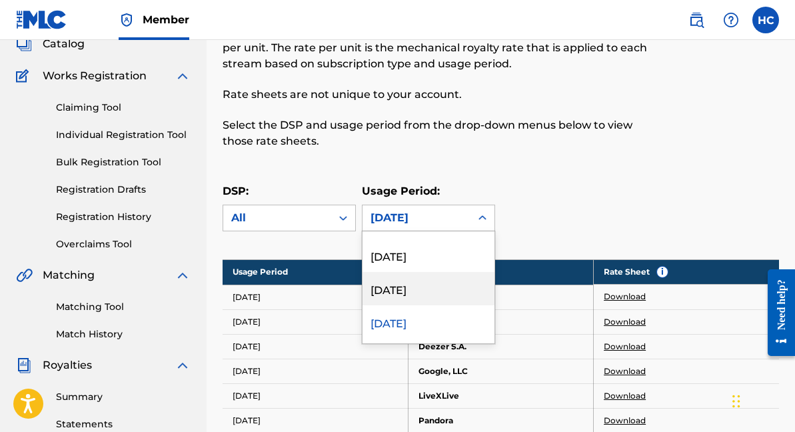
click at [423, 288] on div "[DATE]" at bounding box center [429, 288] width 132 height 33
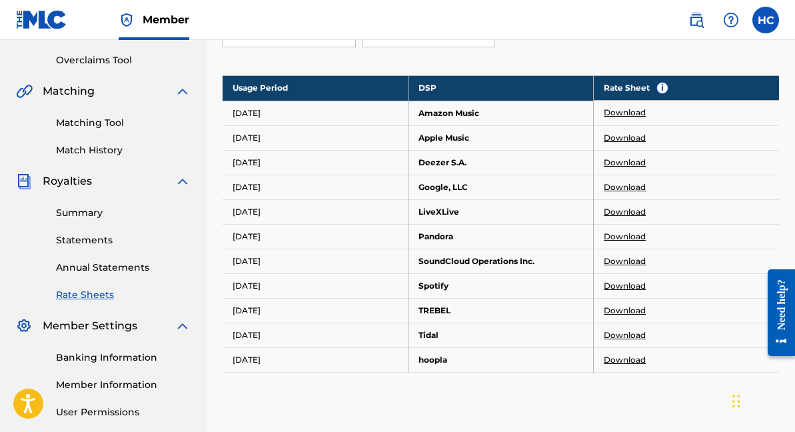
scroll to position [275, 0]
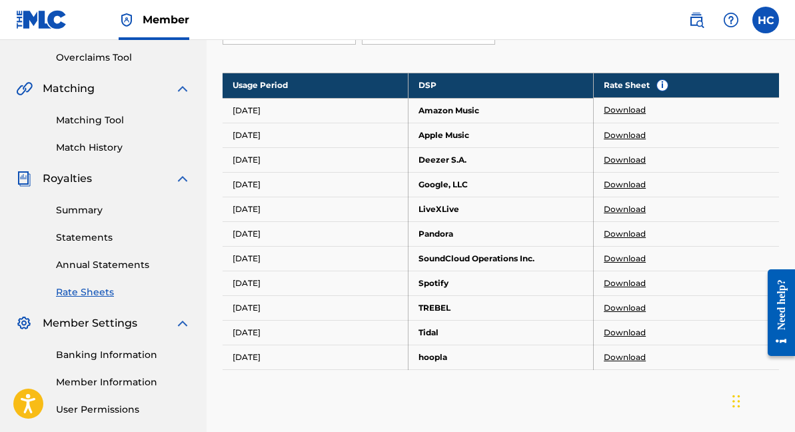
click at [638, 109] on link "Download" at bounding box center [625, 110] width 42 height 12
click at [622, 135] on link "Download" at bounding box center [625, 135] width 42 height 12
click at [625, 163] on link "Download" at bounding box center [625, 160] width 42 height 12
click at [619, 180] on link "Download" at bounding box center [625, 185] width 42 height 12
click at [632, 208] on link "Download" at bounding box center [625, 209] width 42 height 12
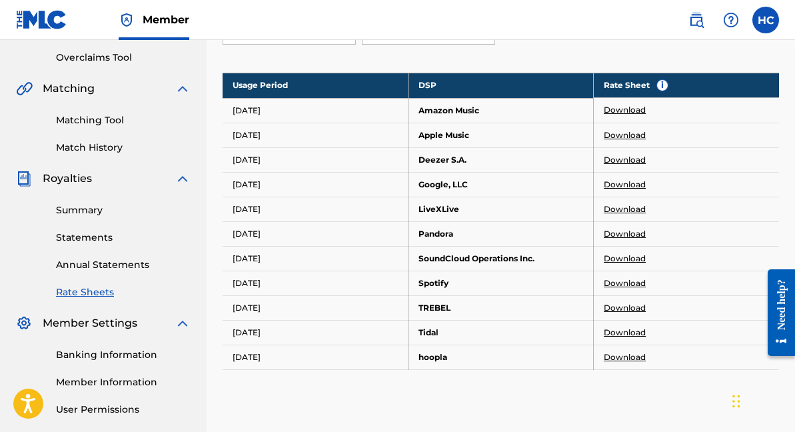
click at [635, 235] on link "Download" at bounding box center [625, 234] width 42 height 12
click at [631, 253] on link "Download" at bounding box center [625, 259] width 42 height 12
click at [614, 277] on link "Download" at bounding box center [625, 283] width 42 height 12
click at [613, 303] on link "Download" at bounding box center [625, 308] width 42 height 12
click at [621, 334] on link "Download" at bounding box center [625, 333] width 42 height 12
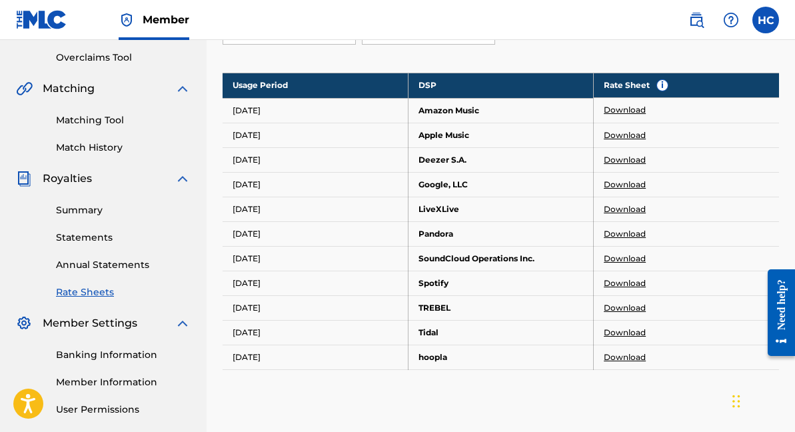
click at [634, 361] on link "Download" at bounding box center [625, 357] width 42 height 12
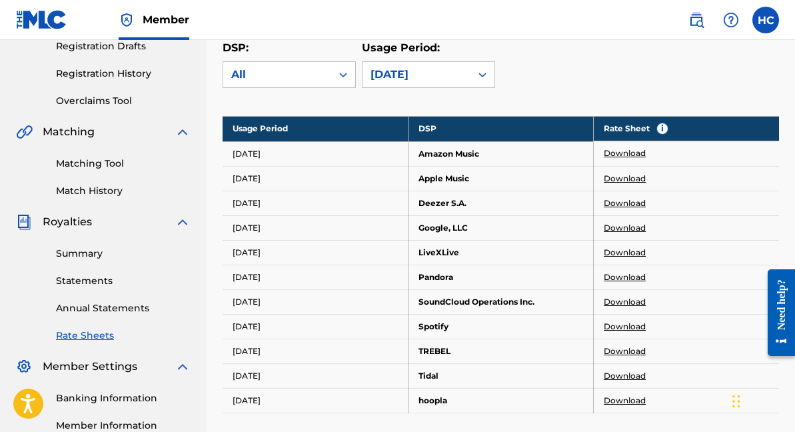
scroll to position [231, 0]
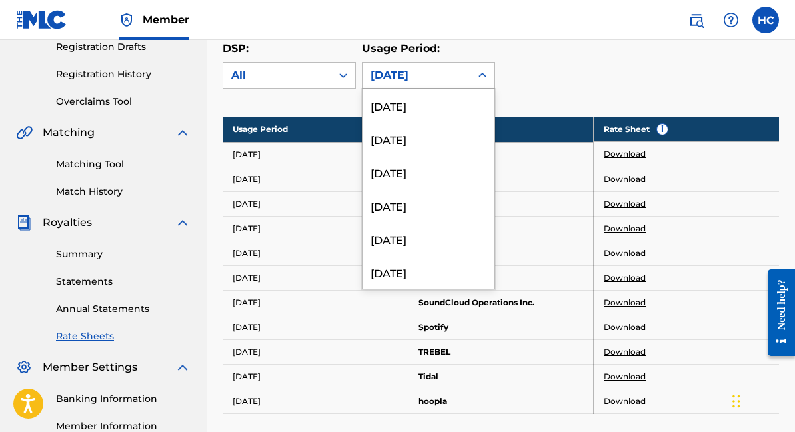
click at [481, 83] on div at bounding box center [483, 75] width 24 height 24
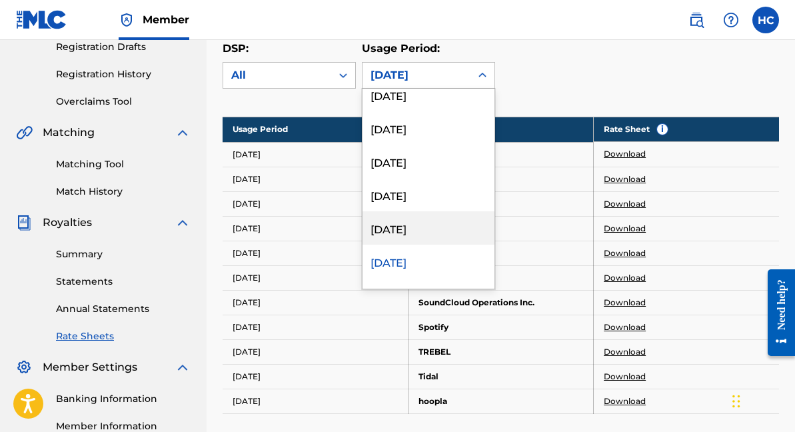
click at [416, 225] on div "[DATE]" at bounding box center [429, 227] width 132 height 33
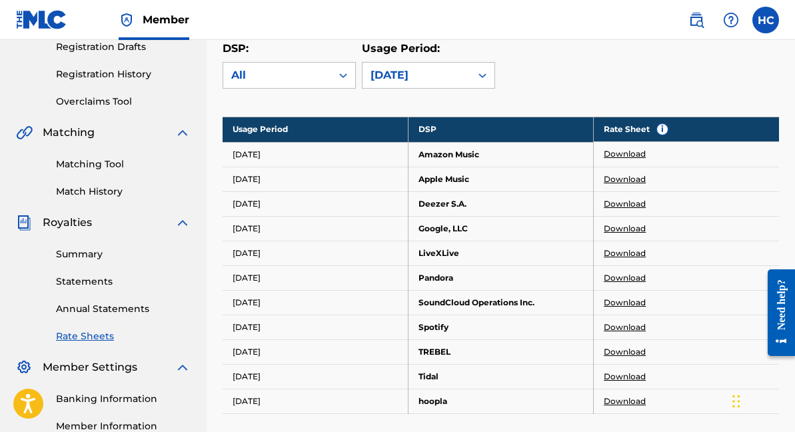
click at [627, 155] on link "Download" at bounding box center [625, 154] width 42 height 12
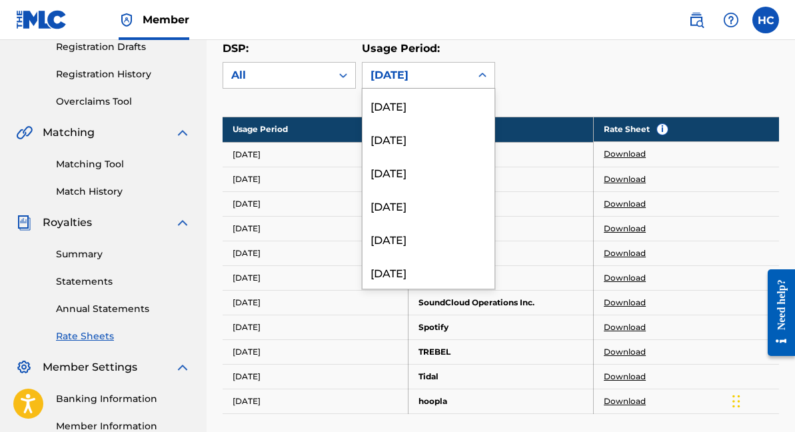
click at [445, 88] on div "[DATE], 95 of 213. 213 results available. Use Up and Down to choose options, pr…" at bounding box center [428, 75] width 133 height 27
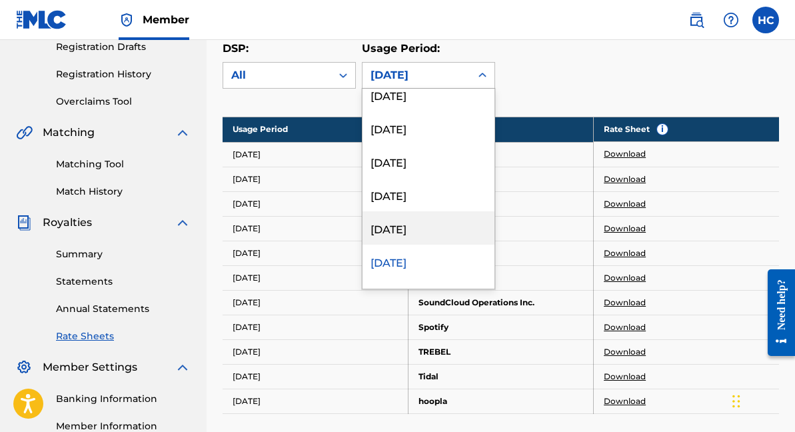
click at [424, 226] on div "[DATE]" at bounding box center [429, 227] width 132 height 33
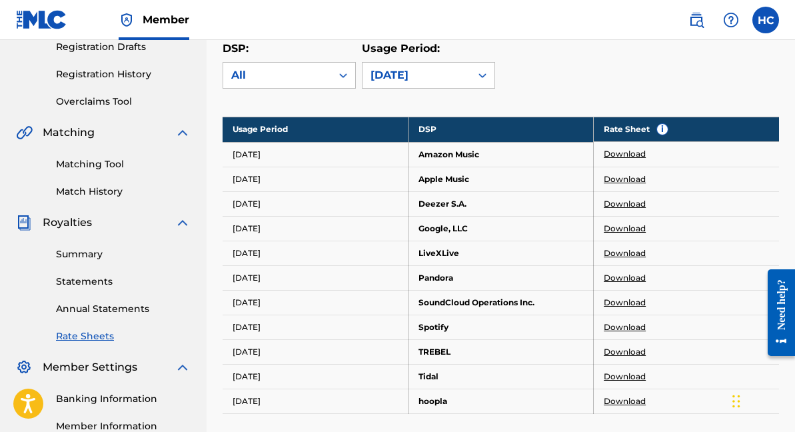
click at [635, 151] on link "Download" at bounding box center [625, 154] width 42 height 12
click at [637, 180] on link "Download" at bounding box center [625, 179] width 42 height 12
click at [617, 204] on link "Download" at bounding box center [625, 204] width 42 height 12
click at [617, 203] on link "Download" at bounding box center [625, 204] width 42 height 12
click at [627, 227] on link "Download" at bounding box center [625, 229] width 42 height 12
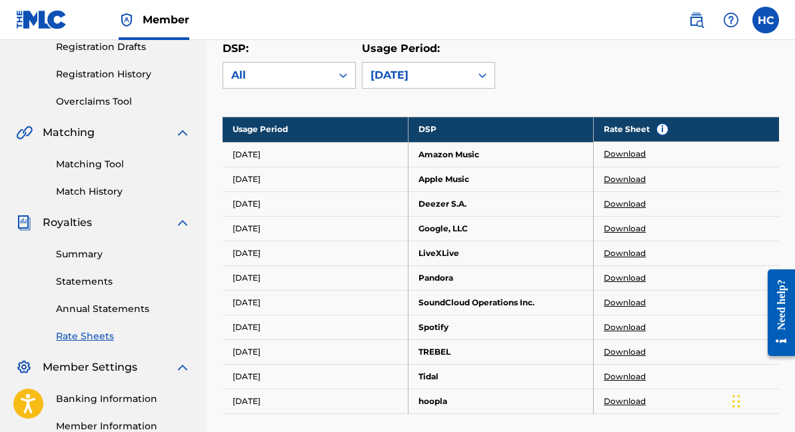
click at [632, 255] on link "Download" at bounding box center [625, 253] width 42 height 12
click at [619, 273] on link "Download" at bounding box center [625, 278] width 42 height 12
click at [637, 302] on link "Download" at bounding box center [625, 303] width 42 height 12
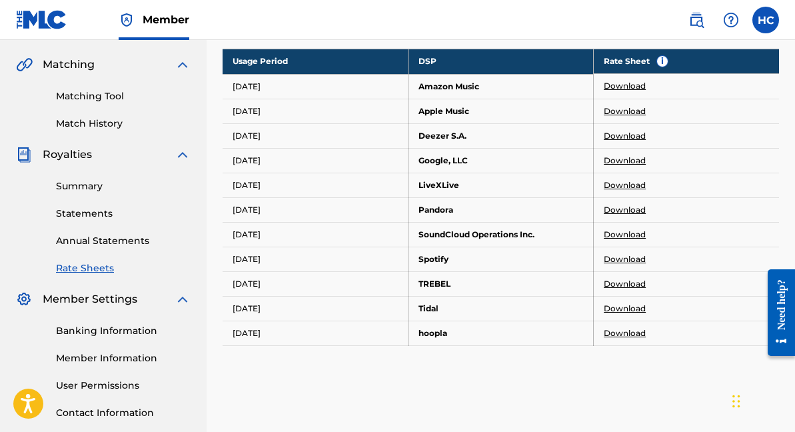
scroll to position [300, 0]
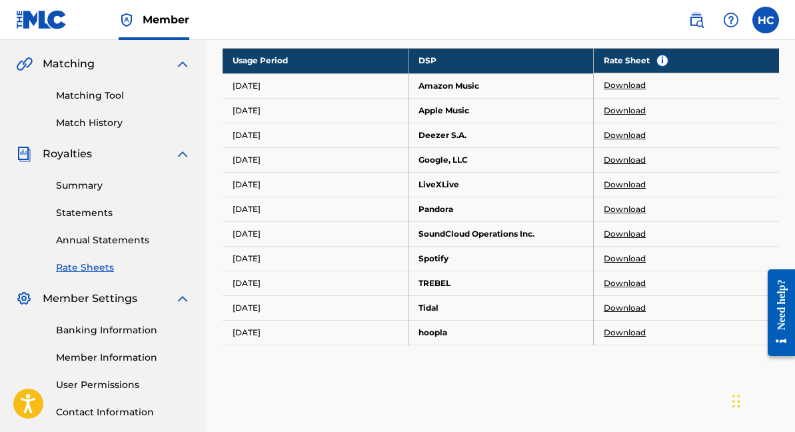
click at [618, 259] on link "Download" at bounding box center [625, 259] width 42 height 12
click at [629, 285] on link "Download" at bounding box center [625, 283] width 42 height 12
click at [626, 311] on link "Download" at bounding box center [625, 308] width 42 height 12
click at [630, 331] on link "Download" at bounding box center [625, 333] width 42 height 12
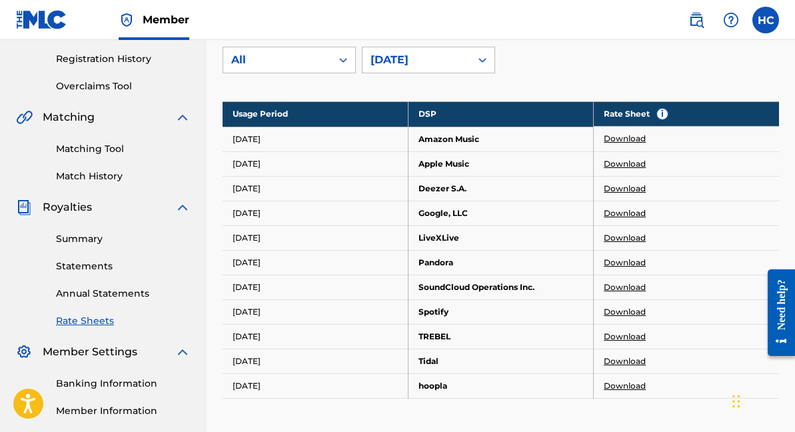
scroll to position [243, 0]
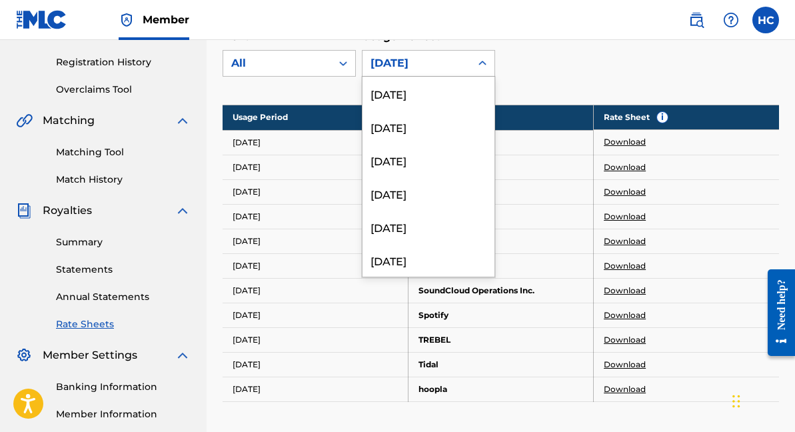
click at [463, 67] on div "[DATE]" at bounding box center [417, 63] width 108 height 25
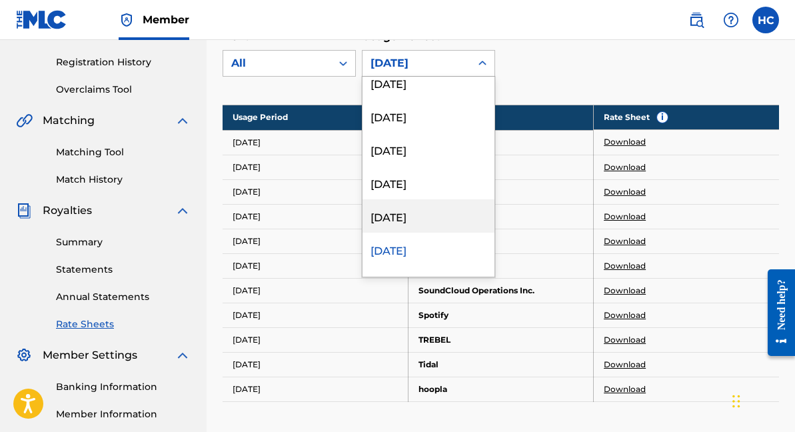
click at [441, 211] on div "[DATE]" at bounding box center [429, 215] width 132 height 33
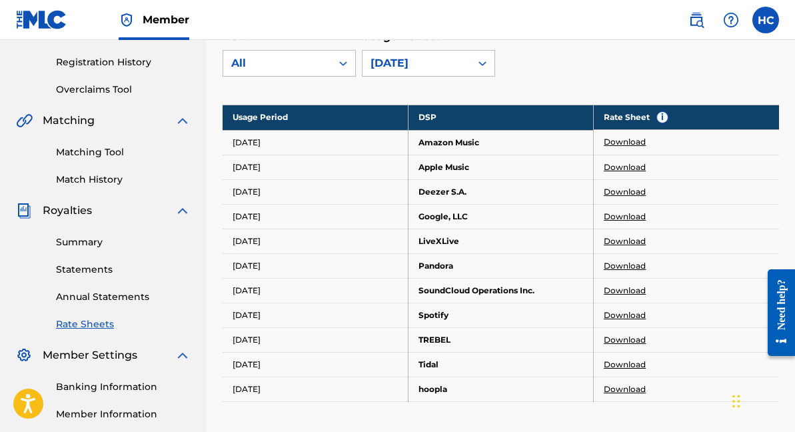
click at [622, 145] on link "Download" at bounding box center [625, 142] width 42 height 12
click at [619, 169] on link "Download" at bounding box center [625, 167] width 42 height 12
click at [635, 187] on link "Download" at bounding box center [625, 192] width 42 height 12
click at [627, 215] on link "Download" at bounding box center [625, 217] width 42 height 12
click at [636, 212] on link "Download" at bounding box center [625, 217] width 42 height 12
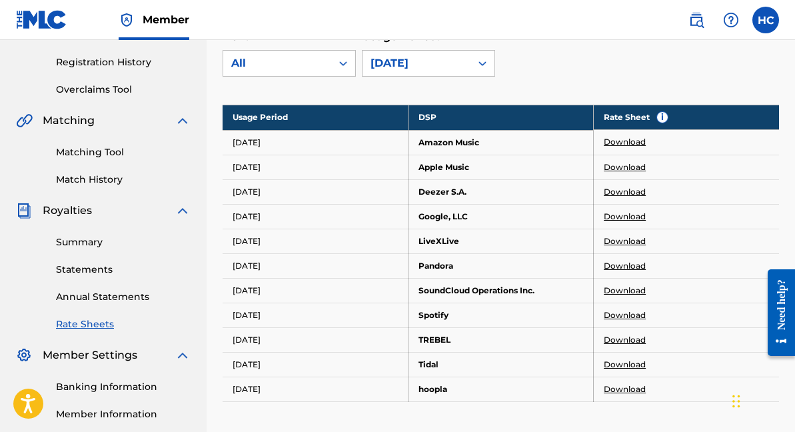
click at [615, 239] on link "Download" at bounding box center [625, 241] width 42 height 12
click at [619, 268] on link "Download" at bounding box center [625, 266] width 42 height 12
click at [629, 289] on link "Download" at bounding box center [625, 291] width 42 height 12
click at [625, 317] on link "Download" at bounding box center [625, 315] width 42 height 12
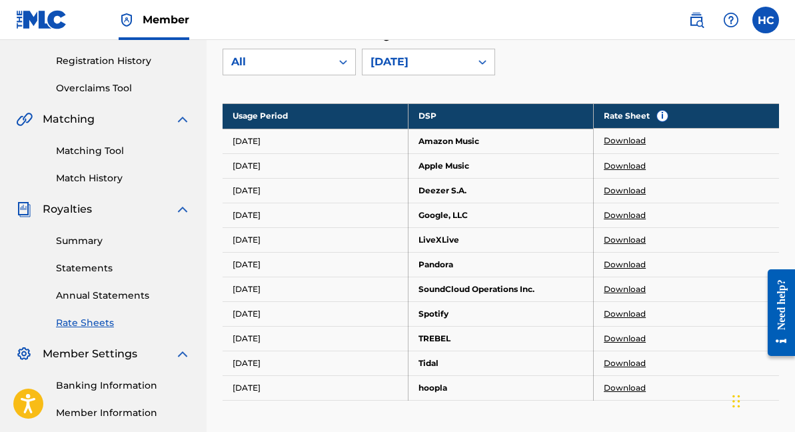
scroll to position [241, 0]
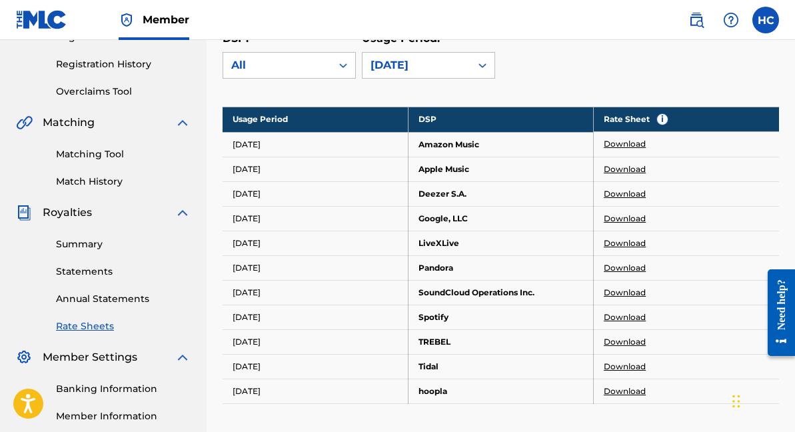
click at [609, 338] on link "Download" at bounding box center [625, 342] width 42 height 12
click at [617, 363] on link "Download" at bounding box center [625, 367] width 42 height 12
click at [629, 393] on link "Download" at bounding box center [625, 391] width 42 height 12
click at [451, 72] on div "[DATE]" at bounding box center [417, 65] width 92 height 16
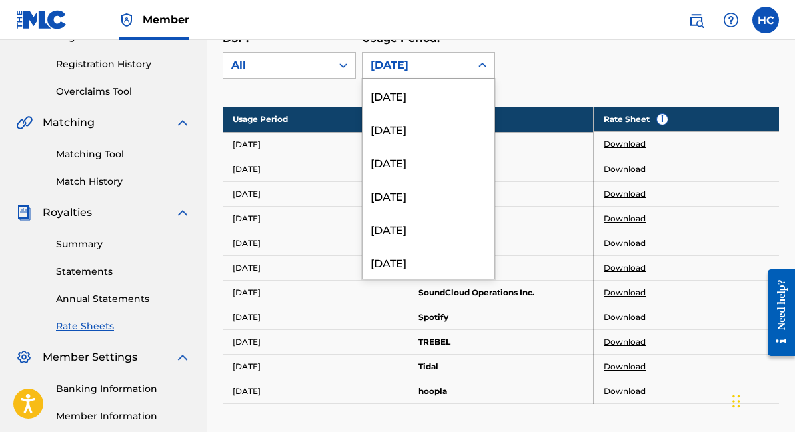
scroll to position [3078, 0]
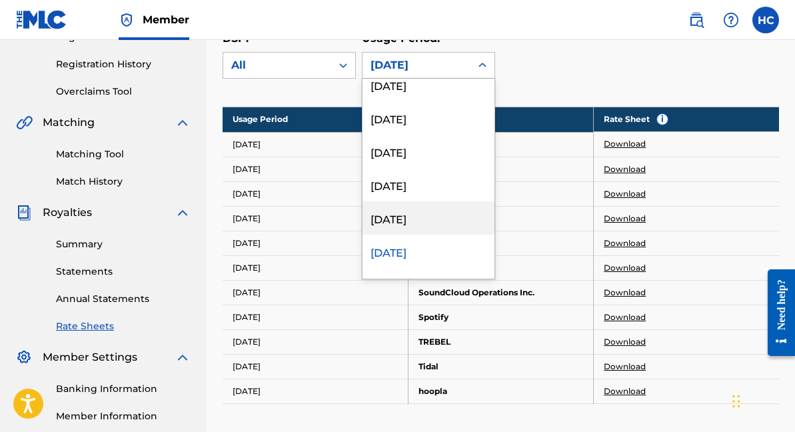
click at [447, 212] on div "[DATE]" at bounding box center [429, 217] width 132 height 33
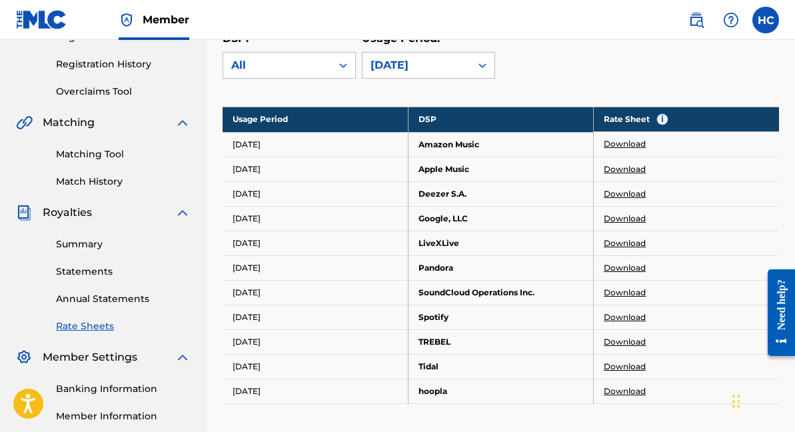
click at [625, 139] on link "Download" at bounding box center [625, 144] width 42 height 12
click at [629, 174] on link "Download" at bounding box center [625, 169] width 42 height 12
click at [633, 190] on link "Download" at bounding box center [625, 194] width 42 height 12
click at [622, 191] on link "Download" at bounding box center [625, 194] width 42 height 12
click at [636, 217] on link "Download" at bounding box center [625, 219] width 42 height 12
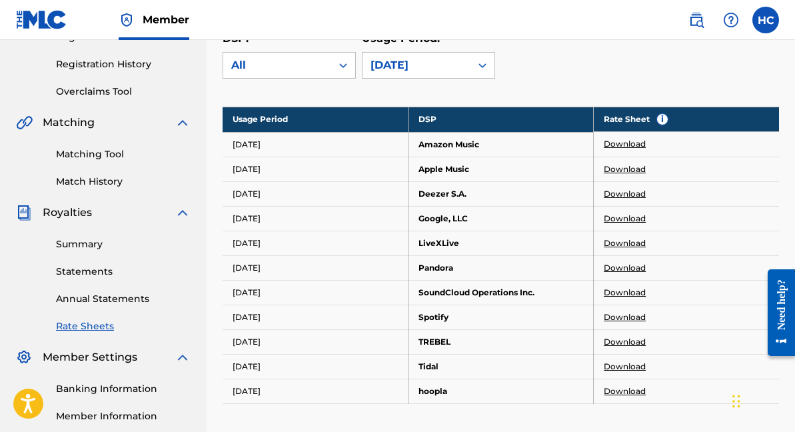
click at [629, 244] on link "Download" at bounding box center [625, 243] width 42 height 12
click at [625, 267] on link "Download" at bounding box center [625, 268] width 42 height 12
click at [629, 289] on link "Download" at bounding box center [625, 293] width 42 height 12
click at [629, 315] on link "Download" at bounding box center [625, 317] width 42 height 12
click at [621, 340] on link "Download" at bounding box center [625, 342] width 42 height 12
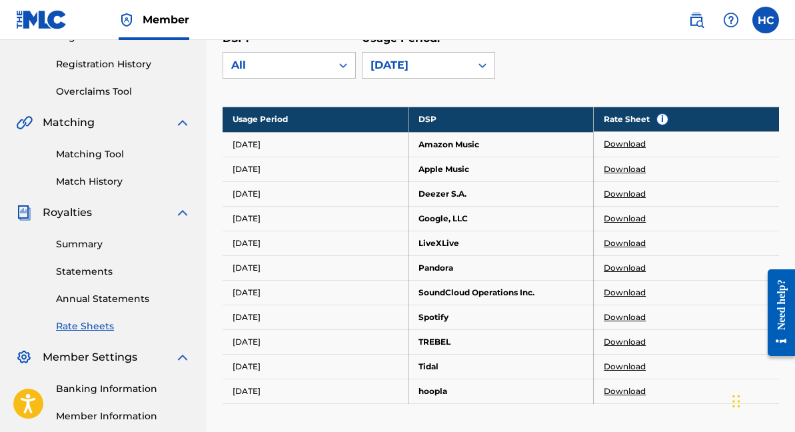
click at [612, 368] on link "Download" at bounding box center [625, 367] width 42 height 12
click at [618, 391] on link "Download" at bounding box center [625, 391] width 42 height 12
click at [431, 61] on div "[DATE]" at bounding box center [417, 65] width 92 height 16
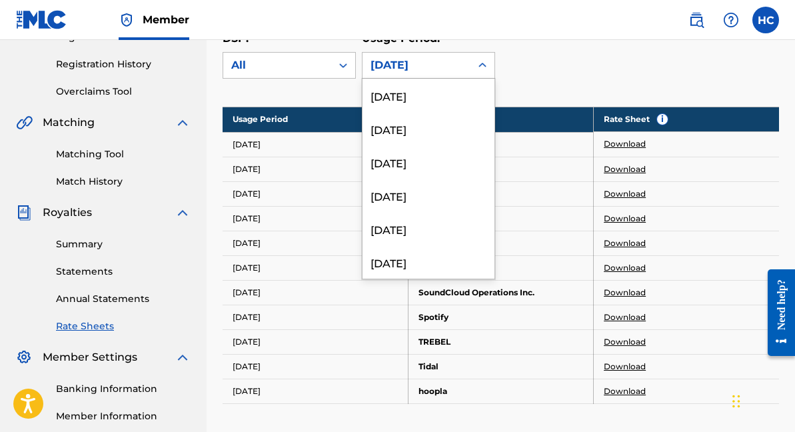
scroll to position [3045, 0]
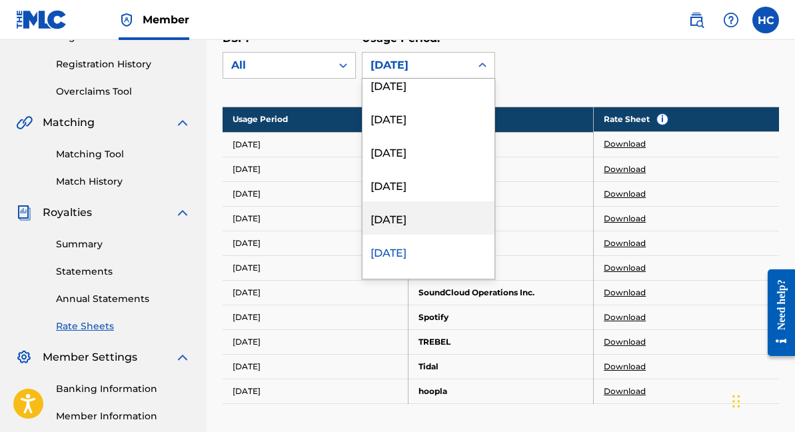
click at [431, 216] on div "[DATE]" at bounding box center [429, 217] width 132 height 33
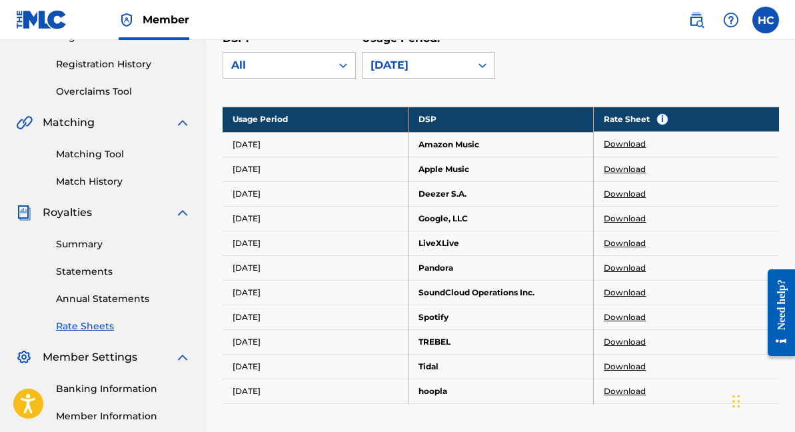
click at [636, 143] on link "Download" at bounding box center [625, 144] width 42 height 12
click at [611, 169] on link "Download" at bounding box center [625, 169] width 42 height 12
click at [616, 197] on link "Download" at bounding box center [625, 194] width 42 height 12
click at [631, 220] on link "Download" at bounding box center [625, 219] width 42 height 12
click at [623, 239] on link "Download" at bounding box center [625, 243] width 42 height 12
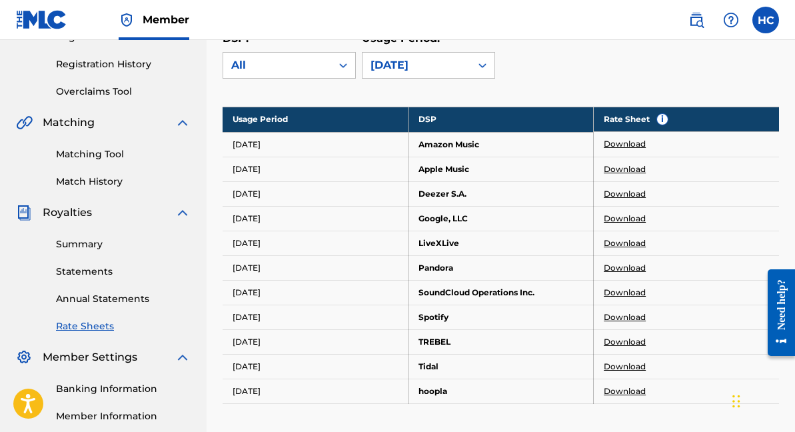
click at [613, 264] on link "Download" at bounding box center [625, 268] width 42 height 12
click at [618, 290] on link "Download" at bounding box center [625, 293] width 42 height 12
click at [614, 319] on link "Download" at bounding box center [625, 317] width 42 height 12
click at [636, 340] on link "Download" at bounding box center [625, 342] width 42 height 12
click at [629, 363] on link "Download" at bounding box center [625, 367] width 42 height 12
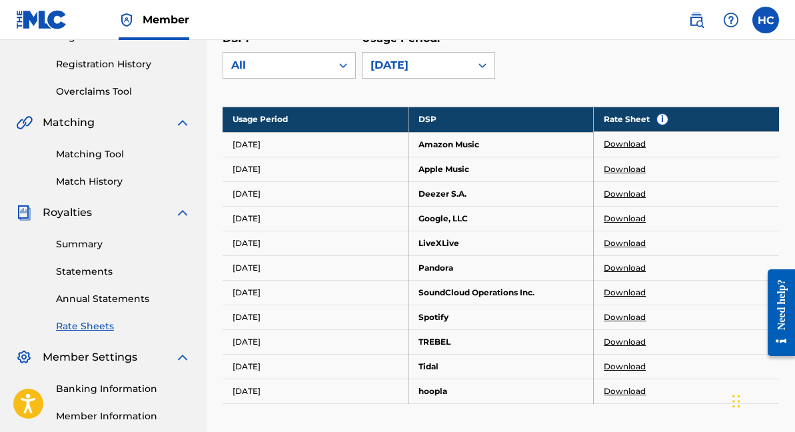
click at [635, 393] on link "Download" at bounding box center [625, 391] width 42 height 12
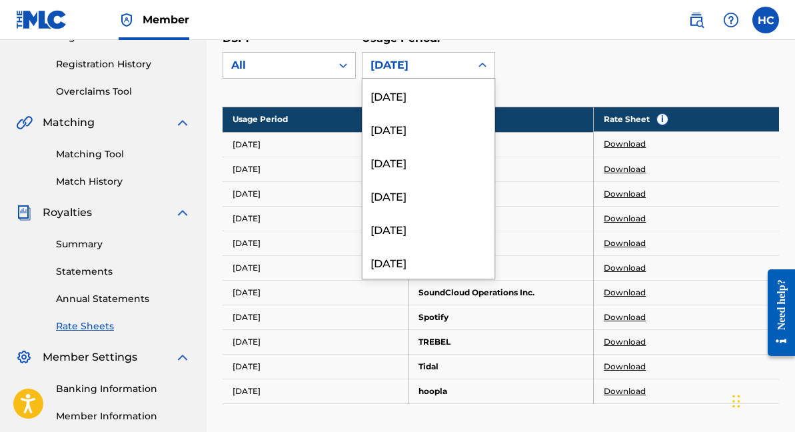
click at [457, 75] on div "[DATE]" at bounding box center [417, 65] width 108 height 25
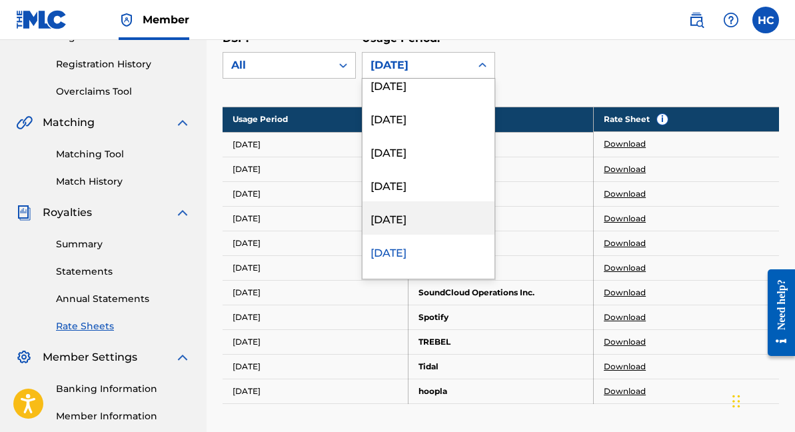
click at [447, 208] on div "[DATE]" at bounding box center [429, 217] width 132 height 33
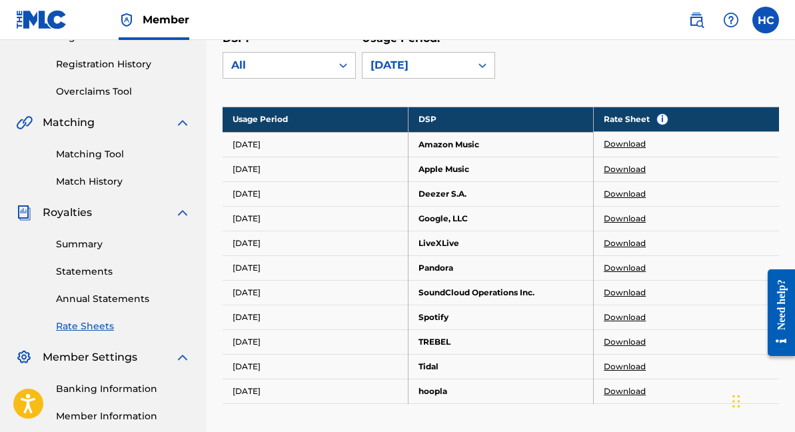
click at [633, 143] on link "Download" at bounding box center [625, 144] width 42 height 12
click at [617, 174] on link "Download" at bounding box center [625, 169] width 42 height 12
click at [608, 197] on link "Download" at bounding box center [625, 194] width 42 height 12
click at [611, 218] on link "Download" at bounding box center [625, 219] width 42 height 12
click at [613, 241] on link "Download" at bounding box center [625, 243] width 42 height 12
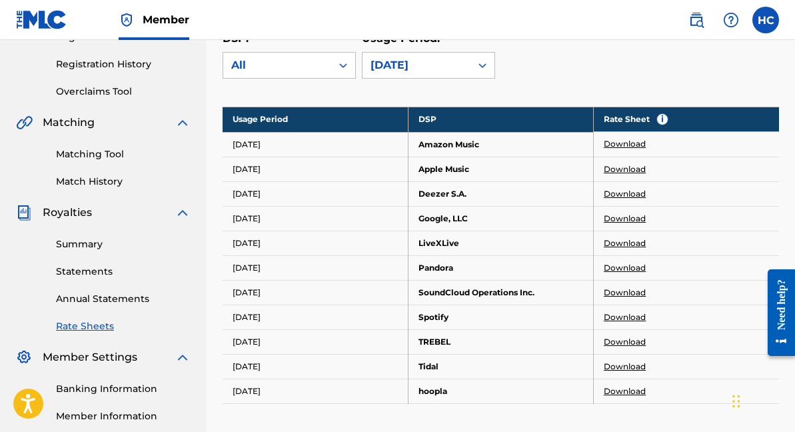
click at [611, 265] on link "Download" at bounding box center [625, 268] width 42 height 12
click at [613, 287] on link "Download" at bounding box center [625, 293] width 42 height 12
click at [631, 311] on link "Download" at bounding box center [625, 317] width 42 height 12
click at [622, 341] on link "Download" at bounding box center [625, 342] width 42 height 12
click at [623, 364] on link "Download" at bounding box center [625, 367] width 42 height 12
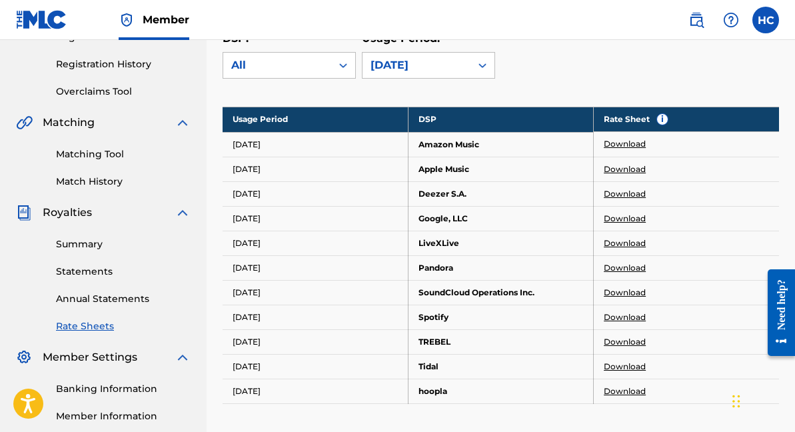
click at [631, 388] on link "Download" at bounding box center [625, 391] width 42 height 12
click at [621, 143] on link "Download" at bounding box center [625, 144] width 42 height 12
click at [617, 393] on link "Download" at bounding box center [625, 391] width 42 height 12
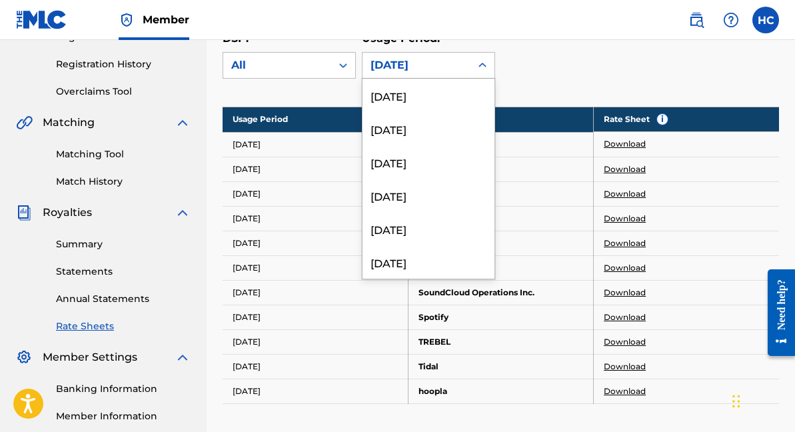
click at [403, 73] on div "[DATE]" at bounding box center [417, 65] width 108 height 25
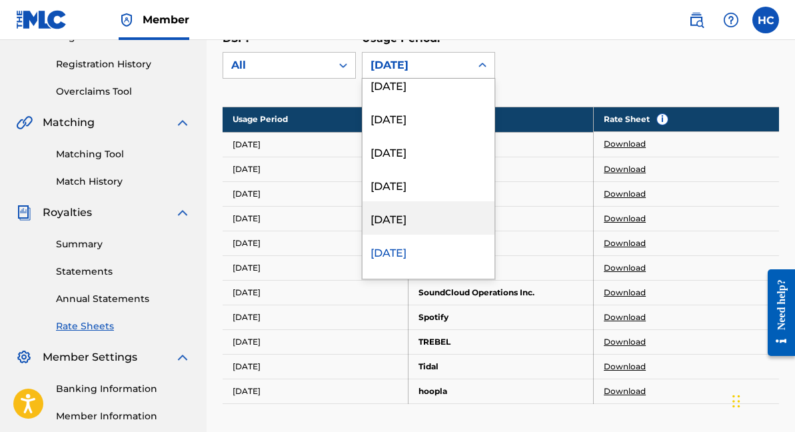
click at [411, 229] on div "[DATE]" at bounding box center [429, 217] width 132 height 33
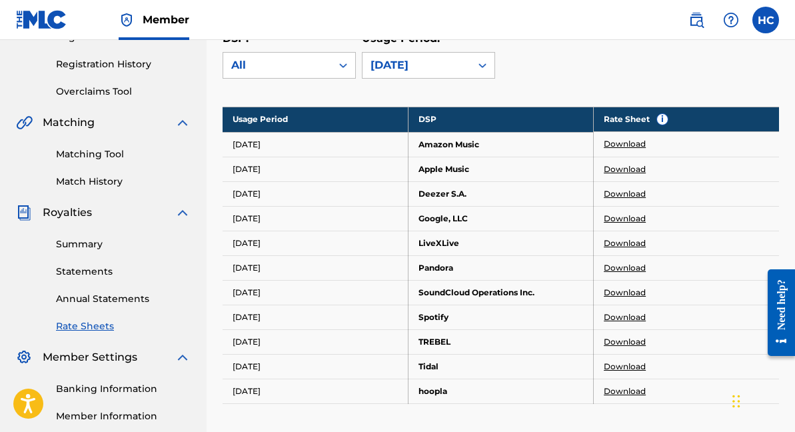
click at [619, 140] on link "Download" at bounding box center [625, 144] width 42 height 12
click at [617, 171] on link "Download" at bounding box center [625, 169] width 42 height 12
click at [612, 191] on link "Download" at bounding box center [625, 194] width 42 height 12
click at [613, 218] on link "Download" at bounding box center [625, 219] width 42 height 12
click at [623, 241] on link "Download" at bounding box center [625, 243] width 42 height 12
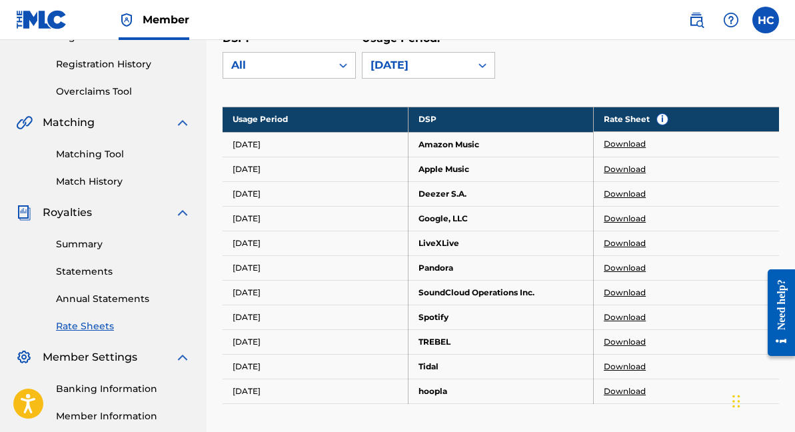
click at [626, 221] on link "Download" at bounding box center [625, 219] width 42 height 12
click at [614, 268] on link "Download" at bounding box center [625, 268] width 42 height 12
click at [625, 291] on link "Download" at bounding box center [625, 293] width 42 height 12
click at [617, 315] on link "Download" at bounding box center [625, 317] width 42 height 12
click at [619, 347] on link "Download" at bounding box center [625, 342] width 42 height 12
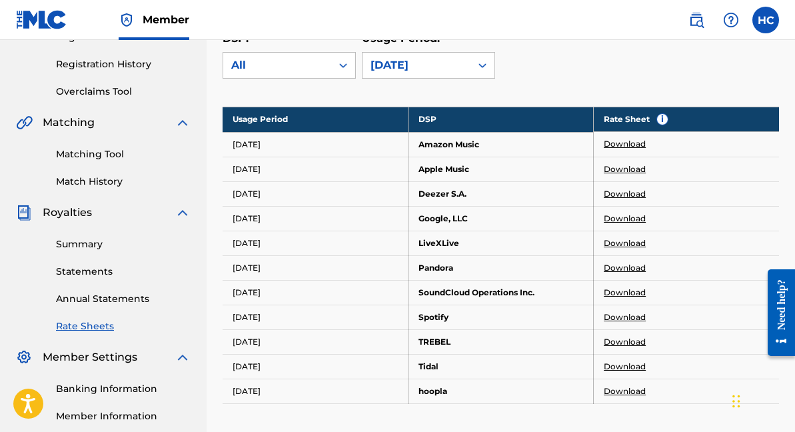
click at [614, 369] on link "Download" at bounding box center [625, 367] width 42 height 12
click at [639, 389] on link "Download" at bounding box center [625, 391] width 42 height 12
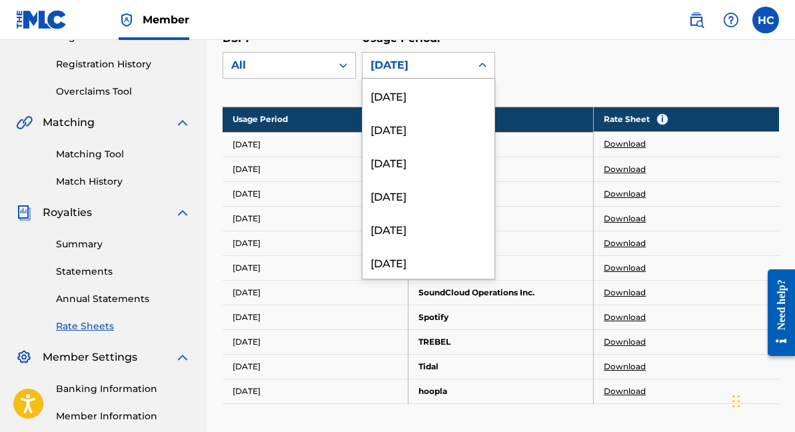
click at [411, 76] on div "[DATE]" at bounding box center [417, 65] width 108 height 25
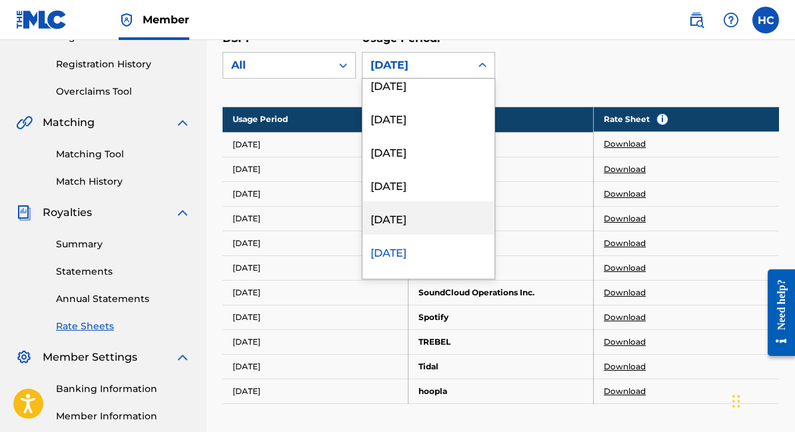
click at [397, 221] on div "[DATE]" at bounding box center [429, 217] width 132 height 33
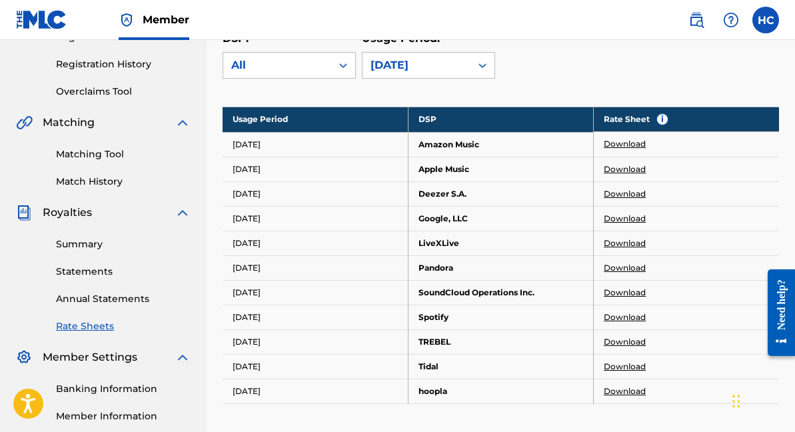
click at [619, 143] on link "Download" at bounding box center [625, 144] width 42 height 12
click at [611, 171] on link "Download" at bounding box center [625, 169] width 42 height 12
click at [611, 195] on link "Download" at bounding box center [625, 194] width 42 height 12
click at [610, 215] on link "Download" at bounding box center [625, 219] width 42 height 12
click at [626, 245] on link "Download" at bounding box center [625, 243] width 42 height 12
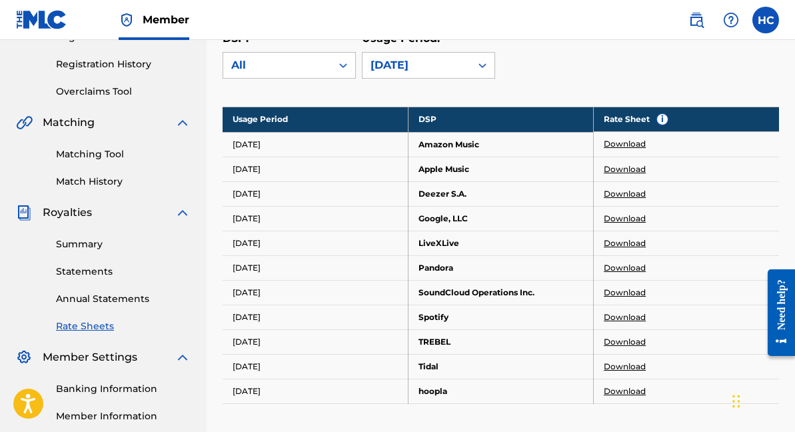
click at [620, 271] on link "Download" at bounding box center [625, 268] width 42 height 12
click at [629, 288] on link "Download" at bounding box center [625, 293] width 42 height 12
click at [610, 320] on link "Download" at bounding box center [625, 317] width 42 height 12
click at [627, 340] on link "Download" at bounding box center [625, 342] width 42 height 12
click at [616, 366] on link "Download" at bounding box center [625, 367] width 42 height 12
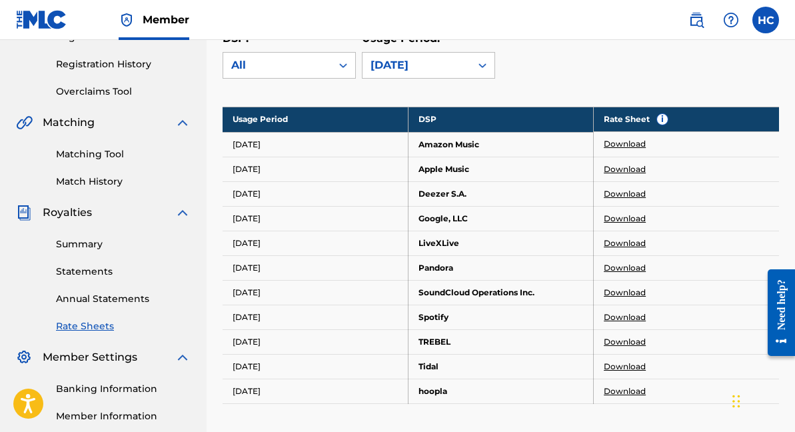
click at [632, 397] on link "Download" at bounding box center [625, 391] width 42 height 12
click at [416, 68] on div "[DATE]" at bounding box center [417, 65] width 92 height 16
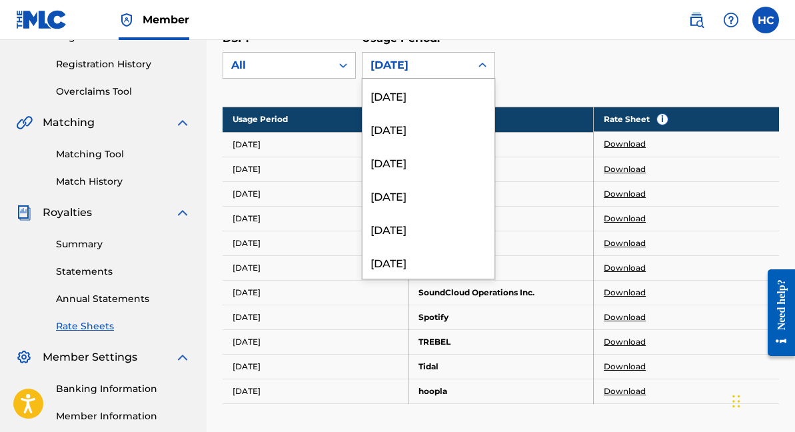
scroll to position [2911, 0]
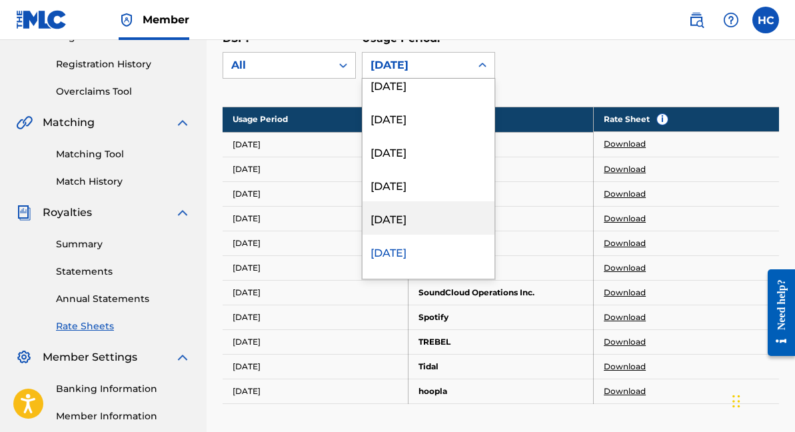
click at [423, 209] on div "[DATE]" at bounding box center [429, 217] width 132 height 33
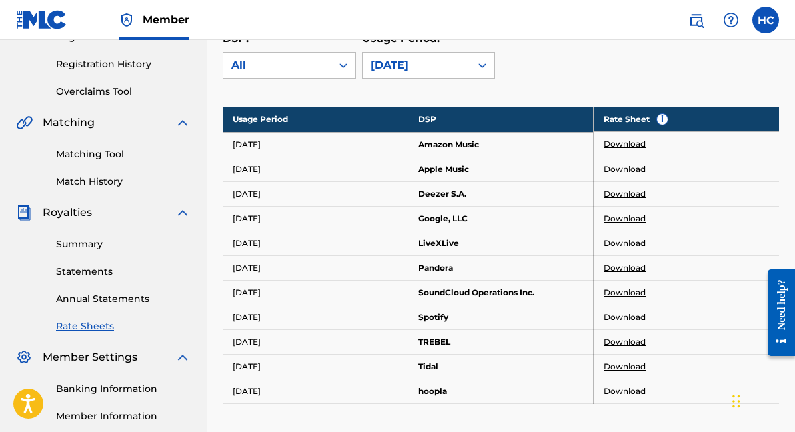
click at [628, 139] on link "Download" at bounding box center [625, 144] width 42 height 12
click at [623, 173] on link "Download" at bounding box center [625, 169] width 42 height 12
click at [627, 196] on link "Download" at bounding box center [625, 194] width 42 height 12
click at [609, 216] on link "Download" at bounding box center [625, 219] width 42 height 12
click at [619, 145] on link "Download" at bounding box center [625, 144] width 42 height 12
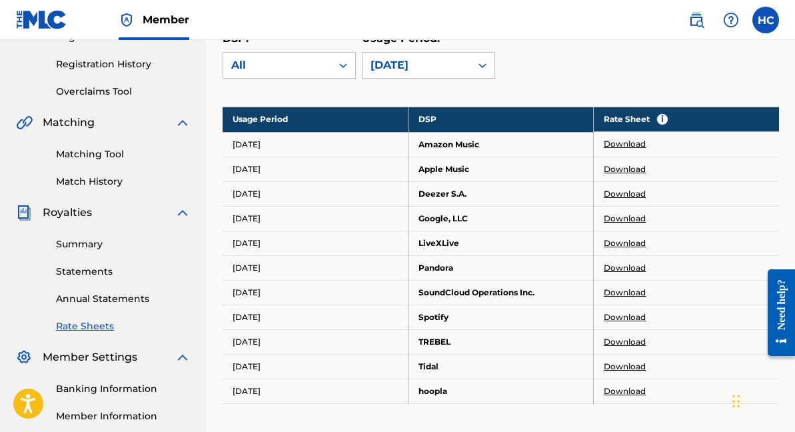
click at [624, 241] on link "Download" at bounding box center [625, 243] width 42 height 12
click at [627, 265] on link "Download" at bounding box center [625, 268] width 42 height 12
click at [625, 293] on link "Download" at bounding box center [625, 293] width 42 height 12
click at [627, 320] on link "Download" at bounding box center [625, 317] width 42 height 12
click at [615, 310] on td "Download" at bounding box center [686, 317] width 185 height 25
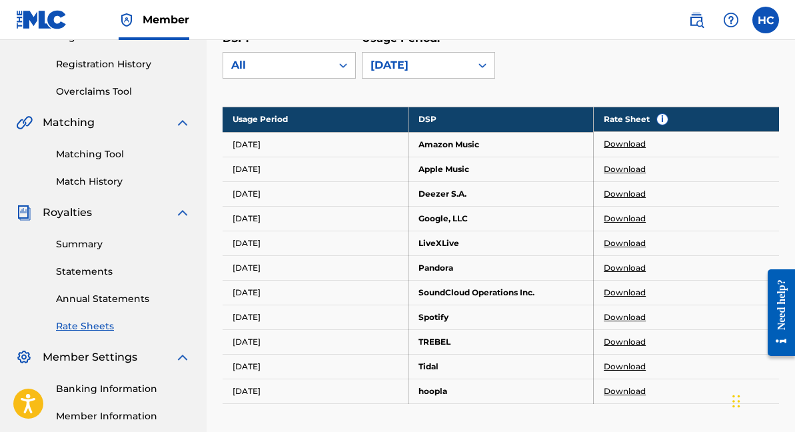
click at [623, 321] on link "Download" at bounding box center [625, 317] width 42 height 12
click at [635, 344] on link "Download" at bounding box center [625, 342] width 42 height 12
click at [615, 365] on link "Download" at bounding box center [625, 367] width 42 height 12
click at [637, 395] on link "Download" at bounding box center [625, 391] width 42 height 12
click at [434, 75] on div "[DATE]" at bounding box center [417, 65] width 108 height 25
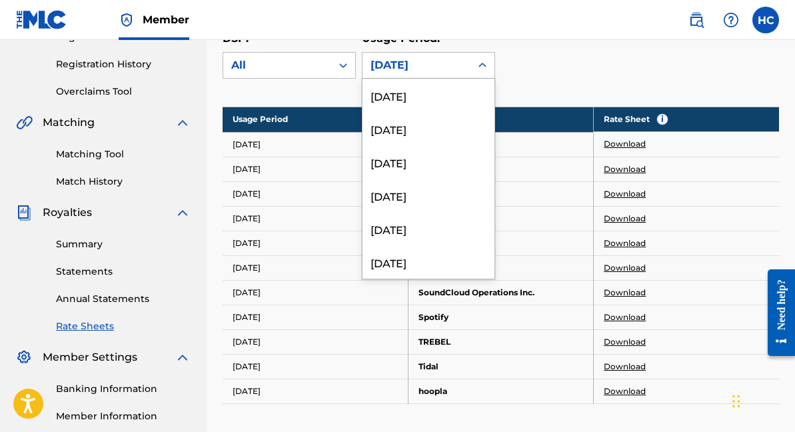
scroll to position [2878, 0]
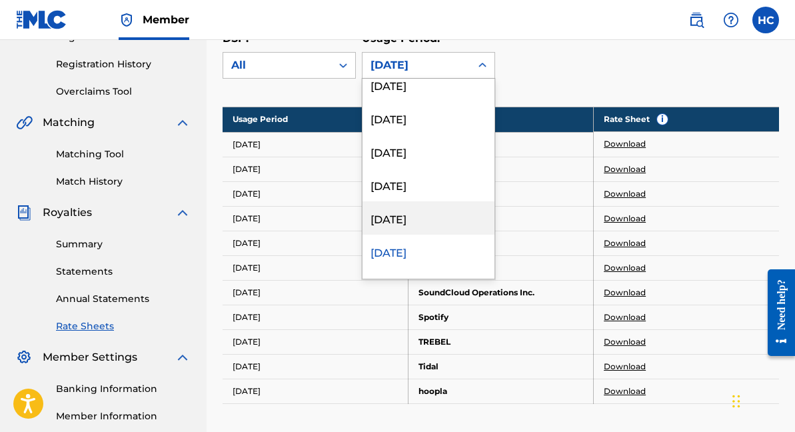
click at [447, 214] on div "[DATE]" at bounding box center [429, 217] width 132 height 33
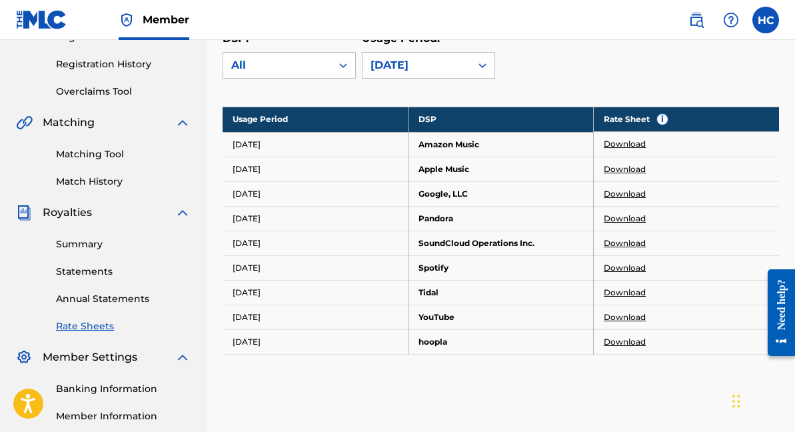
click at [629, 143] on link "Download" at bounding box center [625, 144] width 42 height 12
click at [629, 172] on link "Download" at bounding box center [625, 169] width 42 height 12
click at [613, 196] on link "Download" at bounding box center [625, 194] width 42 height 12
click at [625, 221] on link "Download" at bounding box center [625, 219] width 42 height 12
click at [629, 241] on link "Download" at bounding box center [625, 243] width 42 height 12
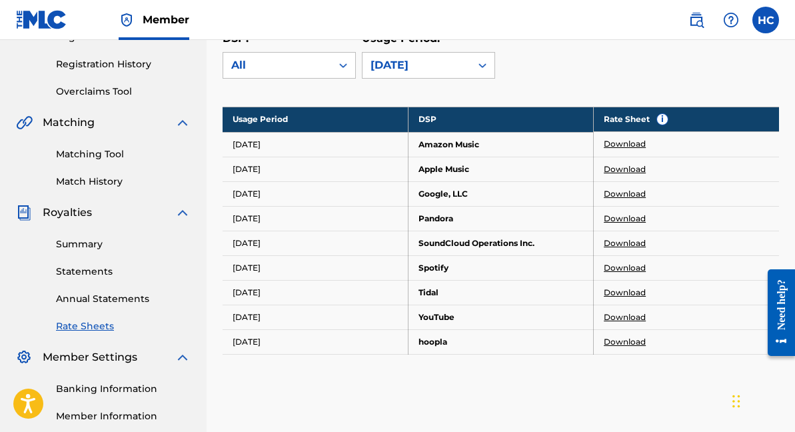
click at [622, 267] on link "Download" at bounding box center [625, 268] width 42 height 12
click at [627, 293] on link "Download" at bounding box center [625, 293] width 42 height 12
click at [621, 317] on link "Download" at bounding box center [625, 317] width 42 height 12
click at [625, 339] on link "Download" at bounding box center [625, 342] width 42 height 12
click at [439, 67] on div "[DATE]" at bounding box center [417, 65] width 92 height 16
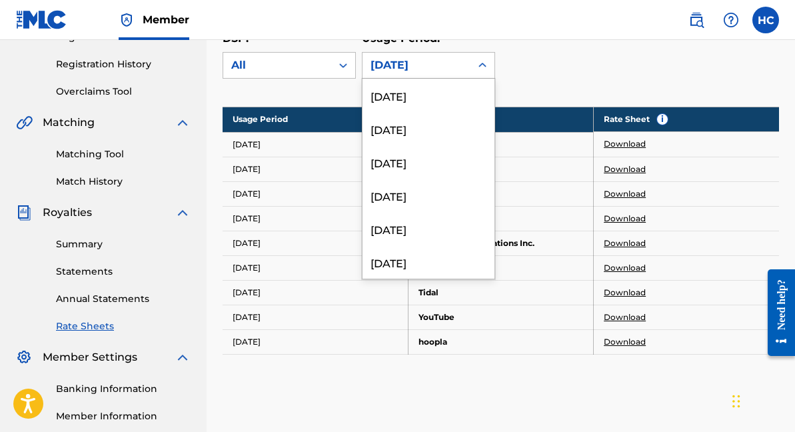
scroll to position [2845, 0]
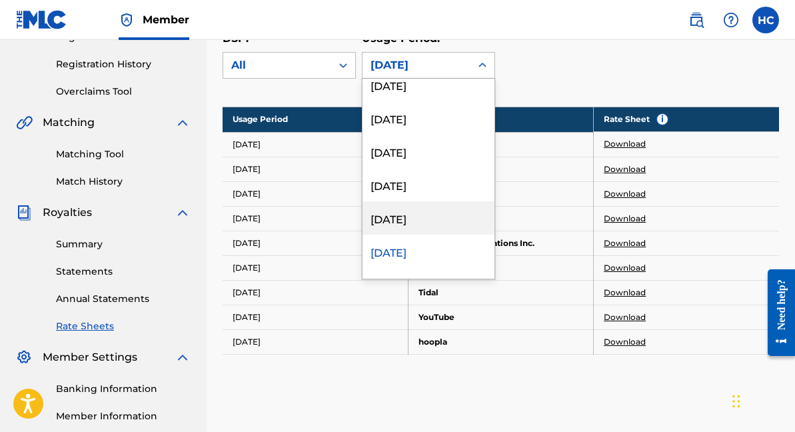
click at [419, 203] on div "[DATE]" at bounding box center [429, 217] width 132 height 33
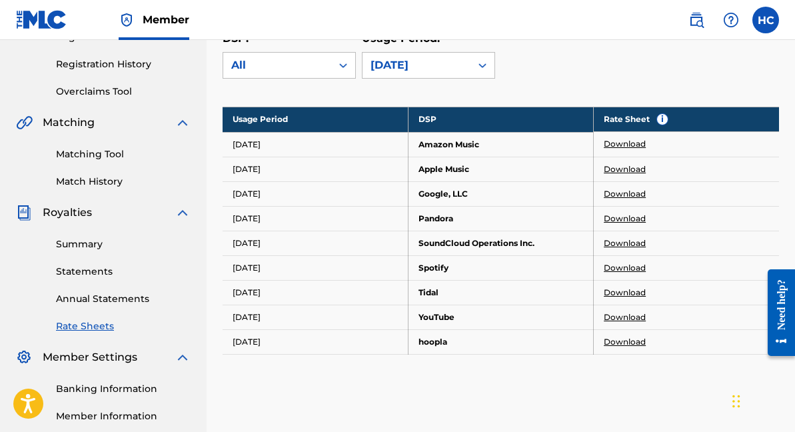
click at [627, 137] on td "Download" at bounding box center [686, 144] width 185 height 25
click at [627, 143] on link "Download" at bounding box center [625, 144] width 42 height 12
click at [629, 164] on link "Download" at bounding box center [625, 169] width 42 height 12
click at [617, 188] on link "Download" at bounding box center [625, 194] width 42 height 12
click at [623, 217] on link "Download" at bounding box center [625, 219] width 42 height 12
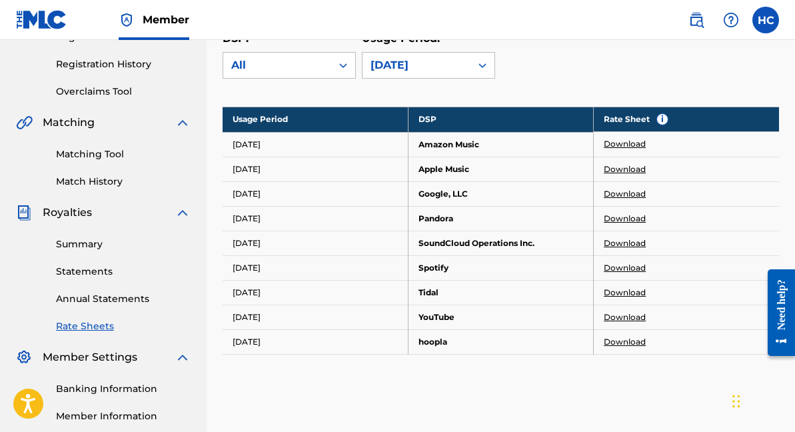
click at [631, 245] on link "Download" at bounding box center [625, 243] width 42 height 12
click at [620, 263] on link "Download" at bounding box center [625, 268] width 42 height 12
click at [621, 294] on link "Download" at bounding box center [625, 293] width 42 height 12
click at [615, 321] on link "Download" at bounding box center [625, 317] width 42 height 12
click at [616, 341] on link "Download" at bounding box center [625, 342] width 42 height 12
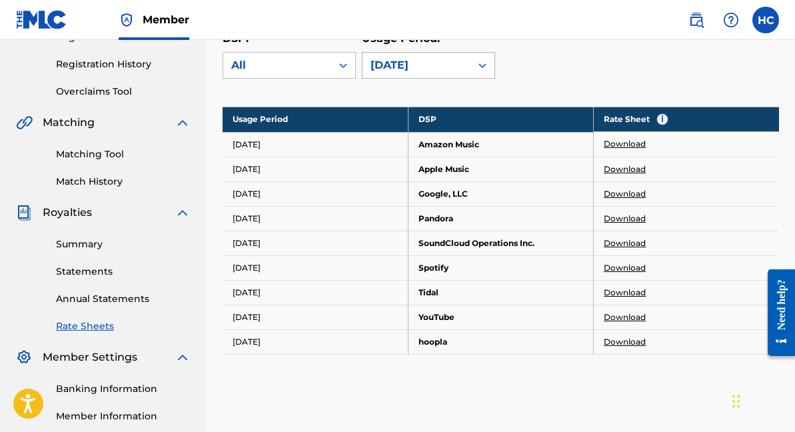
click at [455, 63] on div "[DATE]" at bounding box center [417, 65] width 92 height 16
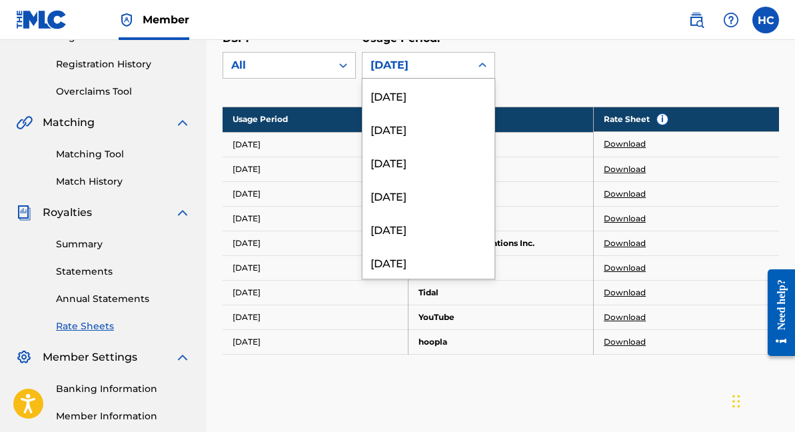
scroll to position [2811, 0]
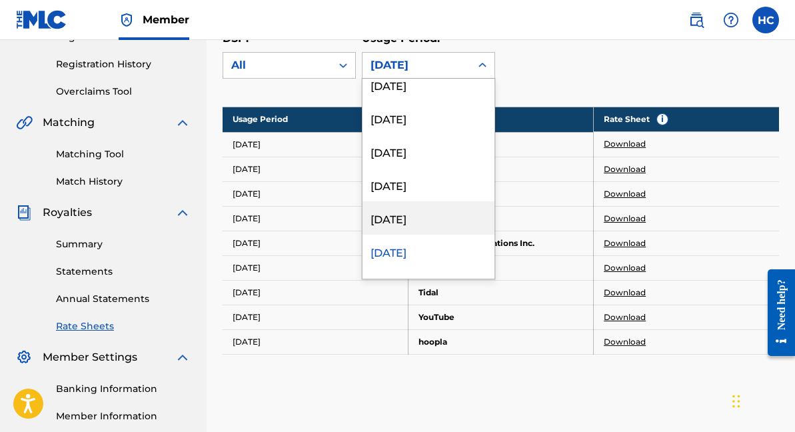
click at [446, 222] on div "[DATE]" at bounding box center [429, 217] width 132 height 33
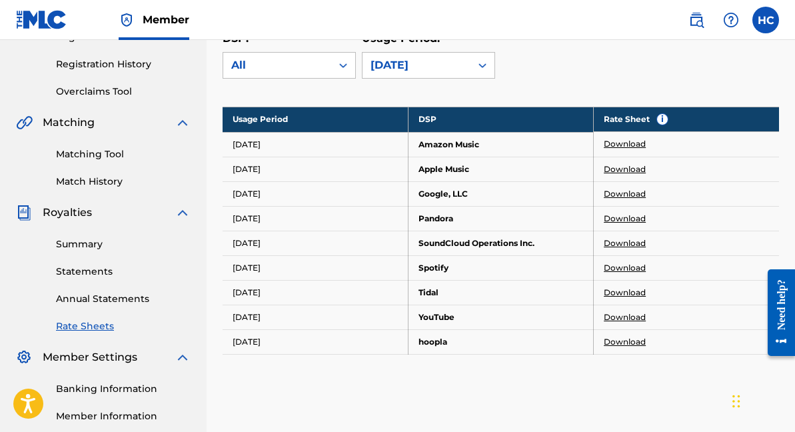
click at [643, 145] on link "Download" at bounding box center [625, 144] width 42 height 12
click at [612, 172] on link "Download" at bounding box center [625, 169] width 42 height 12
click at [618, 196] on link "Download" at bounding box center [625, 194] width 42 height 12
click at [633, 217] on link "Download" at bounding box center [625, 219] width 42 height 12
click at [626, 239] on link "Download" at bounding box center [625, 243] width 42 height 12
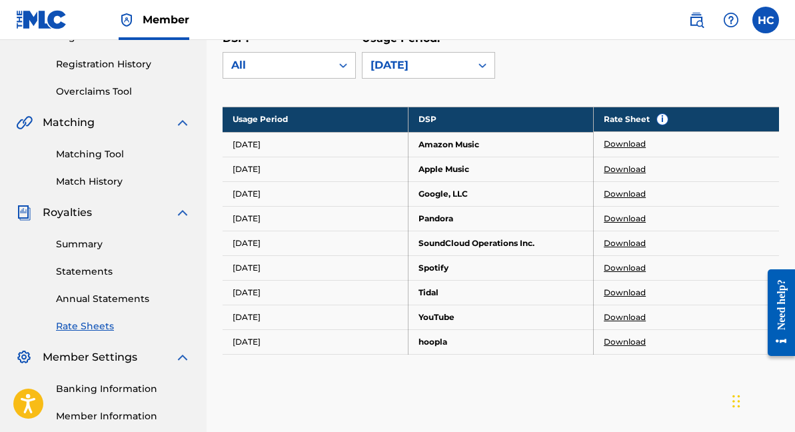
click at [621, 266] on link "Download" at bounding box center [625, 268] width 42 height 12
click at [631, 297] on link "Download" at bounding box center [625, 293] width 42 height 12
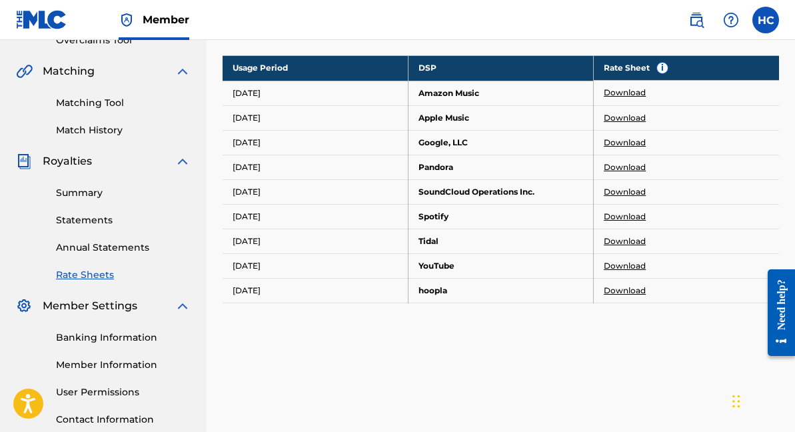
scroll to position [297, 0]
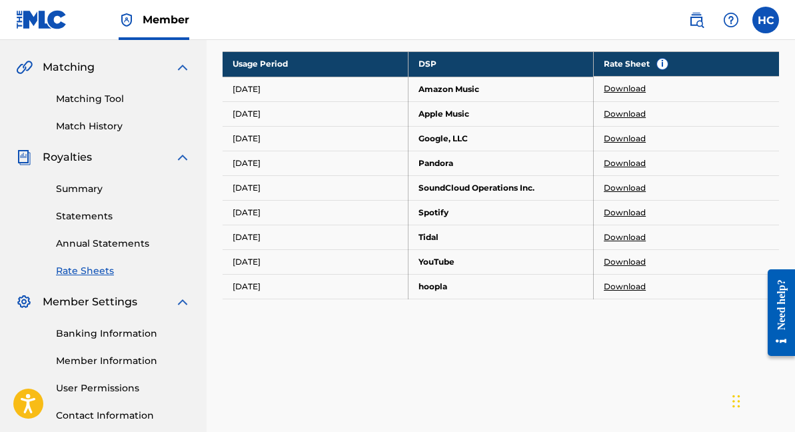
click at [612, 263] on link "Download" at bounding box center [625, 262] width 42 height 12
click at [622, 285] on link "Download" at bounding box center [625, 287] width 42 height 12
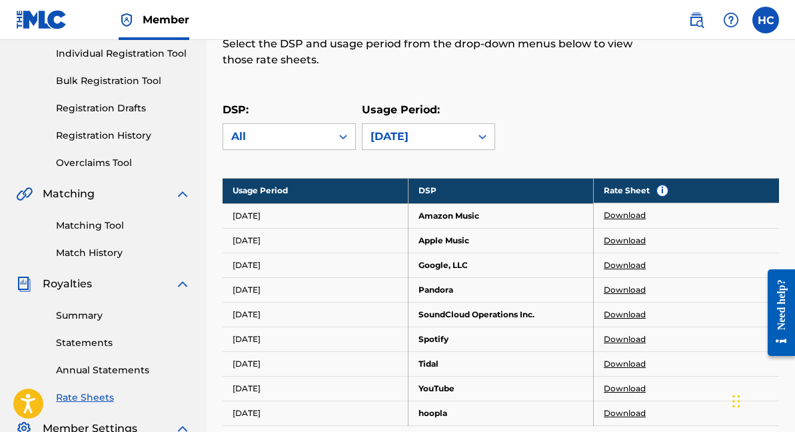
scroll to position [157, 0]
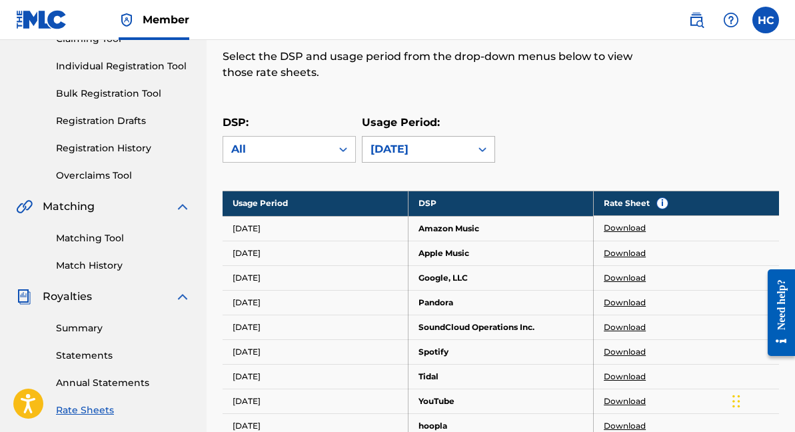
click at [435, 145] on div "[DATE]" at bounding box center [417, 149] width 92 height 16
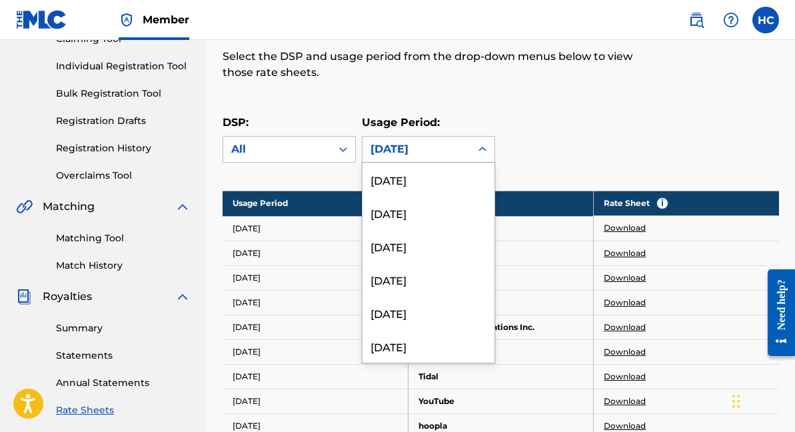
scroll to position [2778, 0]
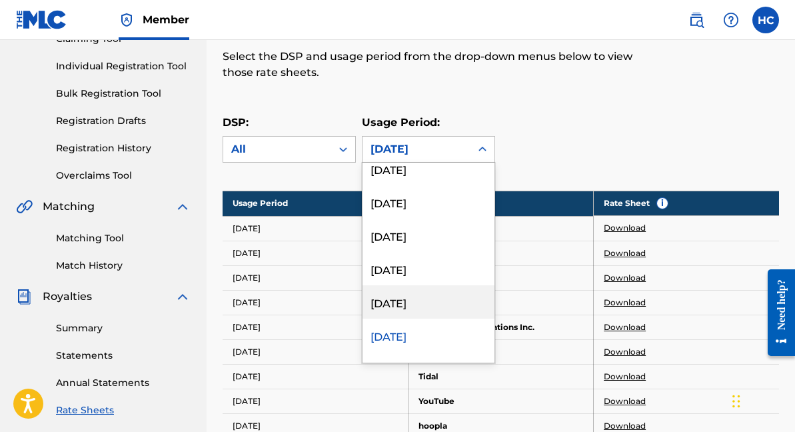
click at [424, 301] on div "[DATE]" at bounding box center [429, 301] width 132 height 33
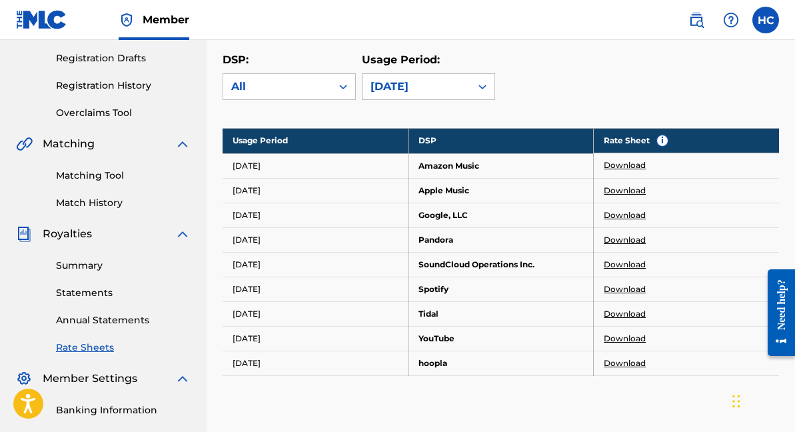
scroll to position [219, 0]
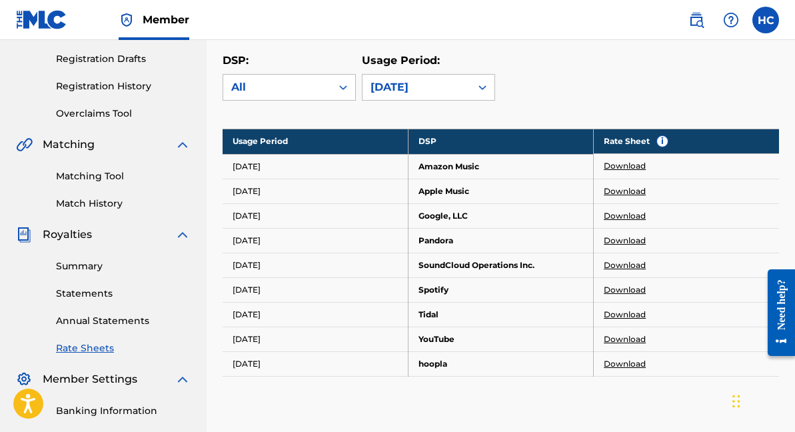
click at [609, 167] on link "Download" at bounding box center [625, 166] width 42 height 12
click at [624, 191] on link "Download" at bounding box center [625, 191] width 42 height 12
click at [625, 213] on link "Download" at bounding box center [625, 216] width 42 height 12
click at [617, 241] on link "Download" at bounding box center [625, 241] width 42 height 12
click at [631, 264] on link "Download" at bounding box center [625, 265] width 42 height 12
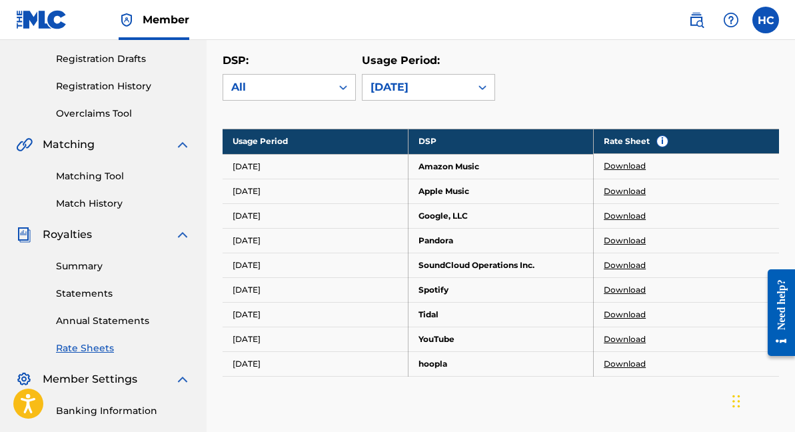
click at [621, 289] on link "Download" at bounding box center [625, 290] width 42 height 12
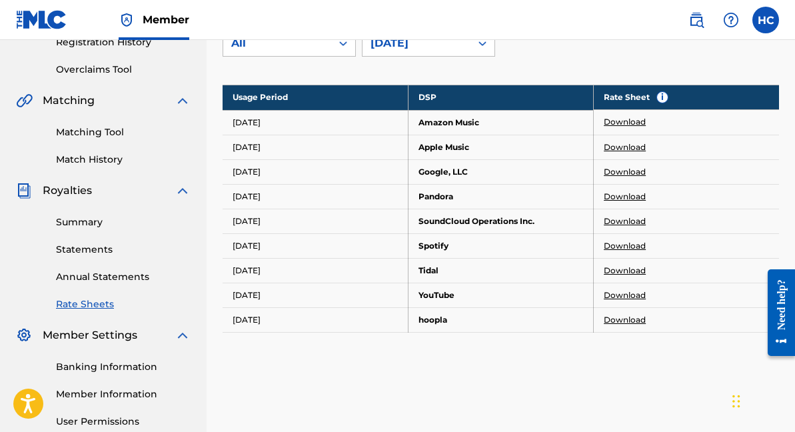
scroll to position [271, 0]
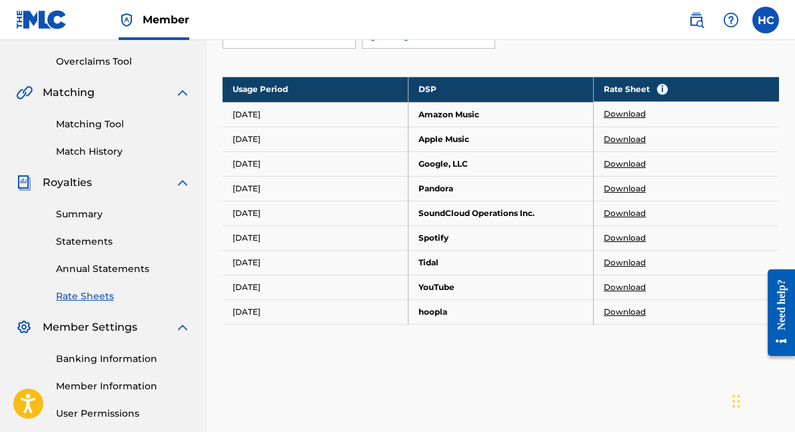
click at [618, 258] on link "Download" at bounding box center [625, 263] width 42 height 12
click at [617, 287] on link "Download" at bounding box center [625, 287] width 42 height 12
click at [622, 311] on link "Download" at bounding box center [625, 312] width 42 height 12
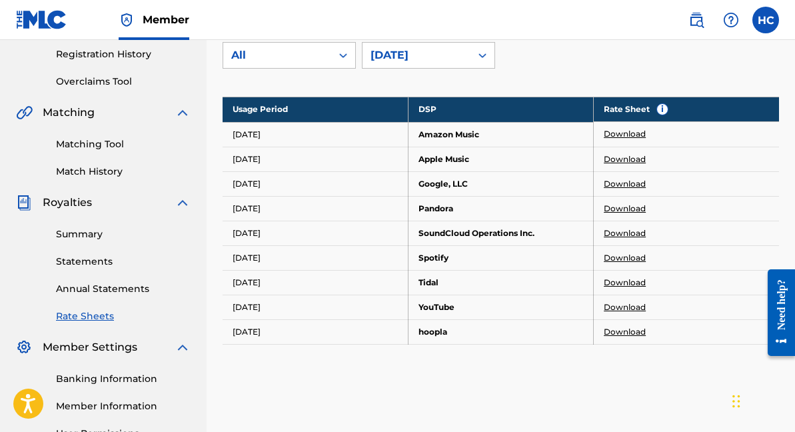
scroll to position [247, 0]
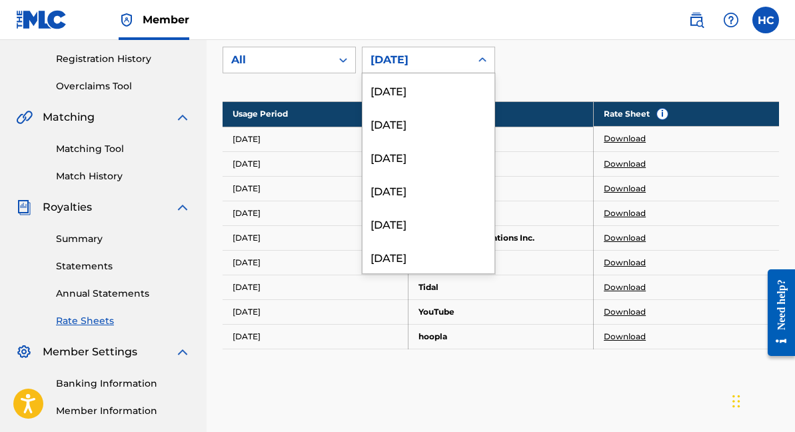
click at [451, 63] on div "[DATE]" at bounding box center [417, 60] width 92 height 16
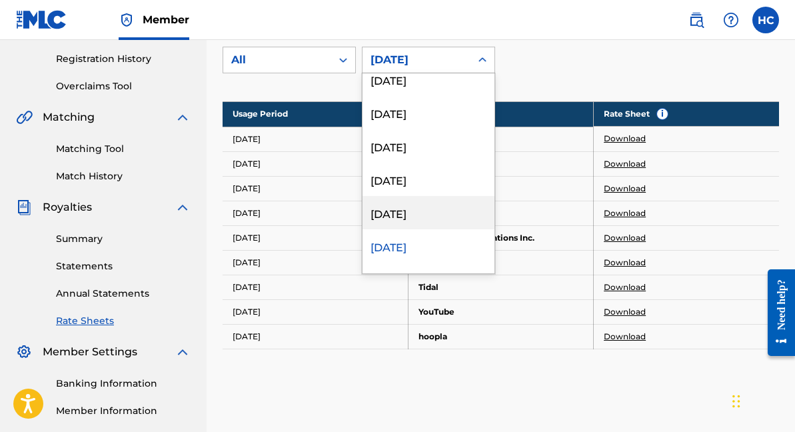
click at [429, 211] on div "[DATE]" at bounding box center [429, 212] width 132 height 33
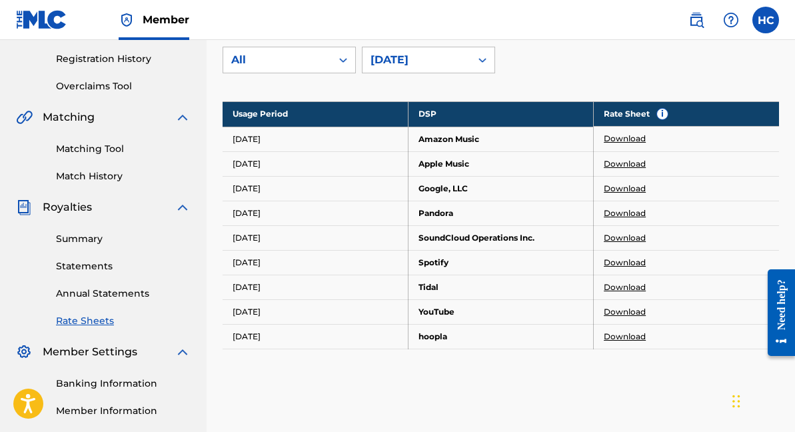
click at [627, 141] on link "Download" at bounding box center [625, 139] width 42 height 12
click at [623, 169] on td "Download" at bounding box center [686, 163] width 185 height 25
click at [622, 167] on link "Download" at bounding box center [625, 164] width 42 height 12
click at [623, 162] on link "Download" at bounding box center [625, 164] width 42 height 12
click at [640, 188] on link "Download" at bounding box center [625, 189] width 42 height 12
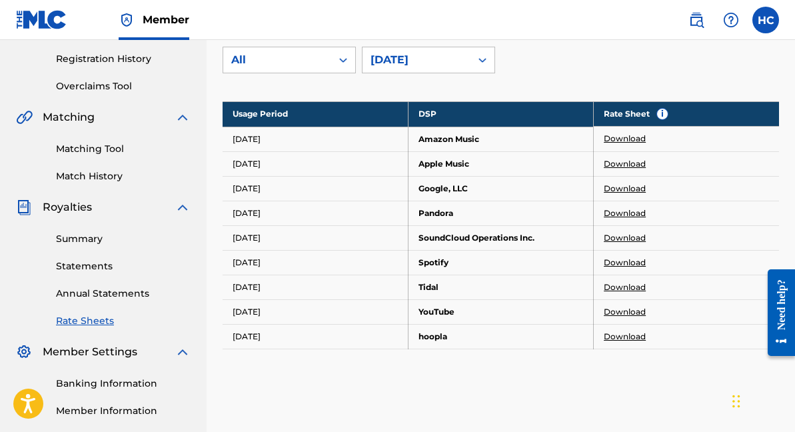
click at [628, 211] on link "Download" at bounding box center [625, 213] width 42 height 12
click at [626, 236] on link "Download" at bounding box center [625, 238] width 42 height 12
click at [633, 259] on link "Download" at bounding box center [625, 263] width 42 height 12
click at [621, 281] on link "Download" at bounding box center [625, 287] width 42 height 12
click at [640, 313] on link "Download" at bounding box center [625, 312] width 42 height 12
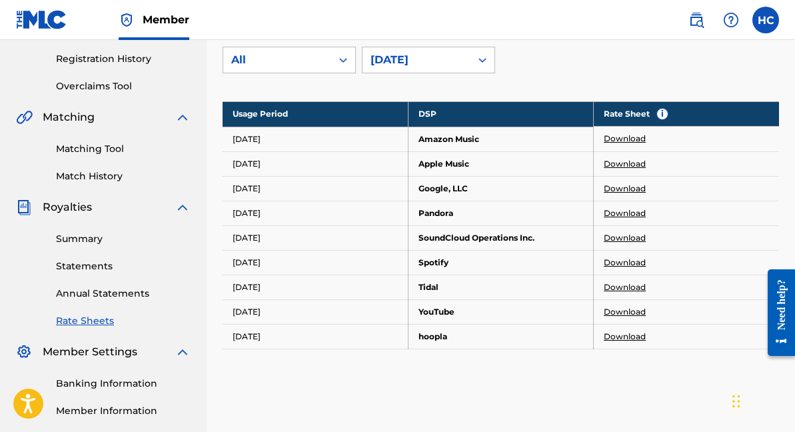
click at [619, 339] on link "Download" at bounding box center [625, 337] width 42 height 12
click at [425, 65] on div "[DATE]" at bounding box center [417, 60] width 92 height 16
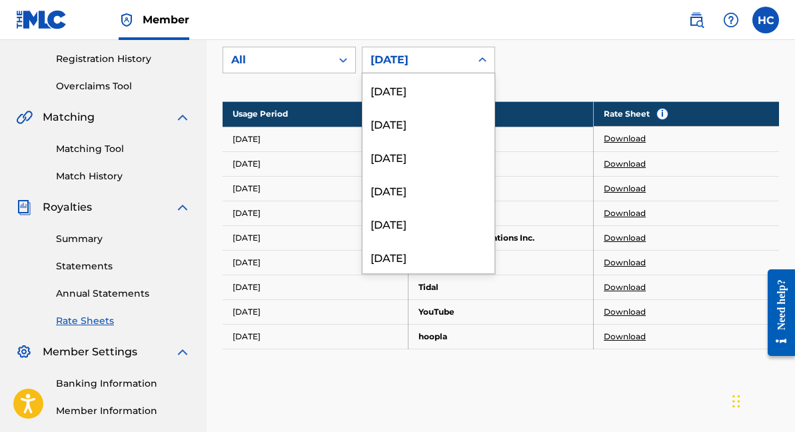
scroll to position [2711, 0]
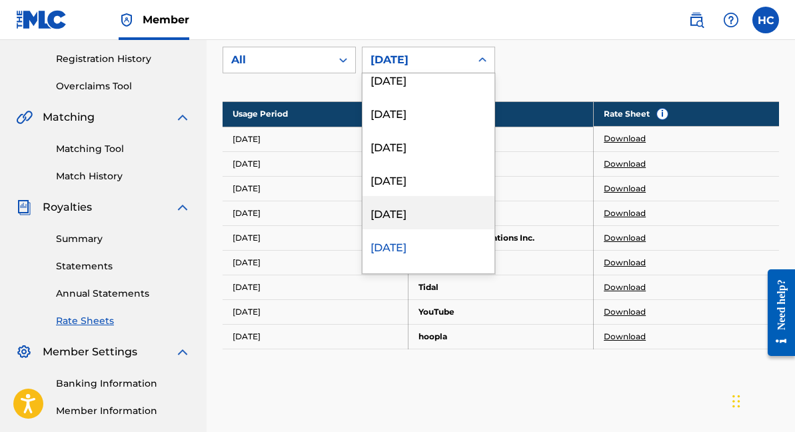
click at [438, 211] on div "[DATE]" at bounding box center [429, 212] width 132 height 33
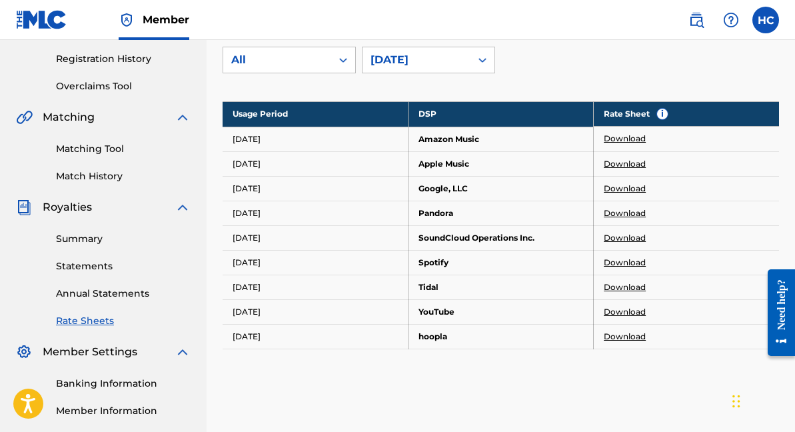
click at [624, 135] on link "Download" at bounding box center [625, 139] width 42 height 12
click at [621, 161] on link "Download" at bounding box center [625, 164] width 42 height 12
click at [609, 184] on link "Download" at bounding box center [625, 189] width 42 height 12
click at [623, 189] on link "Download" at bounding box center [625, 189] width 42 height 12
click at [619, 210] on link "Download" at bounding box center [625, 213] width 42 height 12
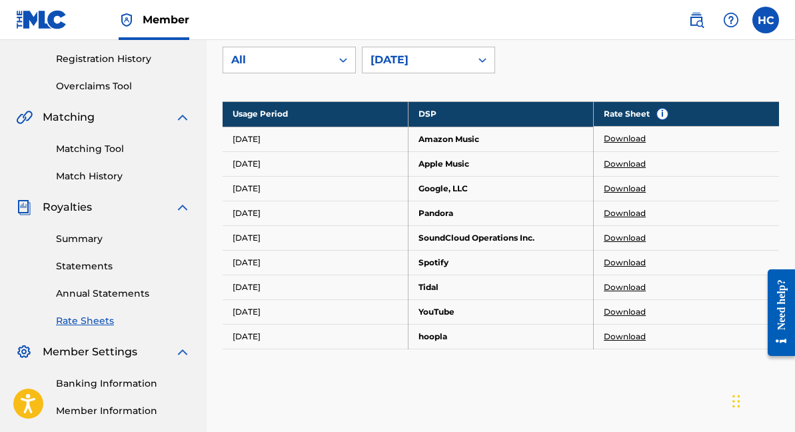
click at [619, 237] on link "Download" at bounding box center [625, 238] width 42 height 12
click at [633, 262] on link "Download" at bounding box center [625, 263] width 42 height 12
click at [619, 289] on link "Download" at bounding box center [625, 287] width 42 height 12
click at [624, 313] on link "Download" at bounding box center [625, 312] width 42 height 12
click at [627, 332] on link "Download" at bounding box center [625, 337] width 42 height 12
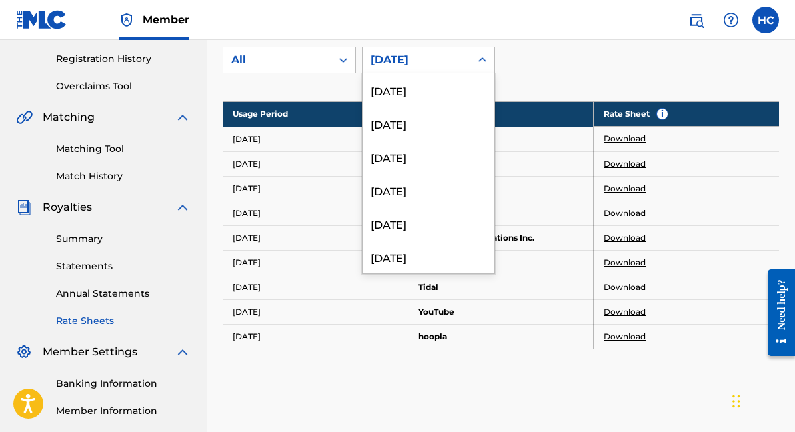
click at [379, 57] on div "[DATE]" at bounding box center [417, 60] width 92 height 16
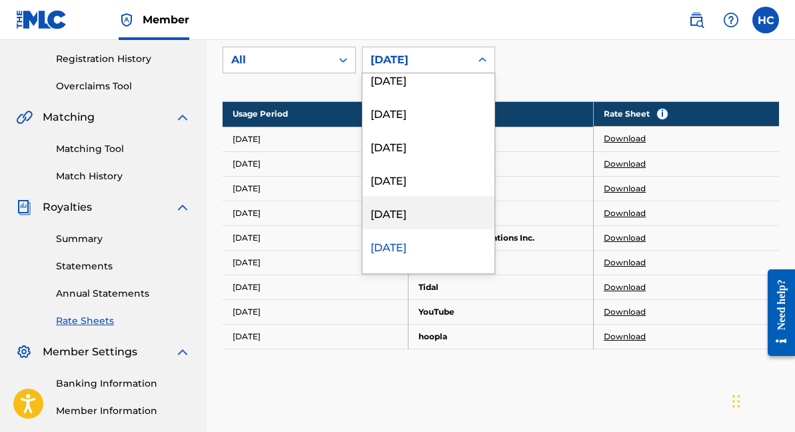
click at [401, 210] on div "[DATE]" at bounding box center [429, 212] width 132 height 33
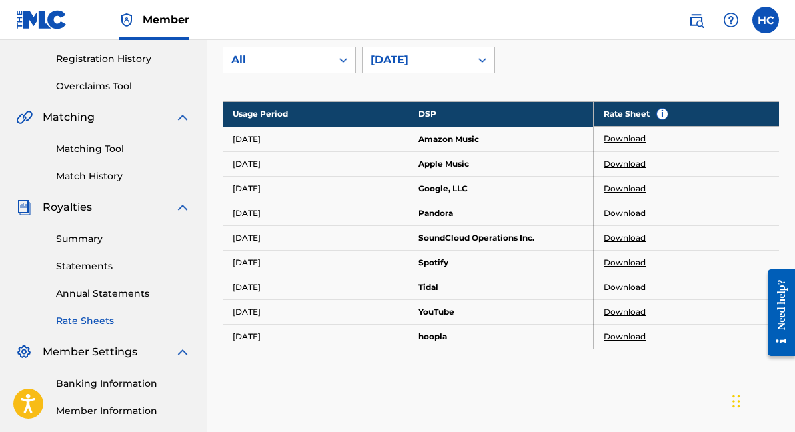
click at [641, 141] on link "Download" at bounding box center [625, 139] width 42 height 12
click at [607, 136] on link "Download" at bounding box center [625, 139] width 42 height 12
click at [616, 165] on link "Download" at bounding box center [625, 164] width 42 height 12
click at [615, 191] on link "Download" at bounding box center [625, 189] width 42 height 12
click at [628, 207] on link "Download" at bounding box center [625, 213] width 42 height 12
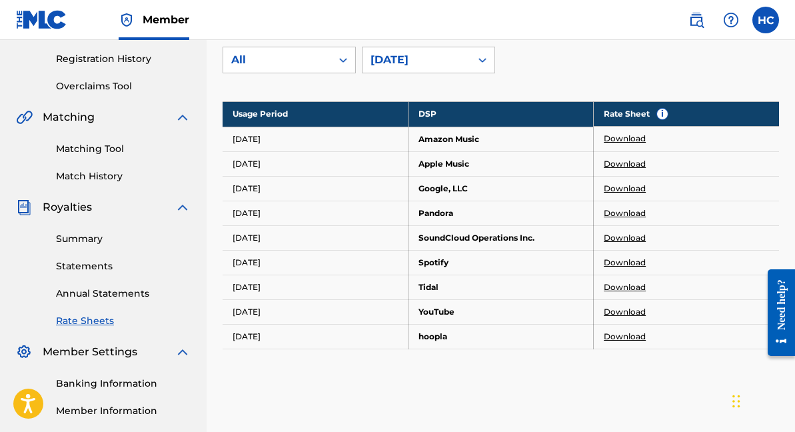
click at [621, 239] on link "Download" at bounding box center [625, 238] width 42 height 12
click at [621, 261] on link "Download" at bounding box center [625, 263] width 42 height 12
click at [618, 282] on link "Download" at bounding box center [625, 287] width 42 height 12
click at [613, 314] on link "Download" at bounding box center [625, 312] width 42 height 12
click at [624, 335] on link "Download" at bounding box center [625, 337] width 42 height 12
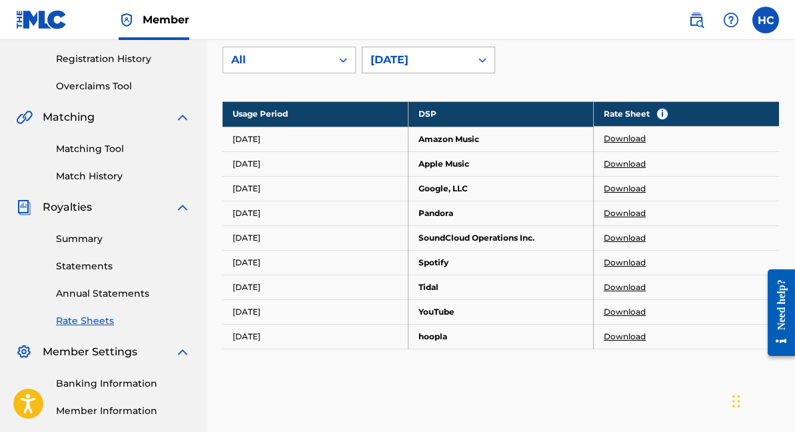
click at [389, 68] on div "[DATE]" at bounding box center [417, 59] width 108 height 25
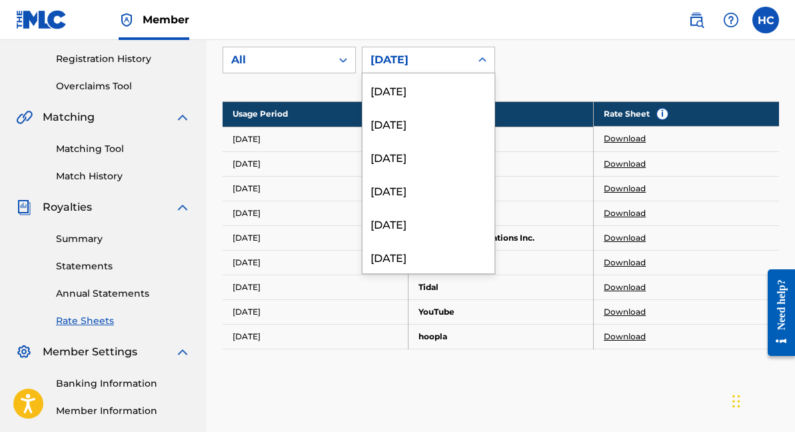
scroll to position [2645, 0]
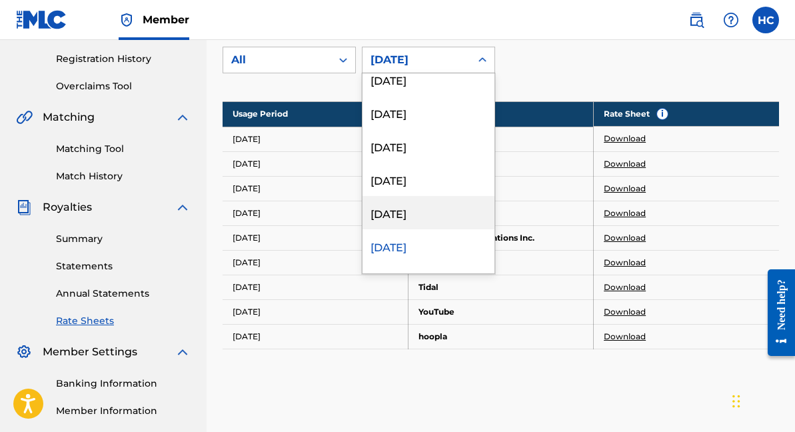
click at [421, 215] on div "[DATE]" at bounding box center [429, 212] width 132 height 33
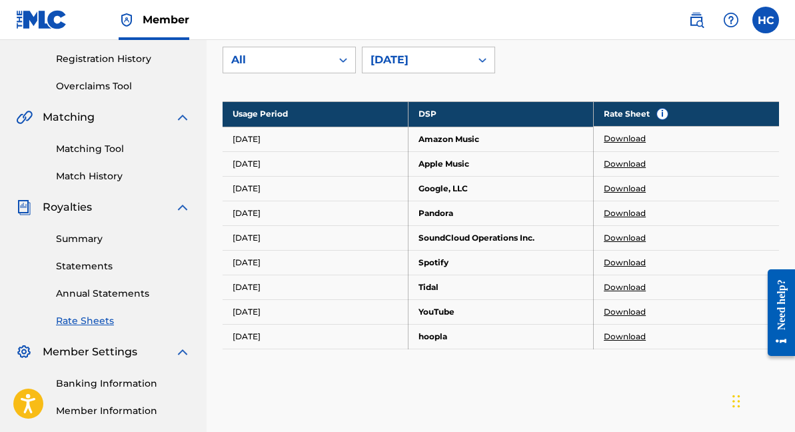
click at [614, 139] on link "Download" at bounding box center [625, 139] width 42 height 12
click at [640, 163] on link "Download" at bounding box center [625, 164] width 42 height 12
click at [619, 189] on link "Download" at bounding box center [625, 189] width 42 height 12
click at [615, 213] on link "Download" at bounding box center [625, 213] width 42 height 12
click at [628, 237] on link "Download" at bounding box center [625, 238] width 42 height 12
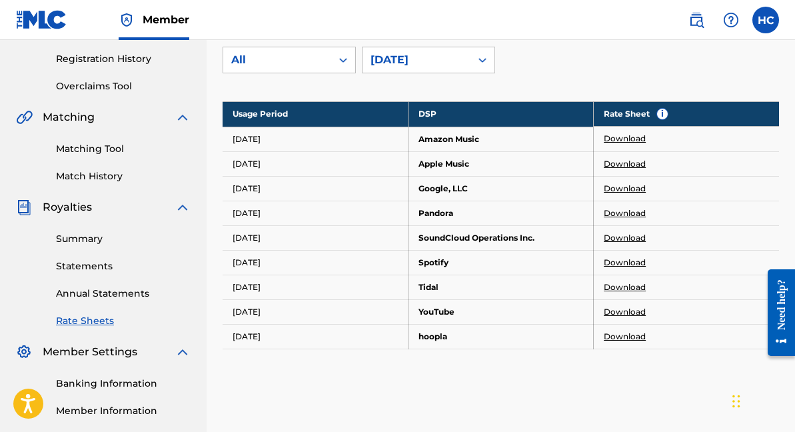
click at [615, 265] on link "Download" at bounding box center [625, 263] width 42 height 12
click at [627, 286] on link "Download" at bounding box center [625, 287] width 42 height 12
click at [621, 311] on link "Download" at bounding box center [625, 312] width 42 height 12
click at [513, 427] on div "DSP Rate Sheets Rate sheets illustrate how a digital service provider (DSP) cal…" at bounding box center [501, 138] width 557 height 623
click at [620, 337] on link "Download" at bounding box center [625, 337] width 42 height 12
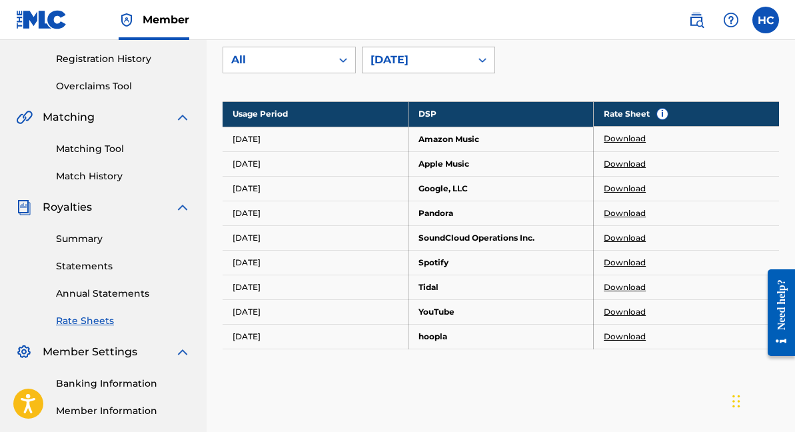
click at [440, 61] on div "[DATE]" at bounding box center [417, 60] width 92 height 16
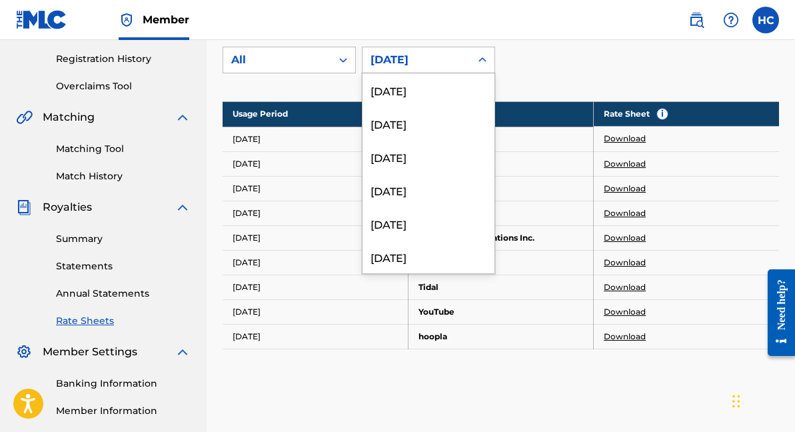
scroll to position [2611, 0]
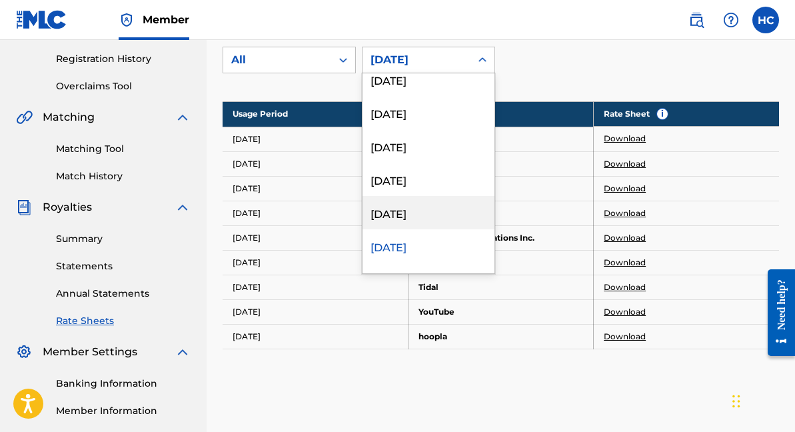
click at [419, 222] on div "[DATE]" at bounding box center [429, 212] width 132 height 33
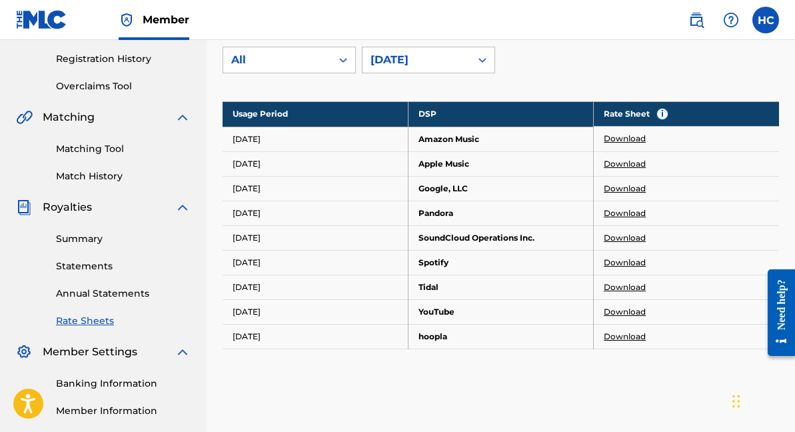
click at [616, 140] on link "Download" at bounding box center [625, 139] width 42 height 12
click at [617, 157] on td "Download" at bounding box center [686, 163] width 185 height 25
click at [617, 161] on link "Download" at bounding box center [625, 164] width 42 height 12
click at [625, 183] on link "Download" at bounding box center [625, 189] width 42 height 12
click at [624, 213] on link "Download" at bounding box center [625, 213] width 42 height 12
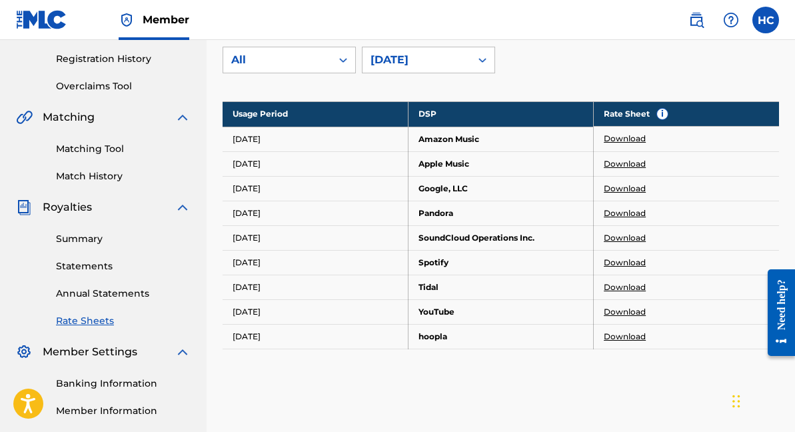
click at [624, 239] on link "Download" at bounding box center [625, 238] width 42 height 12
click at [607, 265] on link "Download" at bounding box center [625, 263] width 42 height 12
click at [609, 288] on link "Download" at bounding box center [625, 287] width 42 height 12
click at [612, 310] on link "Download" at bounding box center [625, 312] width 42 height 12
click at [623, 140] on link "Download" at bounding box center [625, 139] width 42 height 12
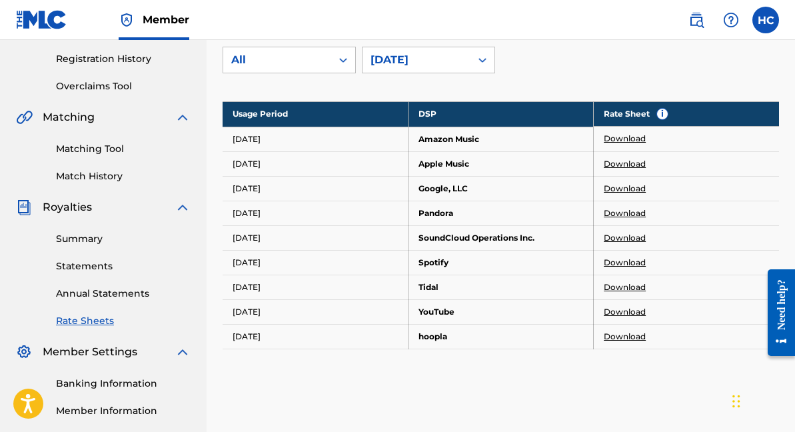
click at [622, 335] on link "Download" at bounding box center [625, 337] width 42 height 12
click at [433, 66] on div "[DATE]" at bounding box center [417, 60] width 92 height 16
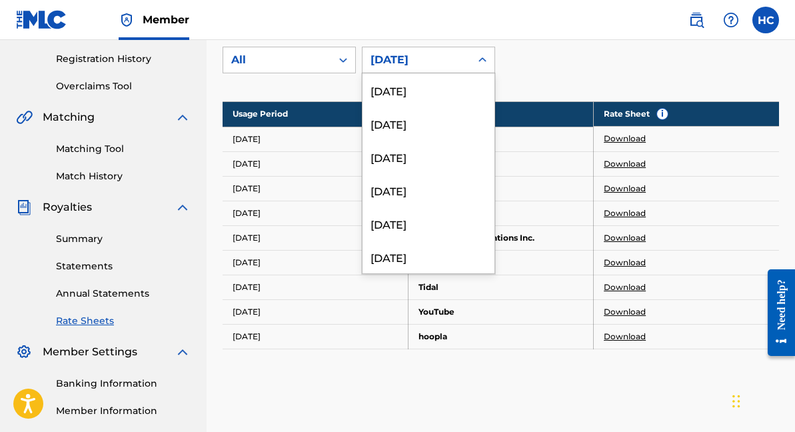
scroll to position [2578, 0]
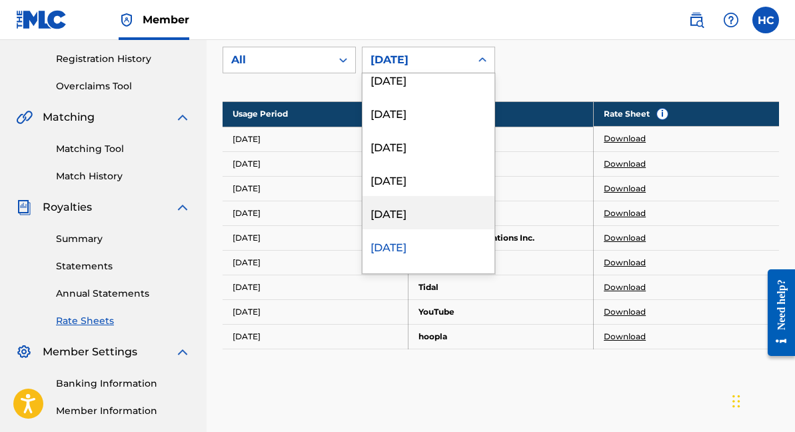
click at [423, 217] on div "[DATE]" at bounding box center [429, 212] width 132 height 33
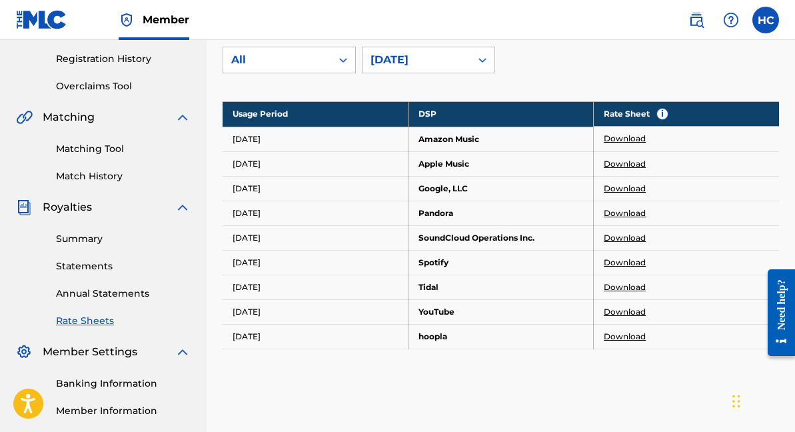
click at [636, 136] on link "Download" at bounding box center [625, 139] width 42 height 12
click at [617, 161] on link "Download" at bounding box center [625, 164] width 42 height 12
click at [609, 189] on link "Download" at bounding box center [625, 189] width 42 height 12
click at [615, 212] on link "Download" at bounding box center [625, 213] width 42 height 12
click at [639, 237] on link "Download" at bounding box center [625, 238] width 42 height 12
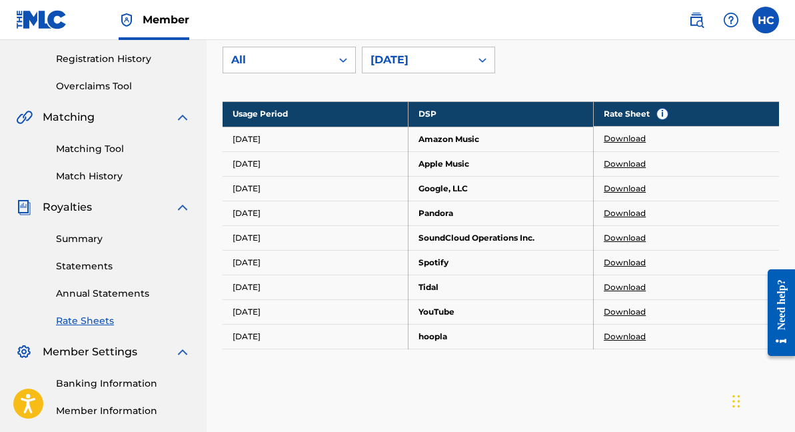
click at [616, 261] on link "Download" at bounding box center [625, 263] width 42 height 12
click at [624, 285] on link "Download" at bounding box center [625, 287] width 42 height 12
click at [643, 312] on link "Download" at bounding box center [625, 312] width 42 height 12
click at [629, 333] on link "Download" at bounding box center [625, 337] width 42 height 12
click at [429, 54] on div "[DATE]" at bounding box center [417, 60] width 92 height 16
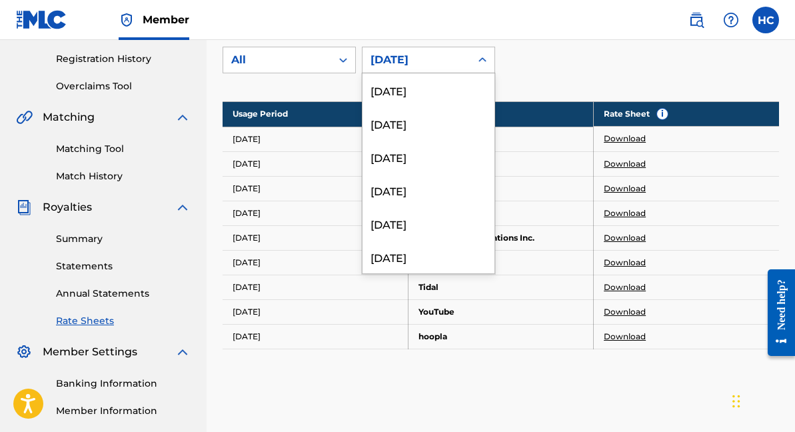
scroll to position [2544, 0]
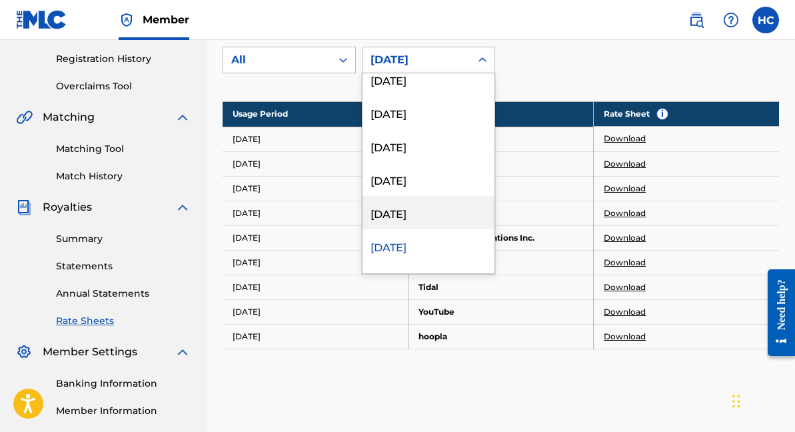
click at [452, 207] on div "[DATE]" at bounding box center [429, 212] width 132 height 33
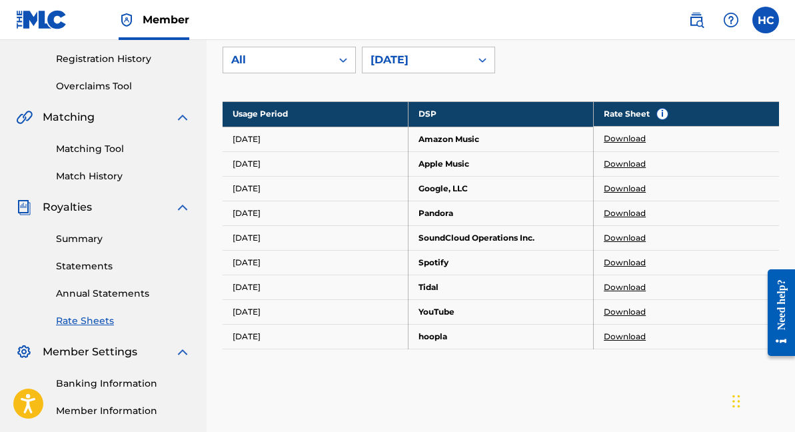
click at [628, 140] on link "Download" at bounding box center [625, 139] width 42 height 12
click at [627, 163] on link "Download" at bounding box center [625, 164] width 42 height 12
click at [631, 184] on link "Download" at bounding box center [625, 189] width 42 height 12
click at [619, 211] on link "Download" at bounding box center [625, 213] width 42 height 12
click at [622, 238] on link "Download" at bounding box center [625, 238] width 42 height 12
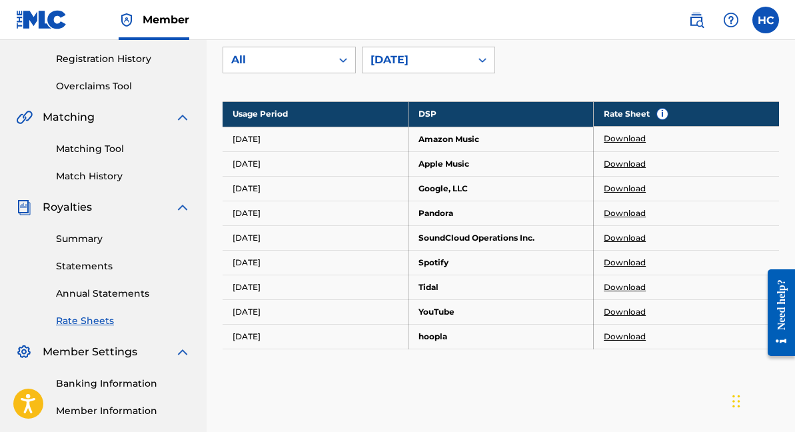
click at [631, 263] on link "Download" at bounding box center [625, 263] width 42 height 12
click at [615, 283] on link "Download" at bounding box center [625, 287] width 42 height 12
click at [617, 306] on link "Download" at bounding box center [625, 312] width 42 height 12
click at [612, 338] on link "Download" at bounding box center [625, 337] width 42 height 12
click at [495, 71] on div "[DATE]" at bounding box center [428, 60] width 133 height 27
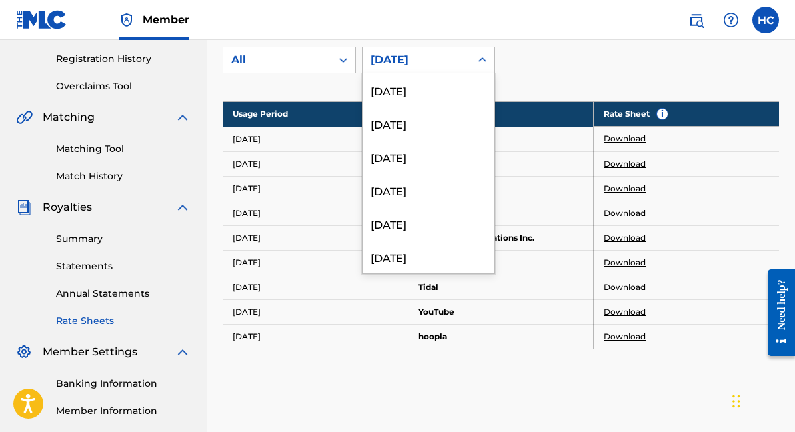
scroll to position [2511, 0]
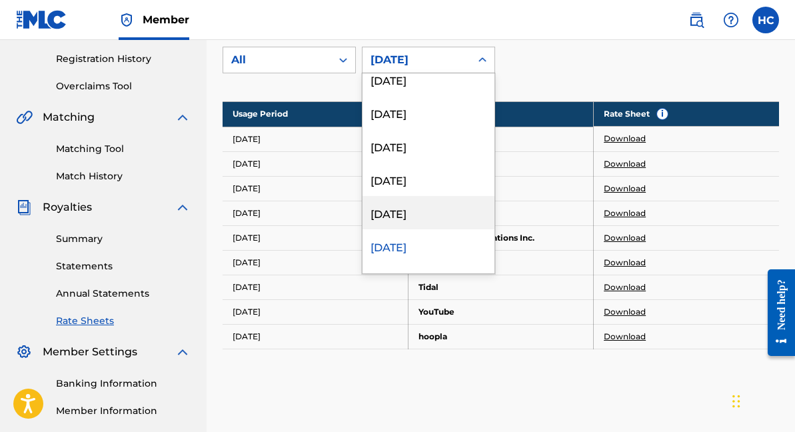
click at [471, 205] on div "[DATE]" at bounding box center [429, 212] width 132 height 33
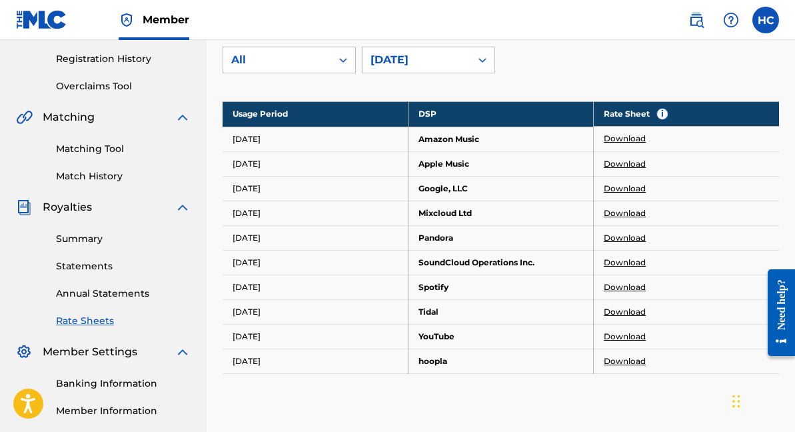
click at [474, 213] on td "Mixcloud Ltd" at bounding box center [500, 213] width 185 height 25
copy td "Mixcloud Ltd"
click at [480, 104] on th "DSP" at bounding box center [500, 113] width 185 height 25
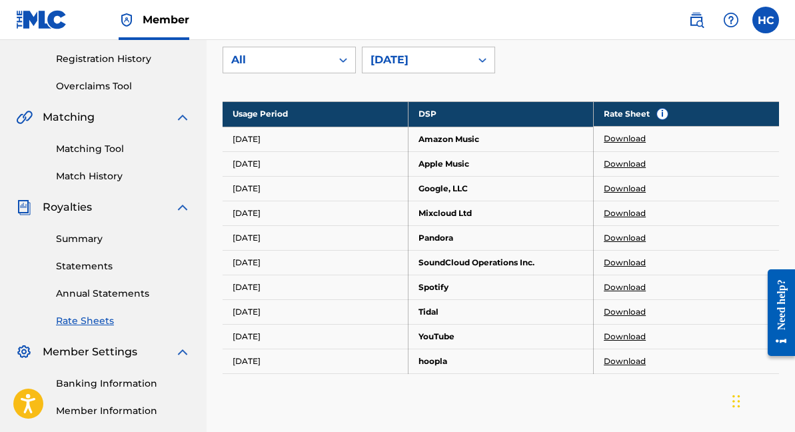
click at [619, 139] on link "Download" at bounding box center [625, 139] width 42 height 12
click at [629, 167] on link "Download" at bounding box center [625, 164] width 42 height 12
click at [617, 187] on link "Download" at bounding box center [625, 189] width 42 height 12
click at [616, 215] on link "Download" at bounding box center [625, 213] width 42 height 12
click at [624, 235] on link "Download" at bounding box center [625, 238] width 42 height 12
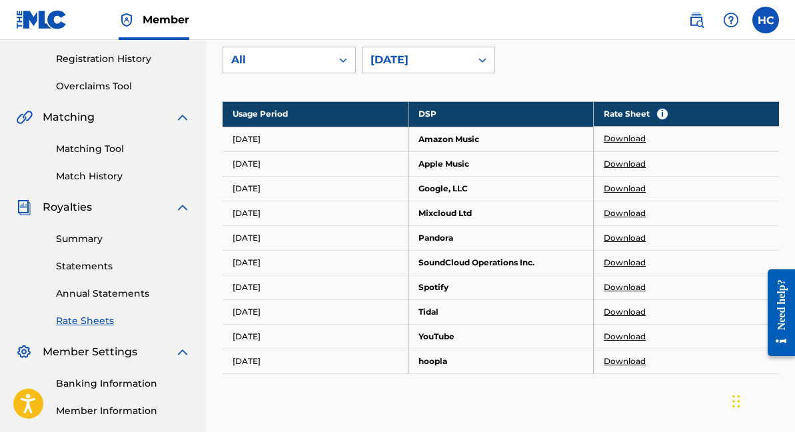
click at [630, 265] on link "Download" at bounding box center [625, 263] width 42 height 12
click at [613, 283] on link "Download" at bounding box center [625, 287] width 42 height 12
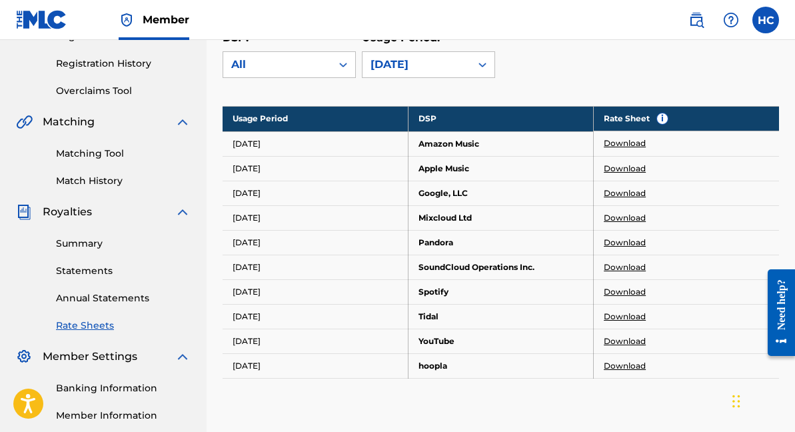
scroll to position [238, 0]
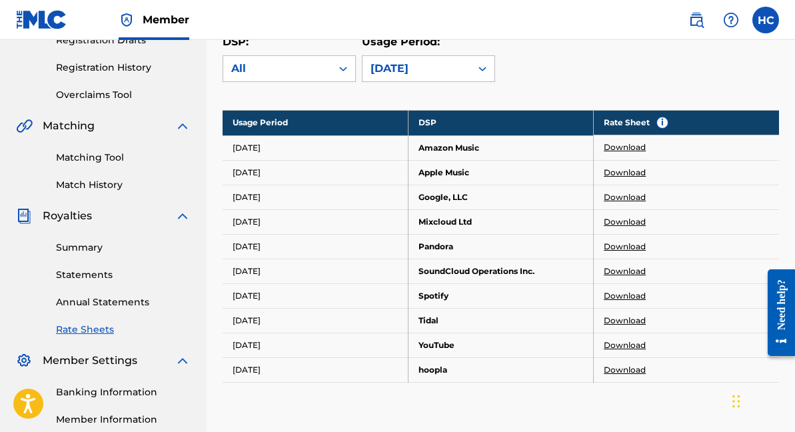
click at [630, 322] on link "Download" at bounding box center [625, 321] width 42 height 12
click at [614, 343] on link "Download" at bounding box center [625, 345] width 42 height 12
click at [617, 369] on link "Download" at bounding box center [625, 370] width 42 height 12
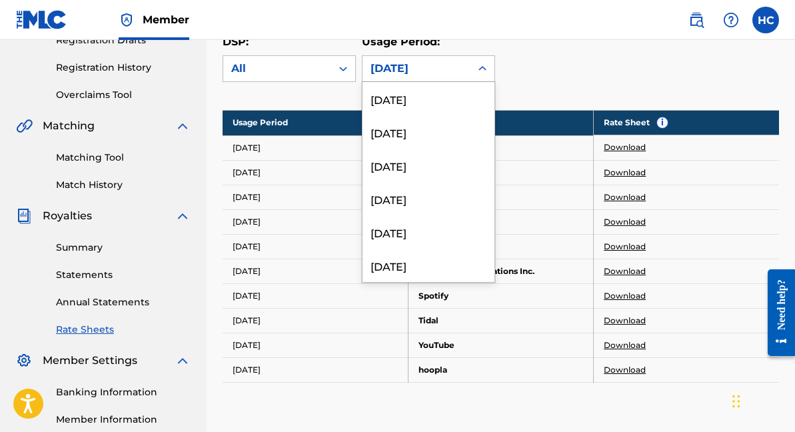
click at [480, 67] on icon at bounding box center [482, 68] width 13 height 13
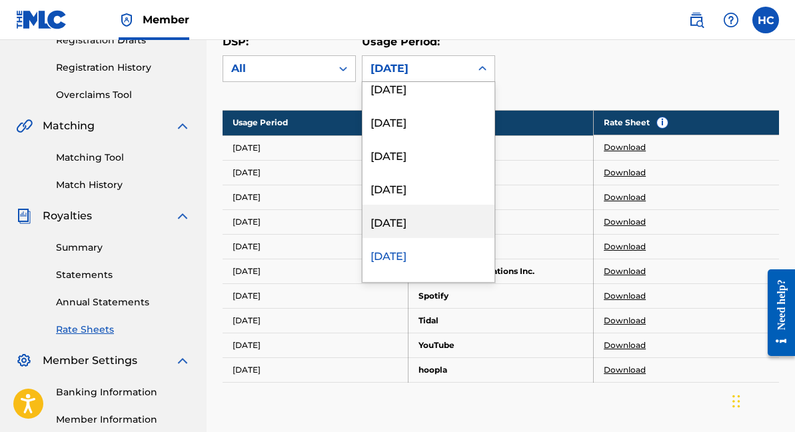
click at [473, 223] on div "[DATE]" at bounding box center [429, 221] width 132 height 33
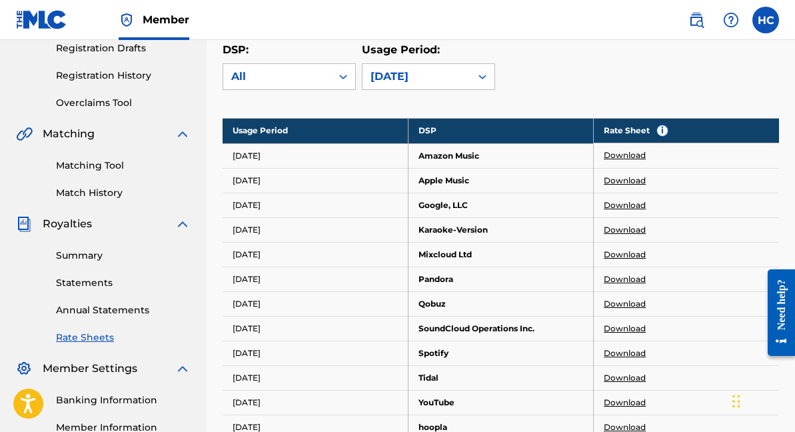
scroll to position [227, 0]
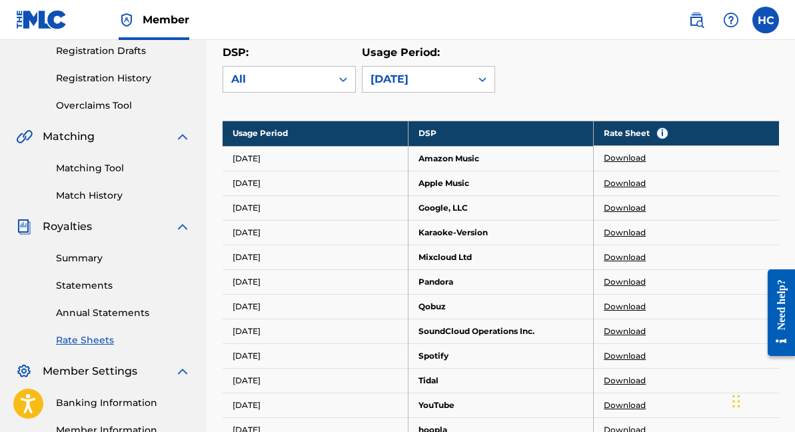
click at [483, 237] on td "Karaoke-Version" at bounding box center [500, 232] width 185 height 25
click at [483, 236] on td "Karaoke-Version" at bounding box center [500, 232] width 185 height 25
copy td "Karaoke-Version"
click at [435, 301] on td "Qobuz" at bounding box center [500, 306] width 185 height 25
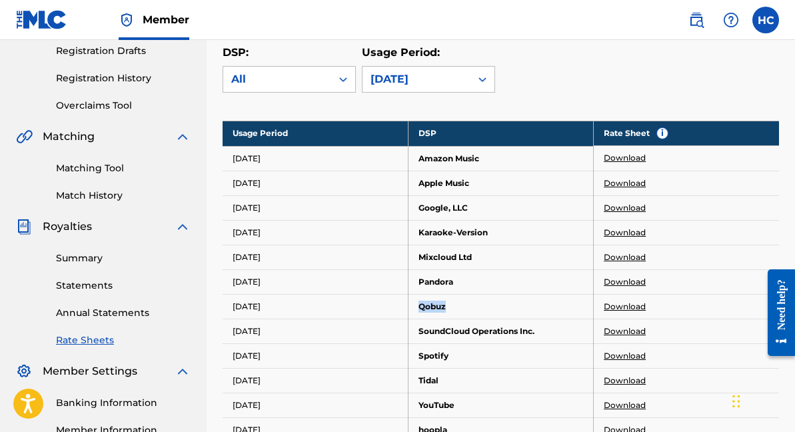
click at [435, 301] on td "Qobuz" at bounding box center [500, 306] width 185 height 25
copy td "Qobuz"
click at [635, 157] on link "Download" at bounding box center [625, 158] width 42 height 12
click at [618, 184] on link "Download" at bounding box center [625, 183] width 42 height 12
click at [626, 204] on link "Download" at bounding box center [625, 208] width 42 height 12
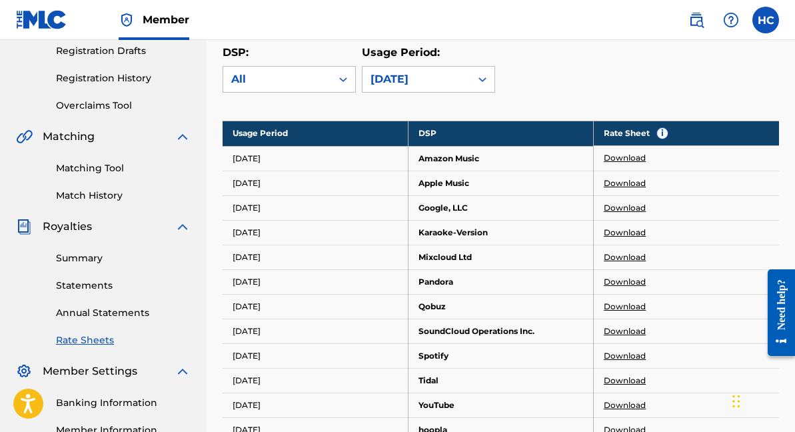
click at [617, 233] on link "Download" at bounding box center [625, 233] width 42 height 12
click at [629, 259] on link "Download" at bounding box center [625, 257] width 42 height 12
click at [618, 280] on link "Download" at bounding box center [625, 282] width 42 height 12
click at [638, 305] on link "Download" at bounding box center [625, 307] width 42 height 12
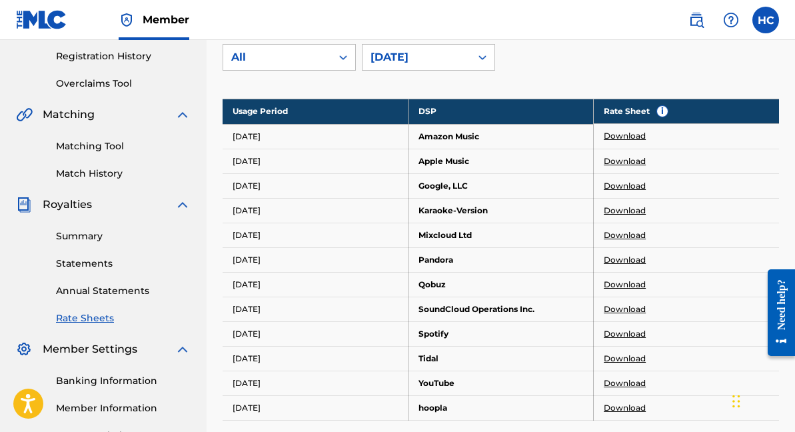
scroll to position [244, 0]
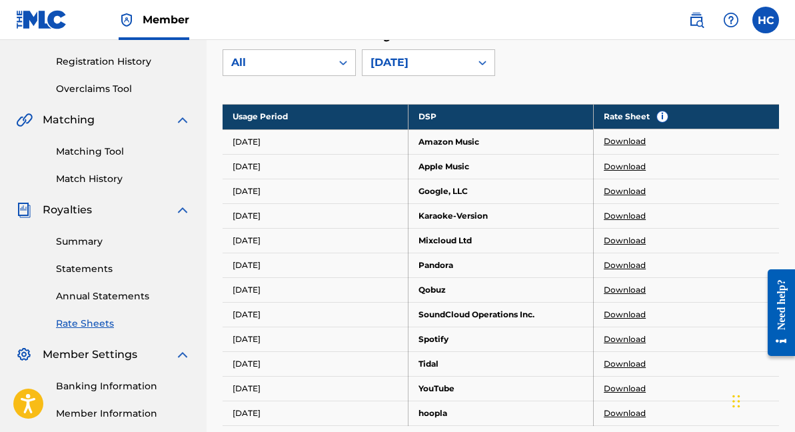
click at [618, 314] on link "Download" at bounding box center [625, 315] width 42 height 12
click at [634, 333] on link "Download" at bounding box center [625, 339] width 42 height 12
